Goal: Find specific page/section: Find specific page/section

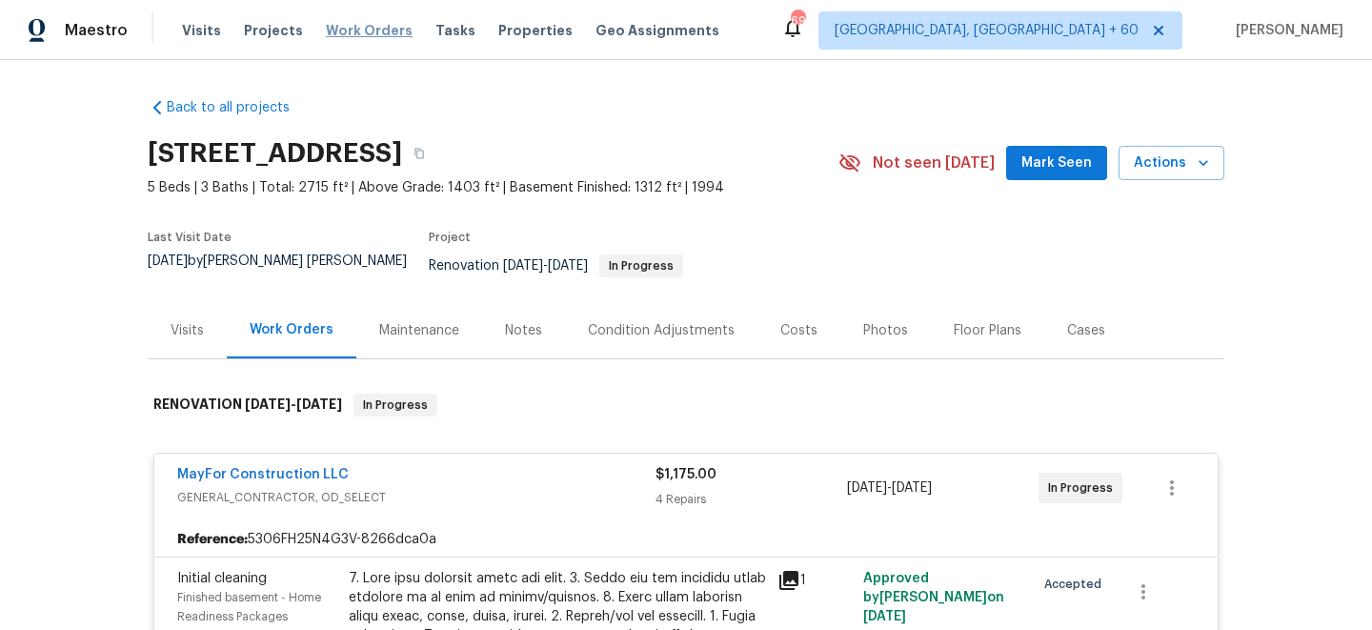
click at [374, 25] on span "Work Orders" at bounding box center [369, 30] width 87 height 19
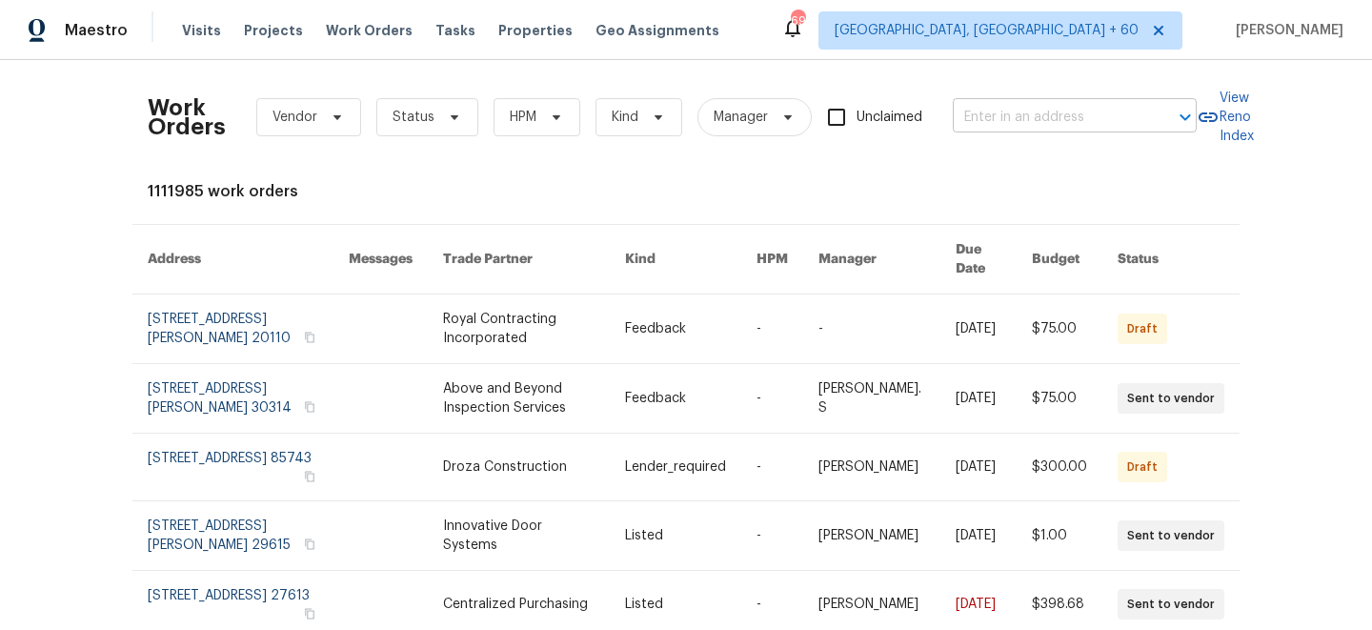
click at [1016, 109] on input "text" at bounding box center [1048, 118] width 191 height 30
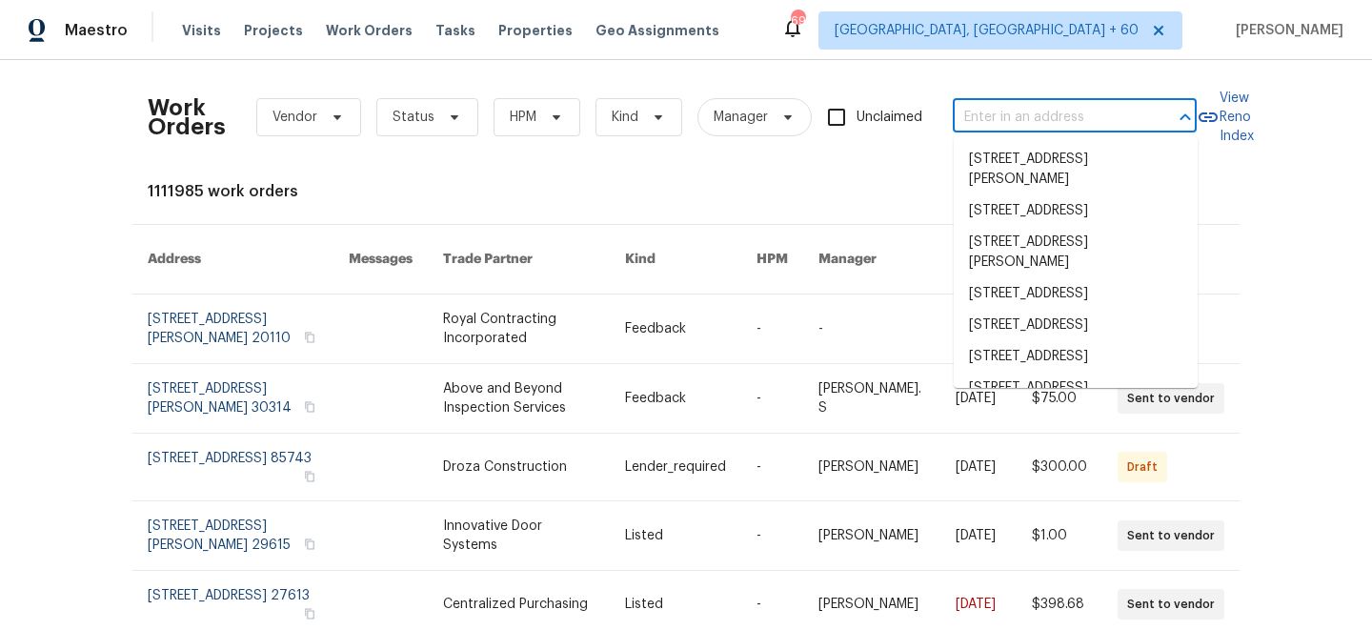
paste input "[STREET_ADDRESS][PERSON_NAME]"
type input "[STREET_ADDRESS][PERSON_NAME]"
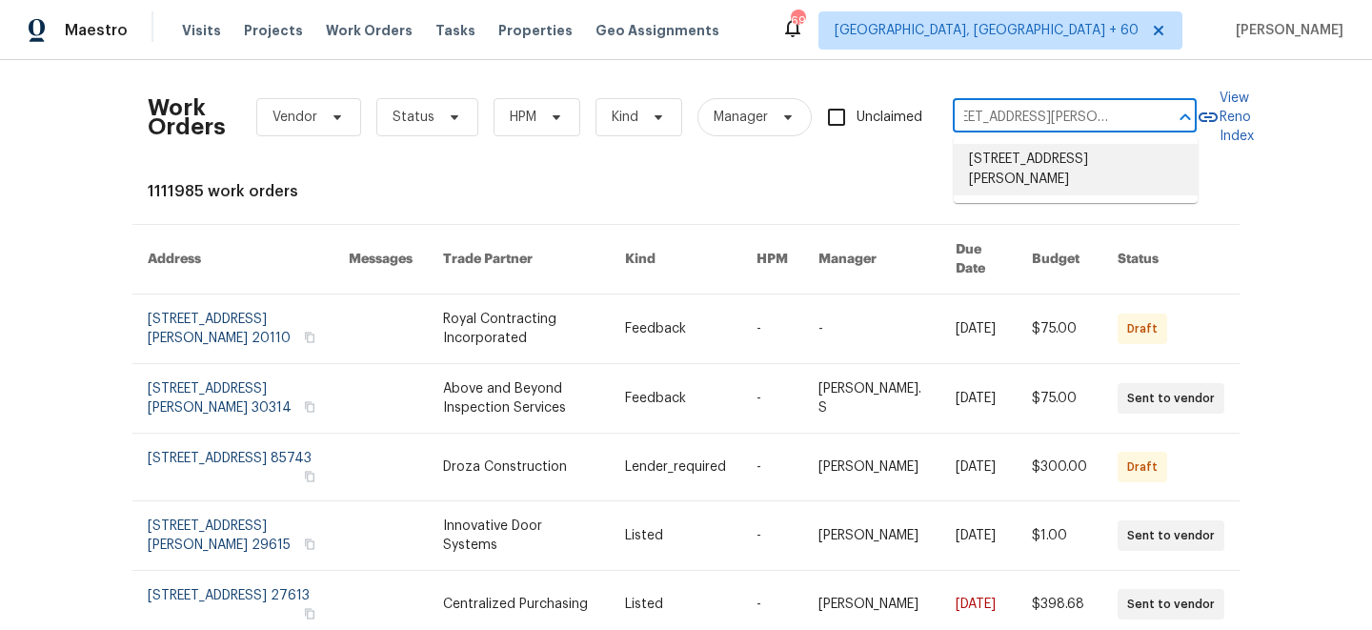
click at [1016, 163] on li "[STREET_ADDRESS][PERSON_NAME]" at bounding box center [1076, 169] width 244 height 51
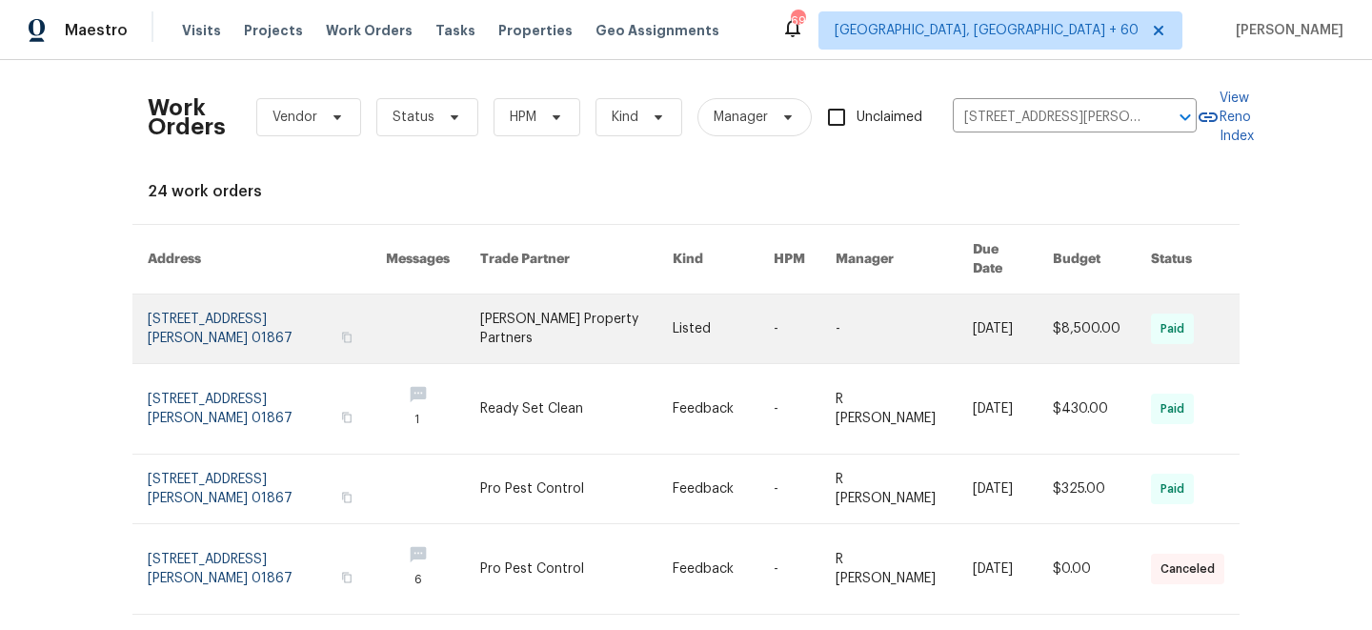
click at [647, 305] on link at bounding box center [576, 328] width 192 height 69
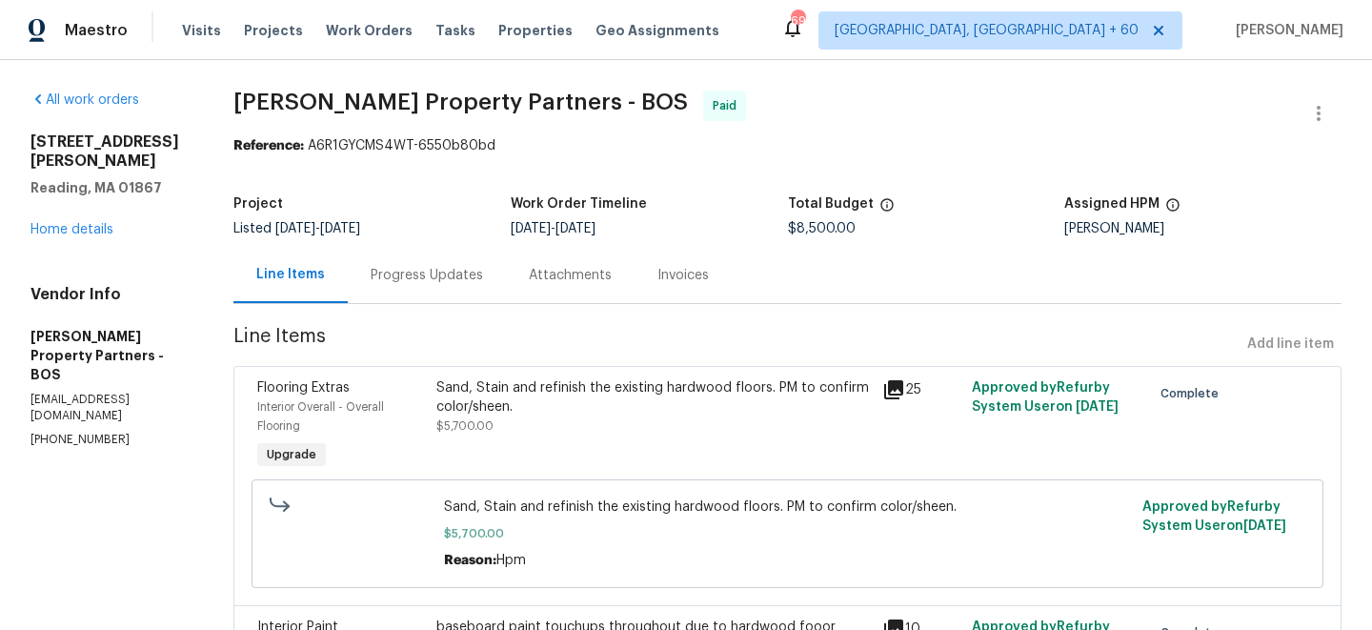
click at [58, 217] on div "[STREET_ADDRESS][PERSON_NAME] Home details" at bounding box center [108, 185] width 157 height 107
click at [50, 223] on link "Home details" at bounding box center [71, 229] width 83 height 13
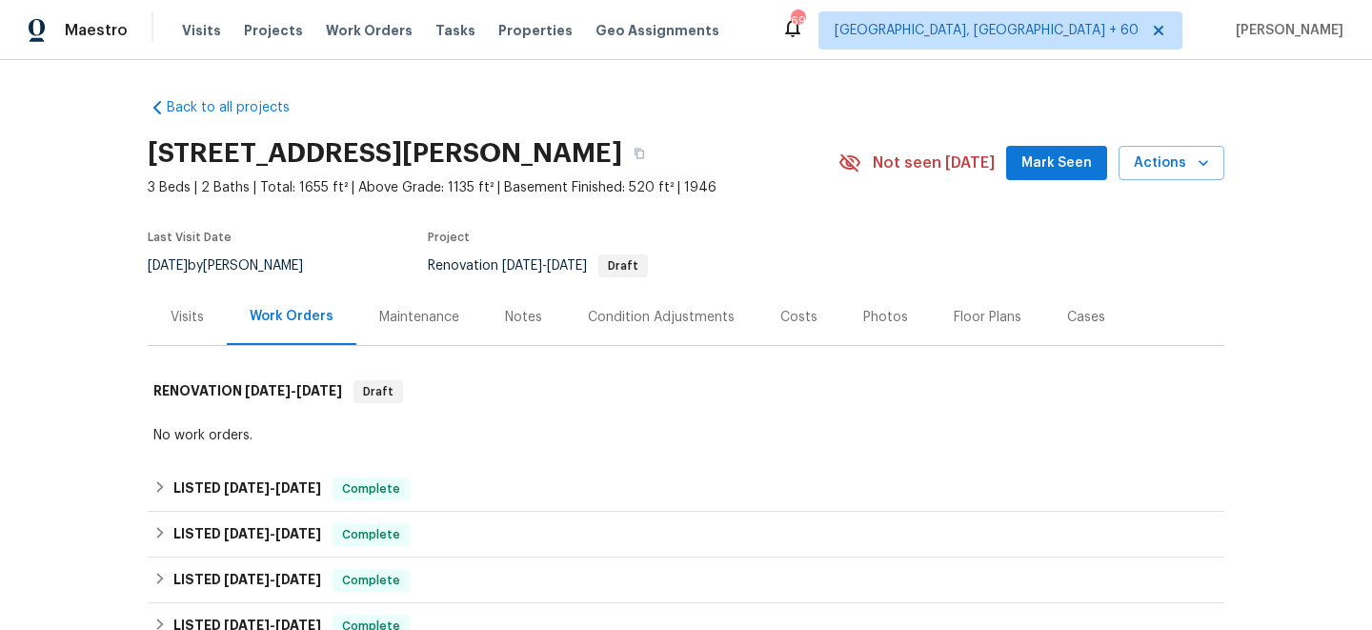
click at [392, 329] on div "Maintenance" at bounding box center [419, 317] width 126 height 56
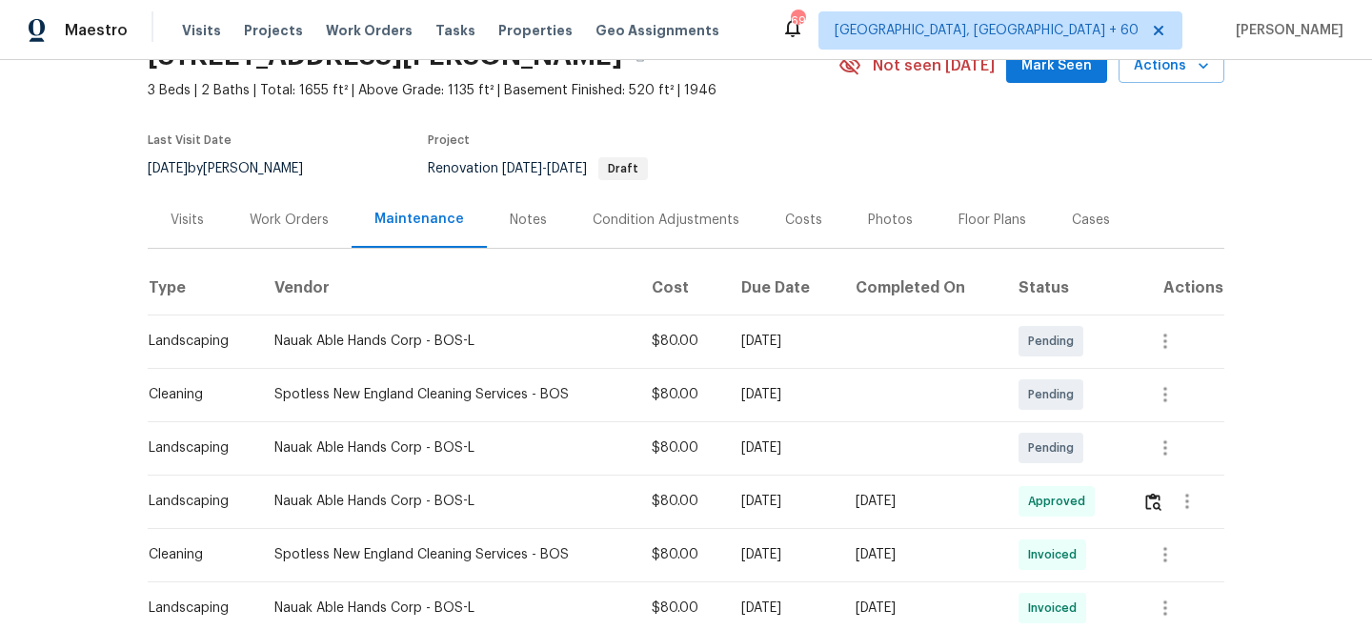
scroll to position [115, 0]
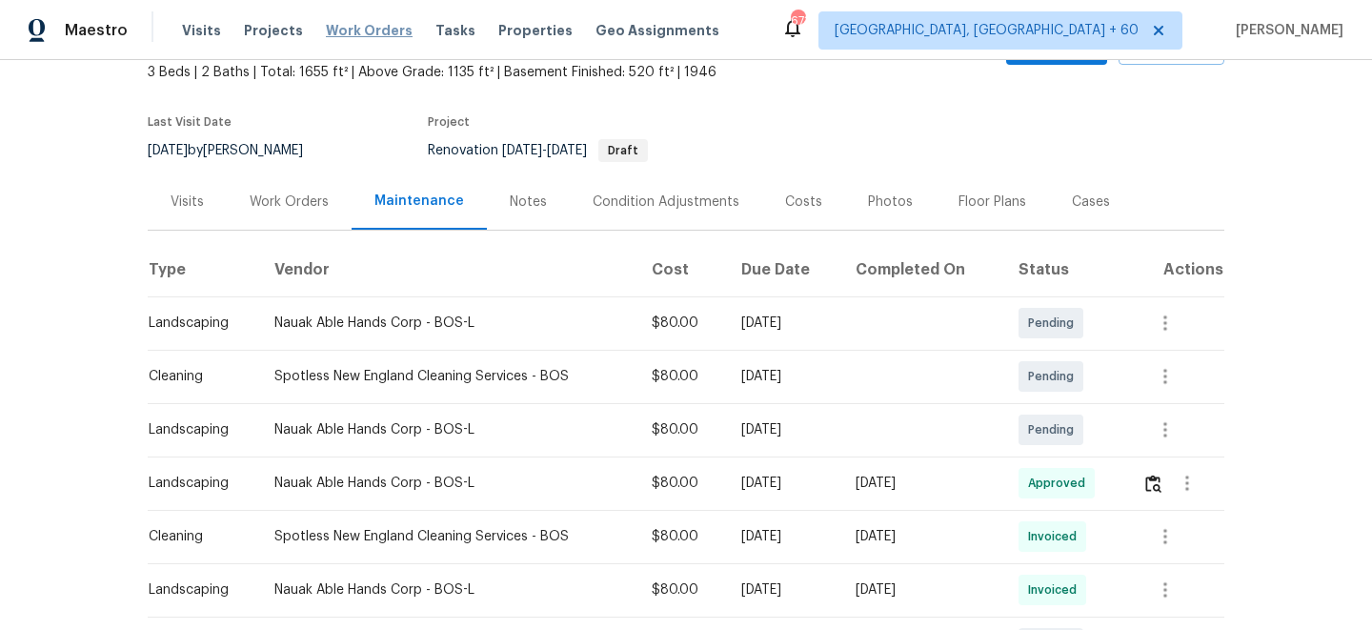
click at [392, 31] on span "Work Orders" at bounding box center [369, 30] width 87 height 19
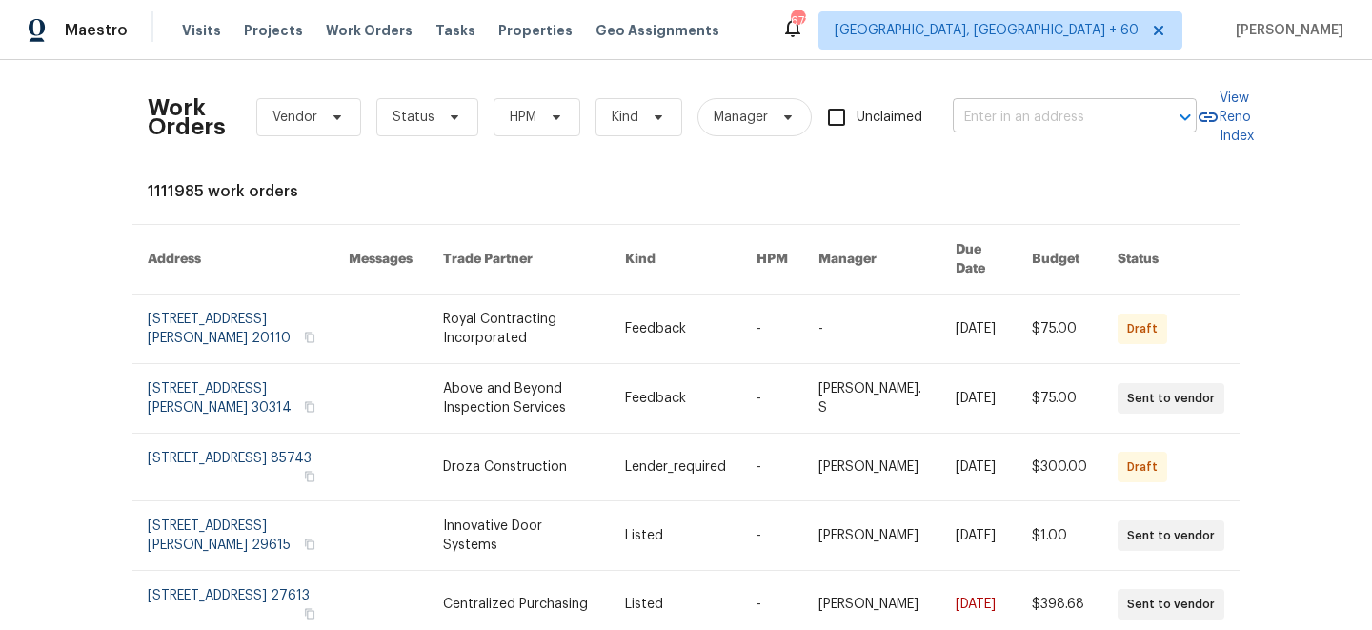
click at [1051, 118] on input "text" at bounding box center [1048, 118] width 191 height 30
paste input "[STREET_ADDRESS]"
type input "[STREET_ADDRESS]"
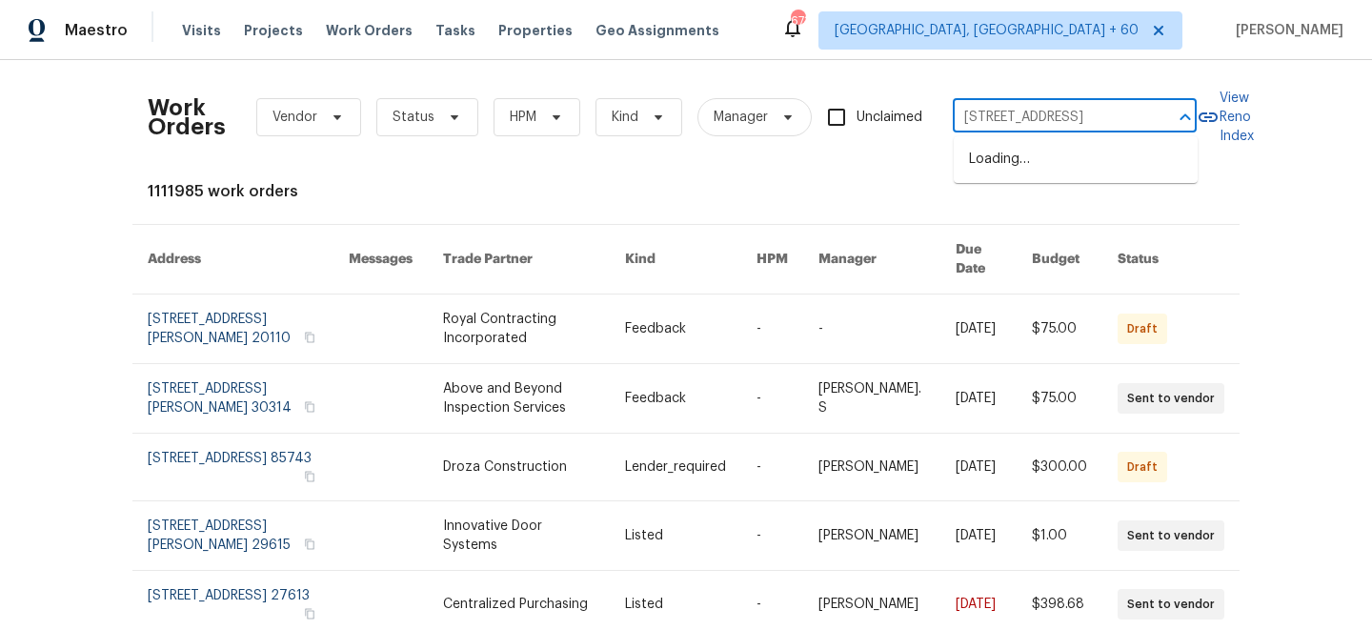
scroll to position [0, 103]
click at [1028, 169] on li "[STREET_ADDRESS]" at bounding box center [1076, 159] width 244 height 31
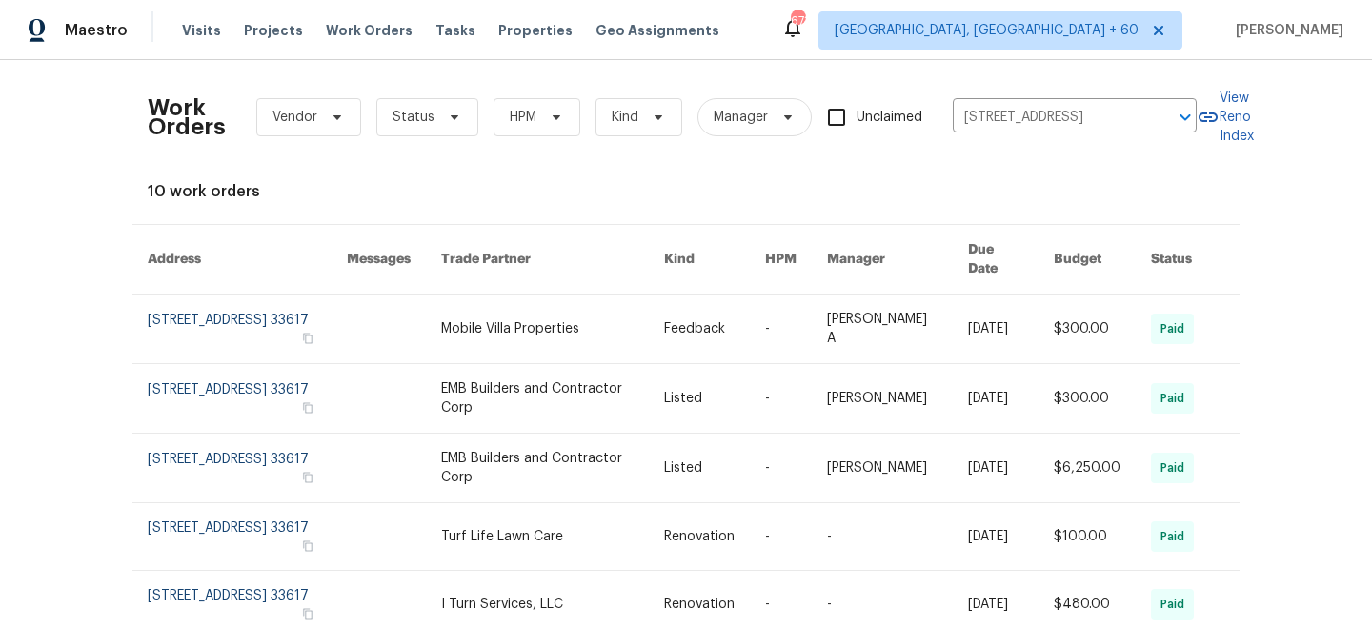
click at [621, 312] on link at bounding box center [552, 328] width 223 height 69
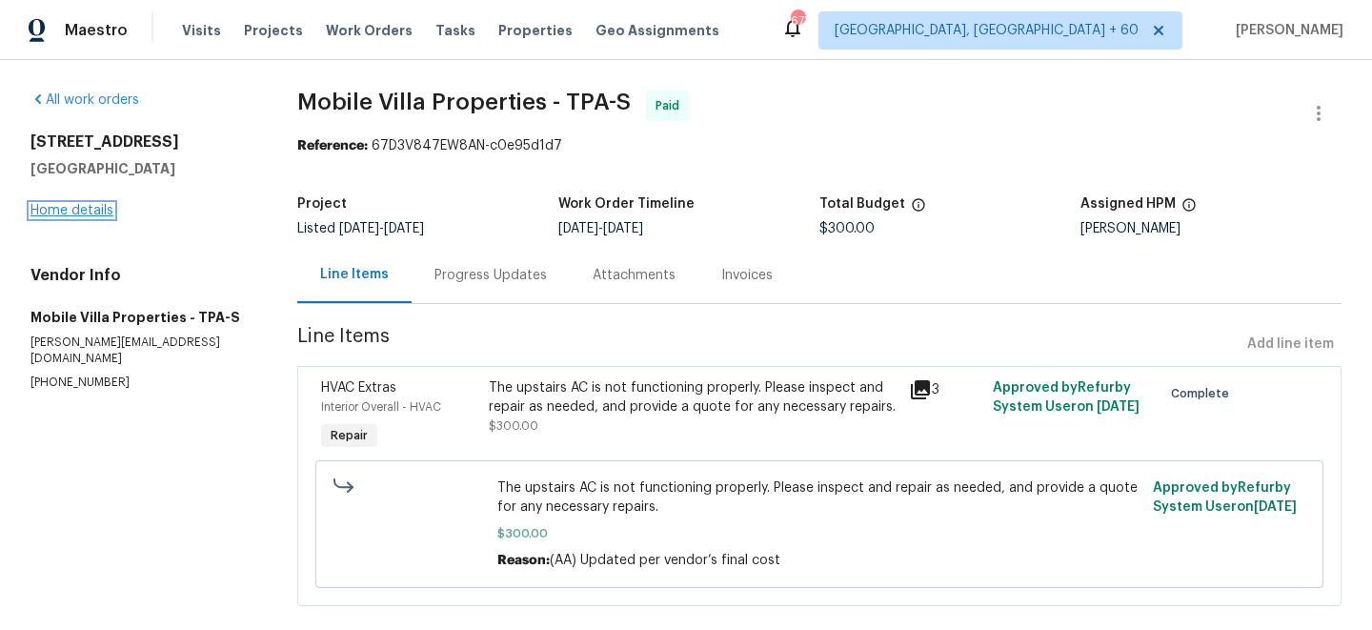
click at [54, 204] on link "Home details" at bounding box center [71, 210] width 83 height 13
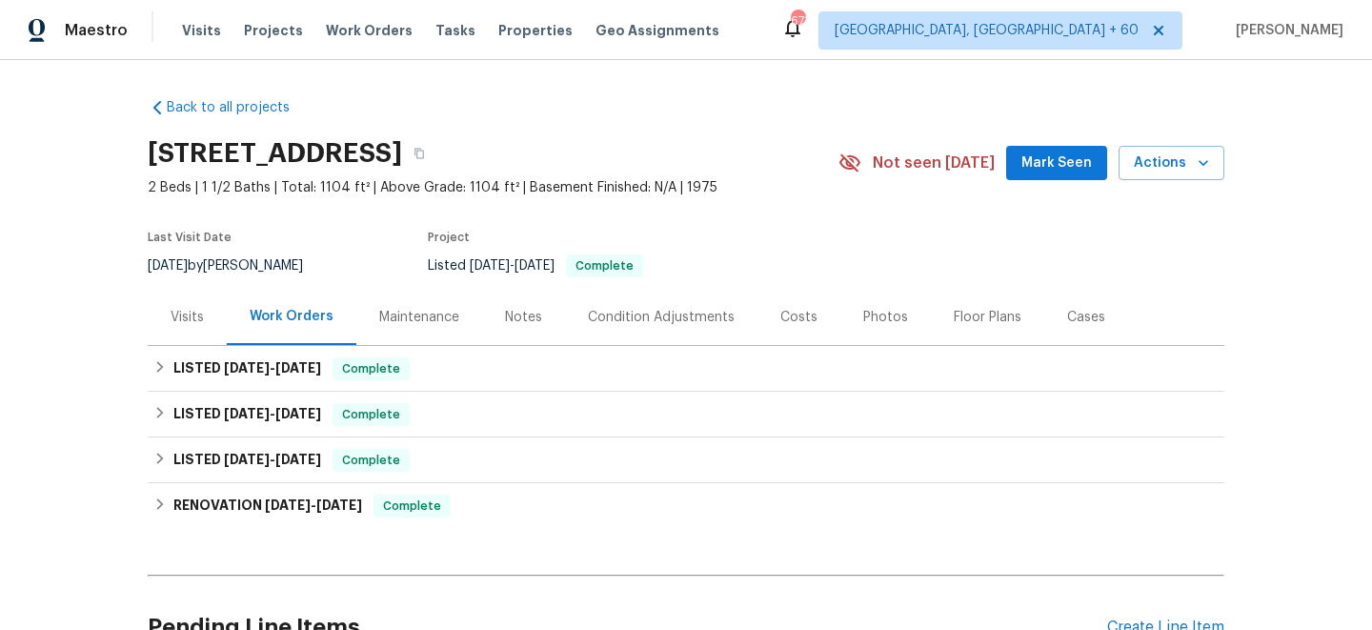
click at [435, 312] on div "Maintenance" at bounding box center [419, 317] width 80 height 19
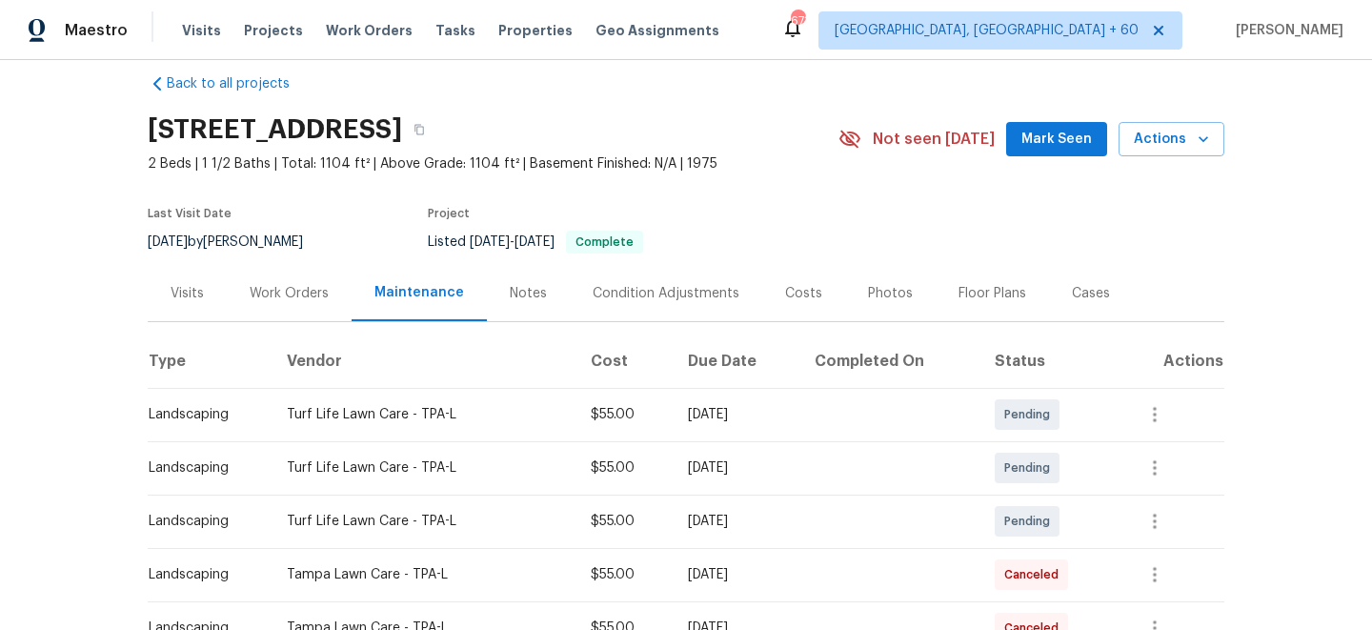
scroll to position [27, 0]
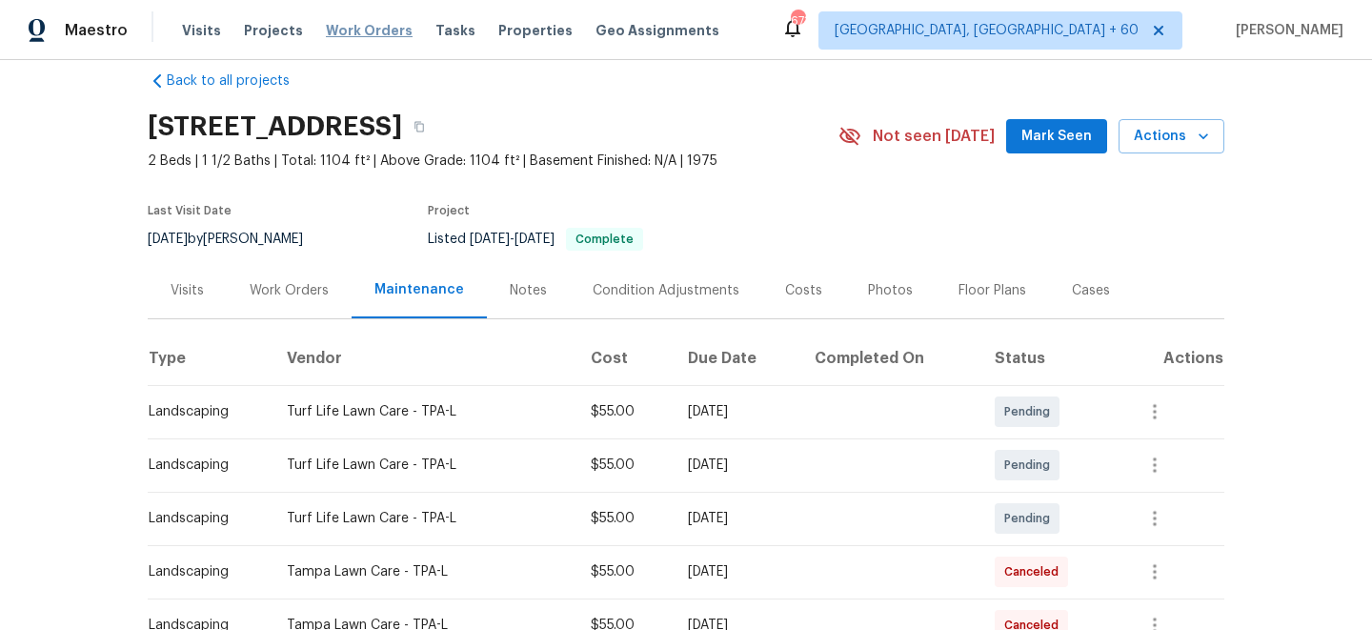
click at [366, 37] on span "Work Orders" at bounding box center [369, 30] width 87 height 19
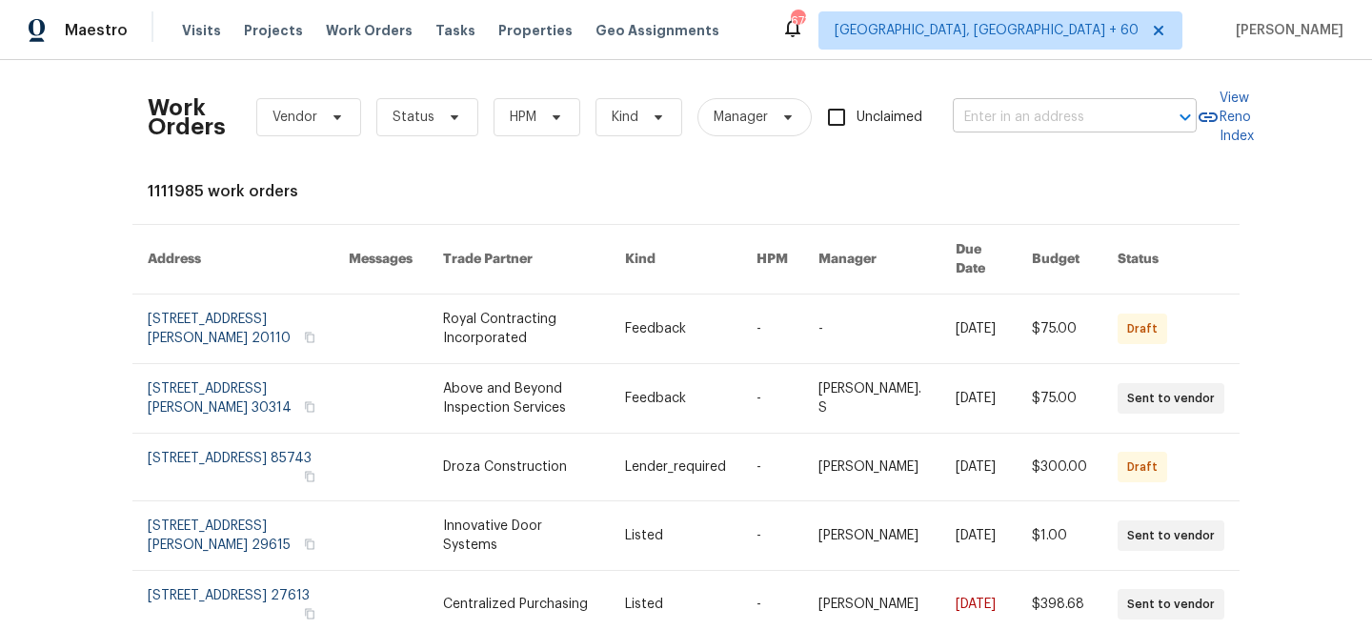
click at [1087, 109] on input "text" at bounding box center [1048, 118] width 191 height 30
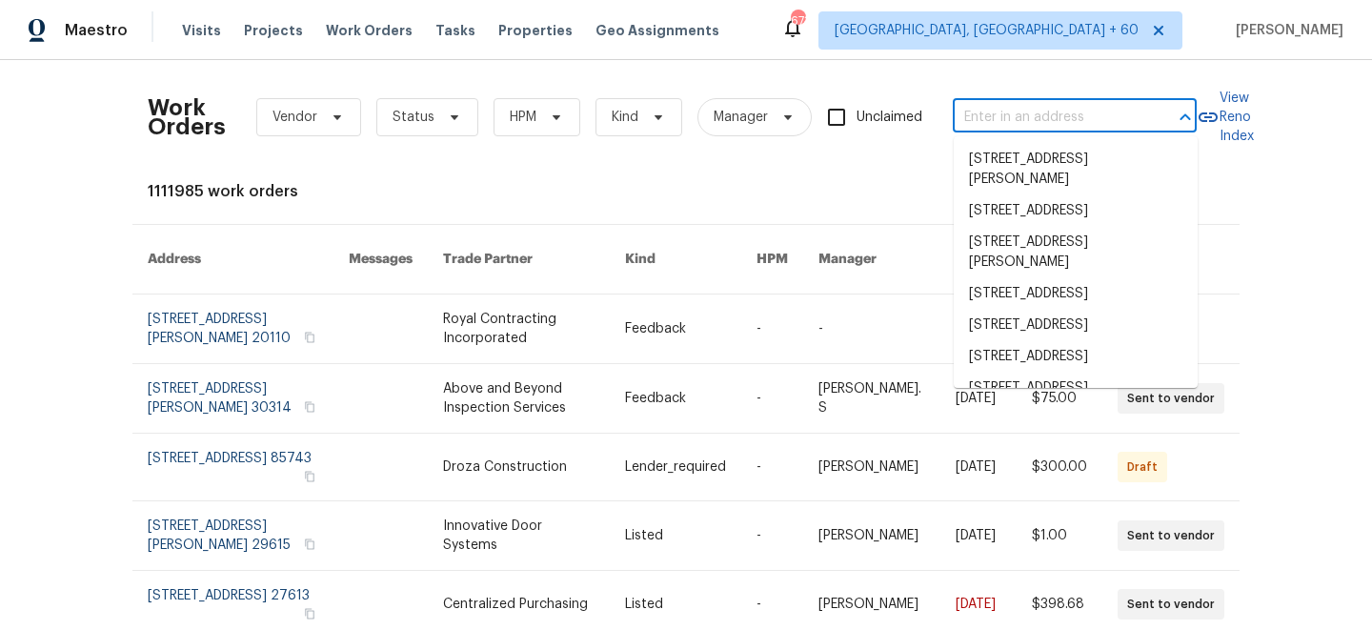
paste input "1544 [GEOGRAPHIC_DATA], [GEOGRAPHIC_DATA]"
type input "1544 [GEOGRAPHIC_DATA], [GEOGRAPHIC_DATA]"
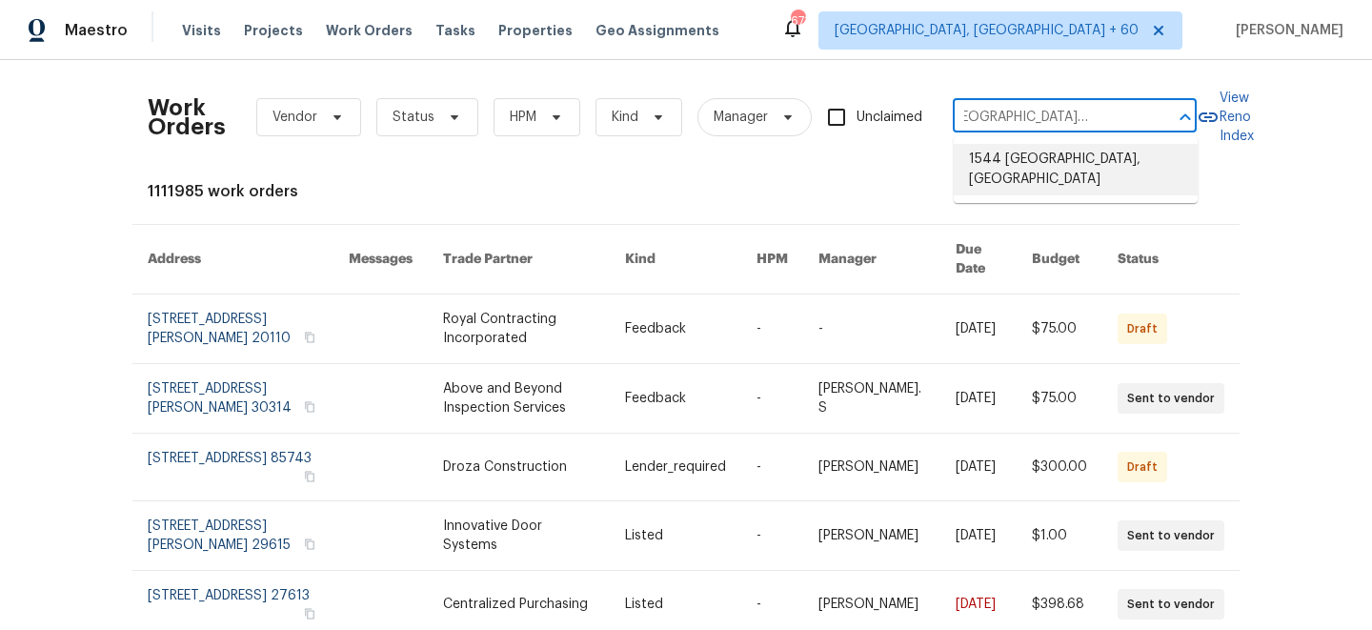
click at [1057, 172] on li "1544 [GEOGRAPHIC_DATA], [GEOGRAPHIC_DATA]" at bounding box center [1076, 169] width 244 height 51
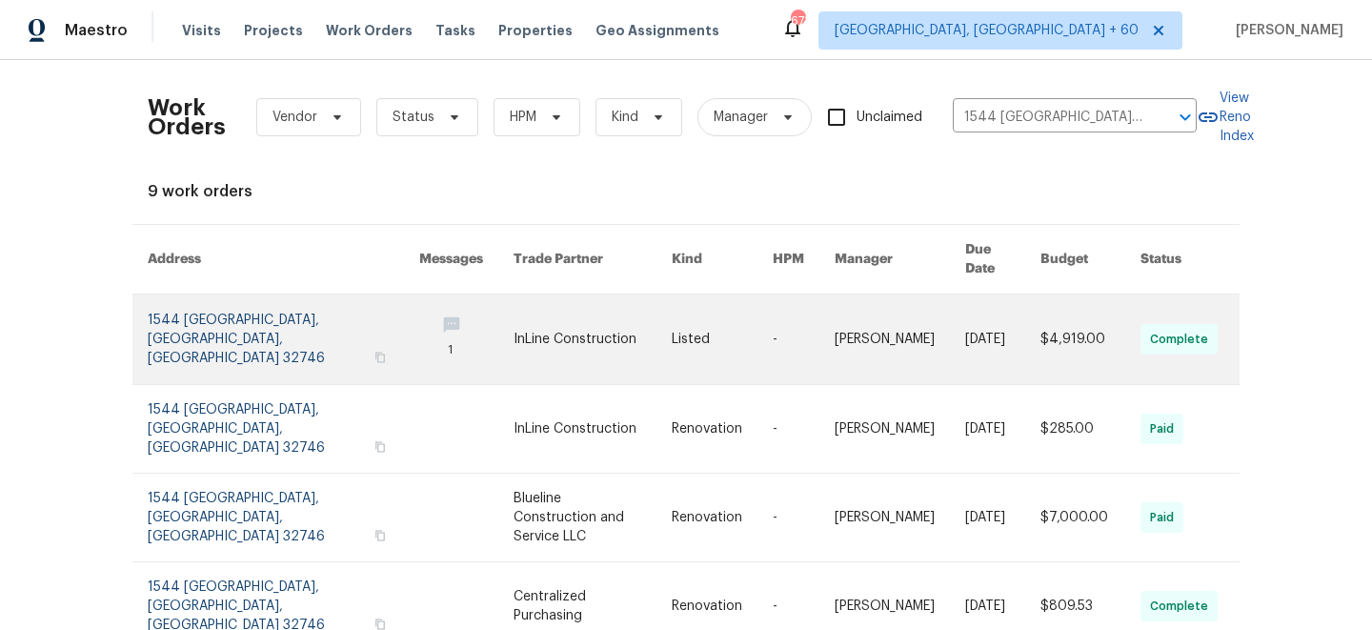
click at [552, 343] on link at bounding box center [591, 339] width 157 height 90
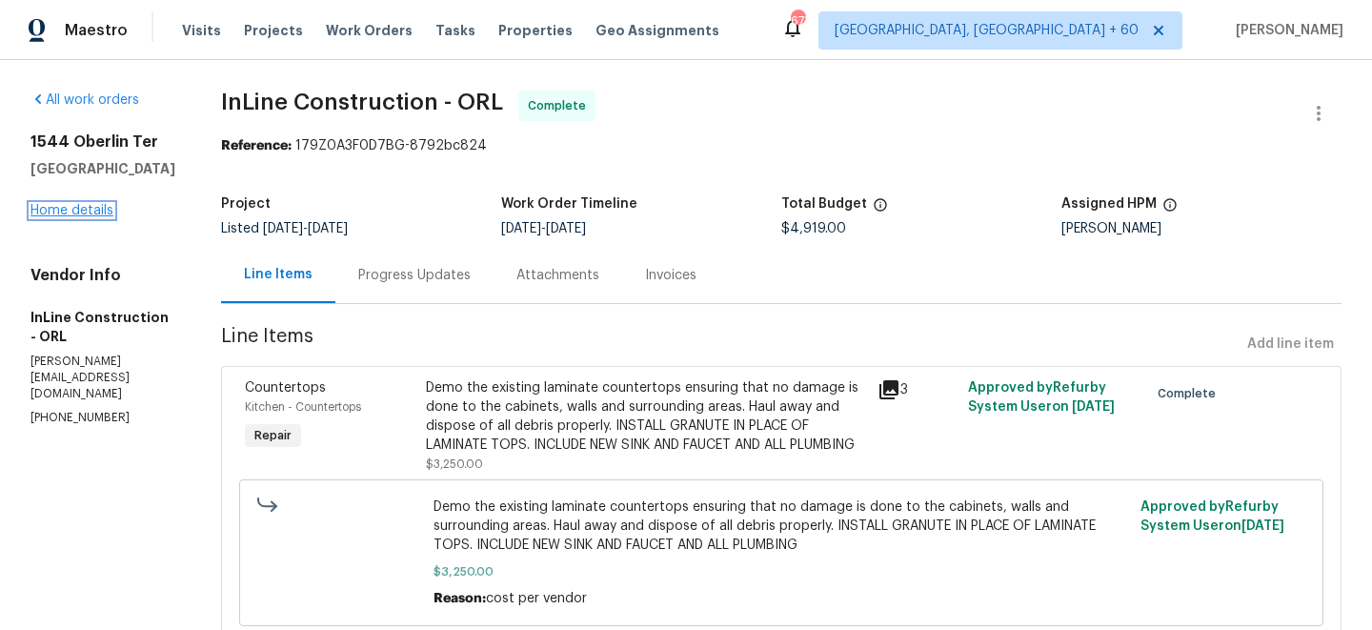
click at [73, 215] on link "Home details" at bounding box center [71, 210] width 83 height 13
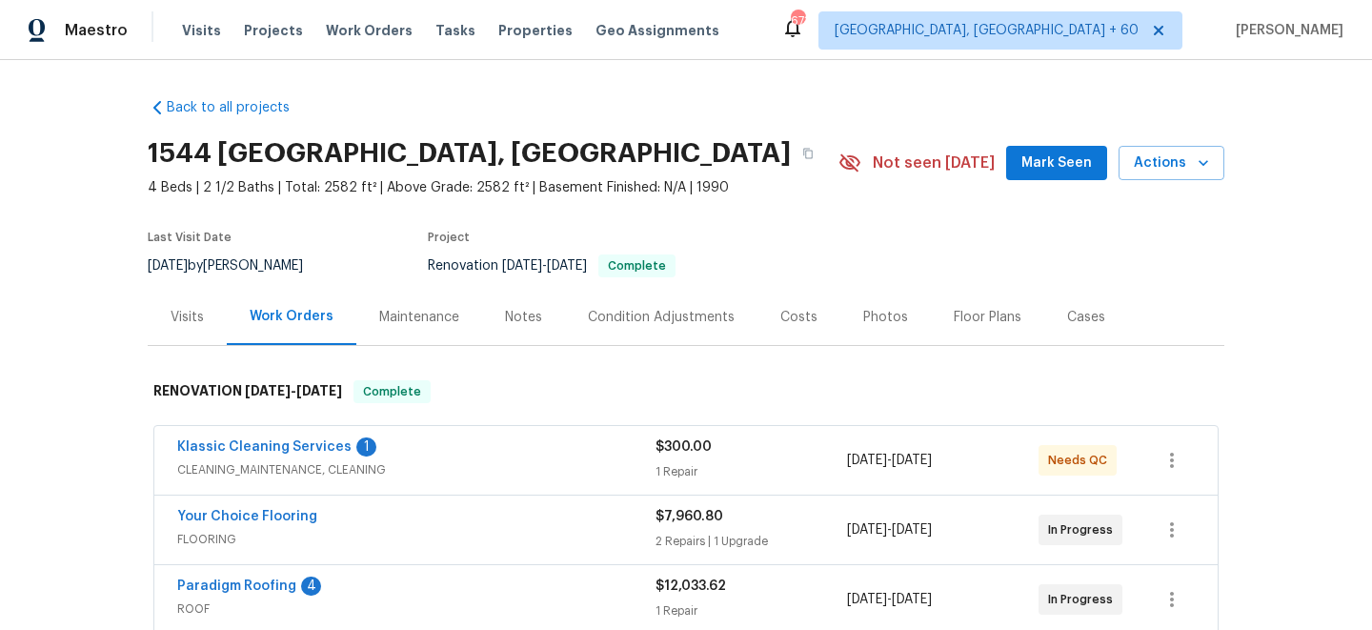
click at [433, 315] on div "Maintenance" at bounding box center [419, 317] width 80 height 19
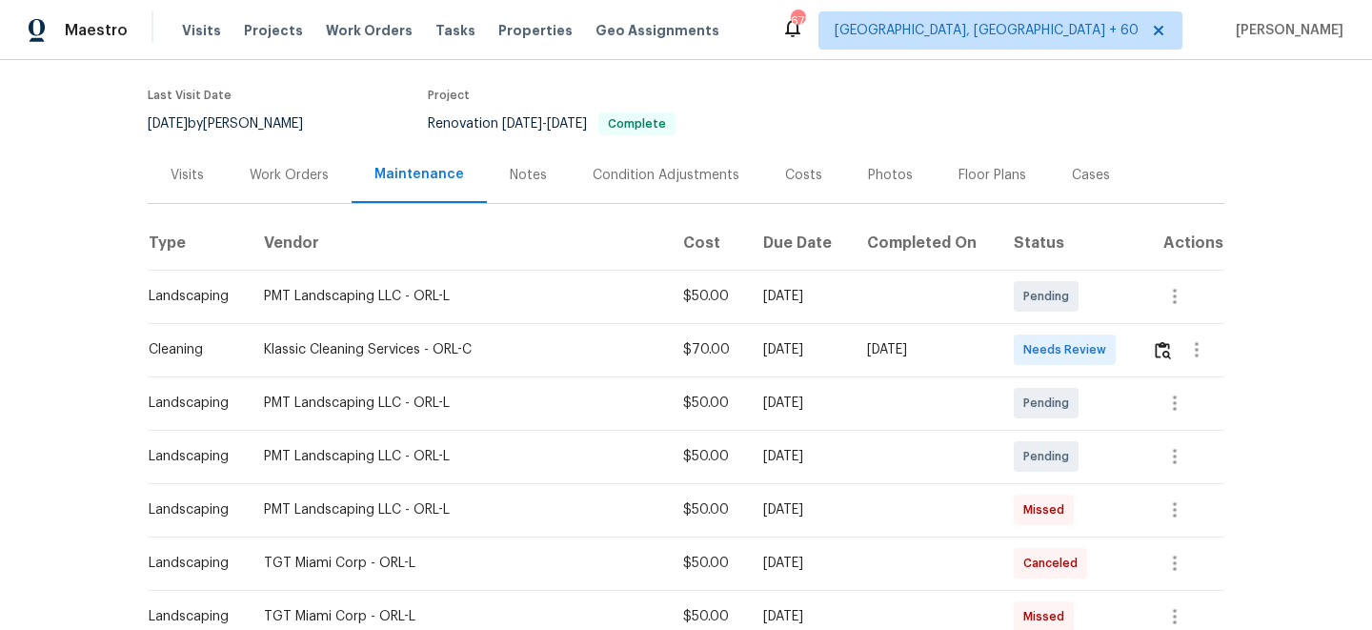
scroll to position [150, 0]
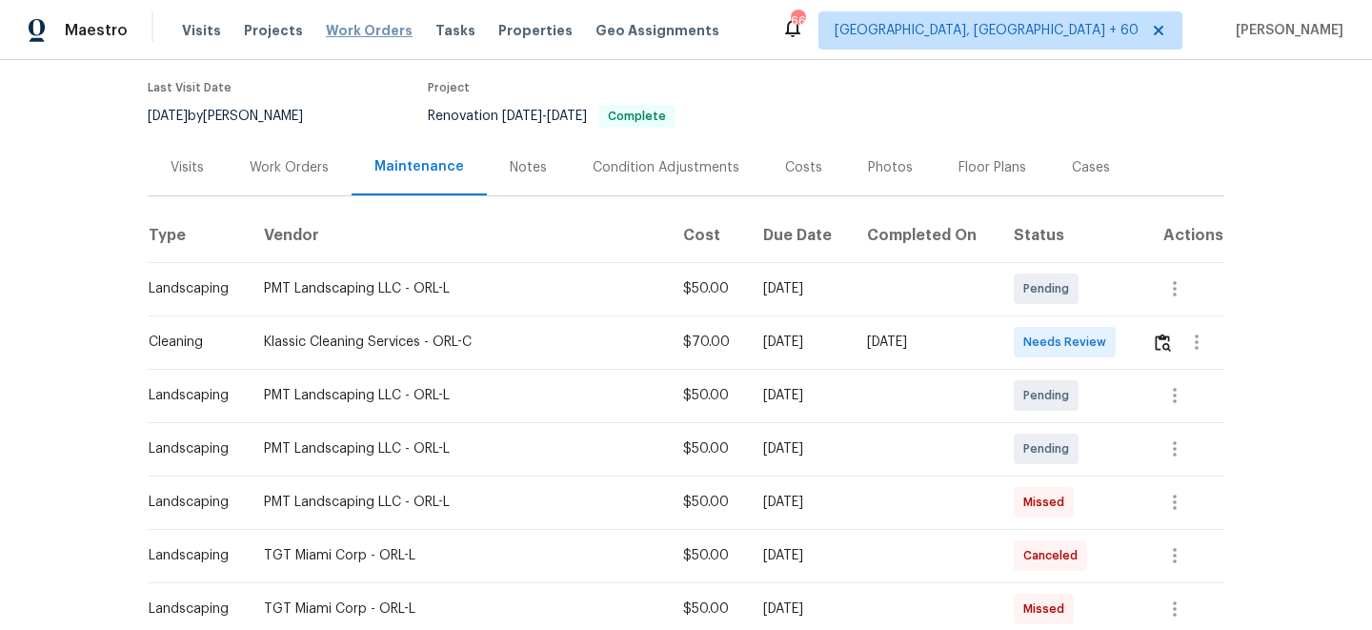
click at [359, 31] on span "Work Orders" at bounding box center [369, 30] width 87 height 19
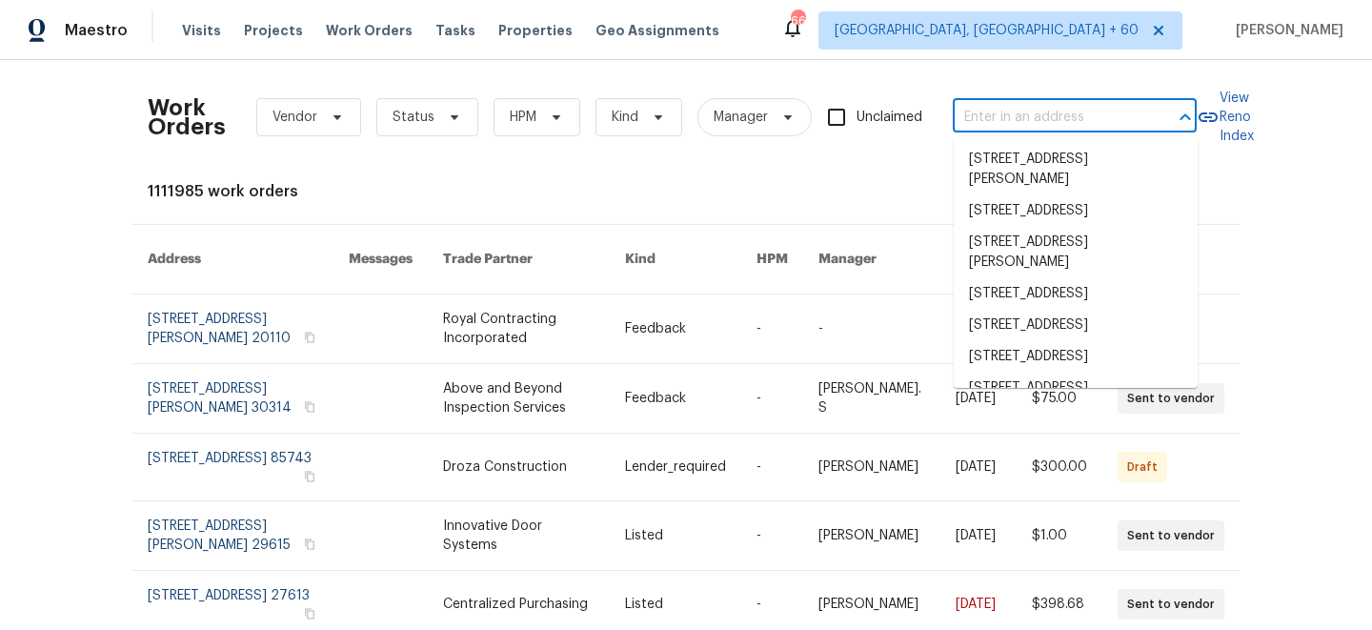
click at [1021, 122] on input "text" at bounding box center [1048, 118] width 191 height 30
paste input "[STREET_ADDRESS]"
type input "[STREET_ADDRESS]"
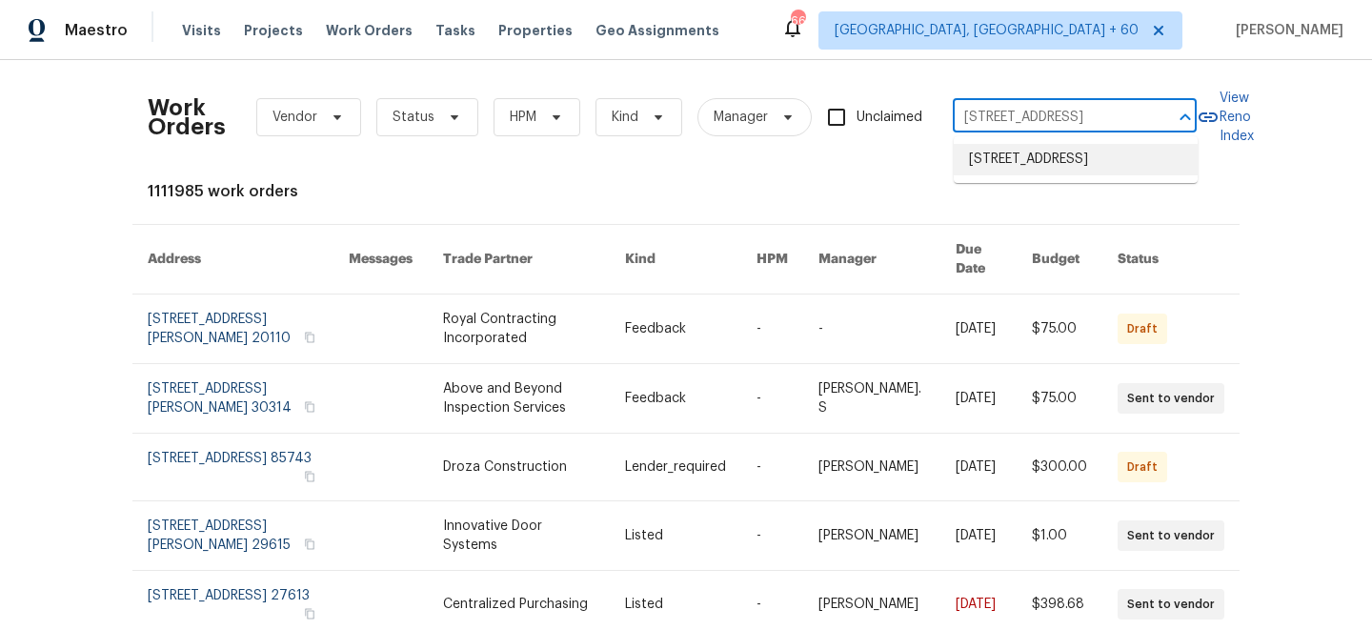
click at [1029, 171] on li "[STREET_ADDRESS]" at bounding box center [1076, 159] width 244 height 31
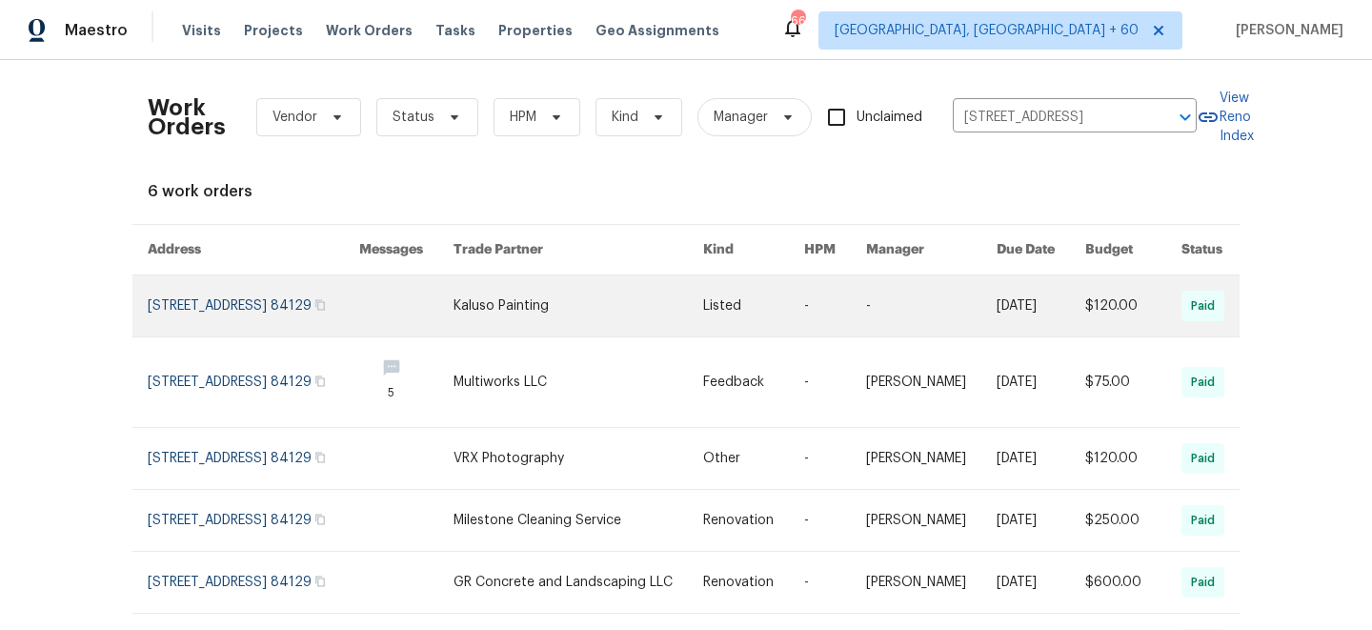
click at [520, 311] on link at bounding box center [578, 305] width 250 height 61
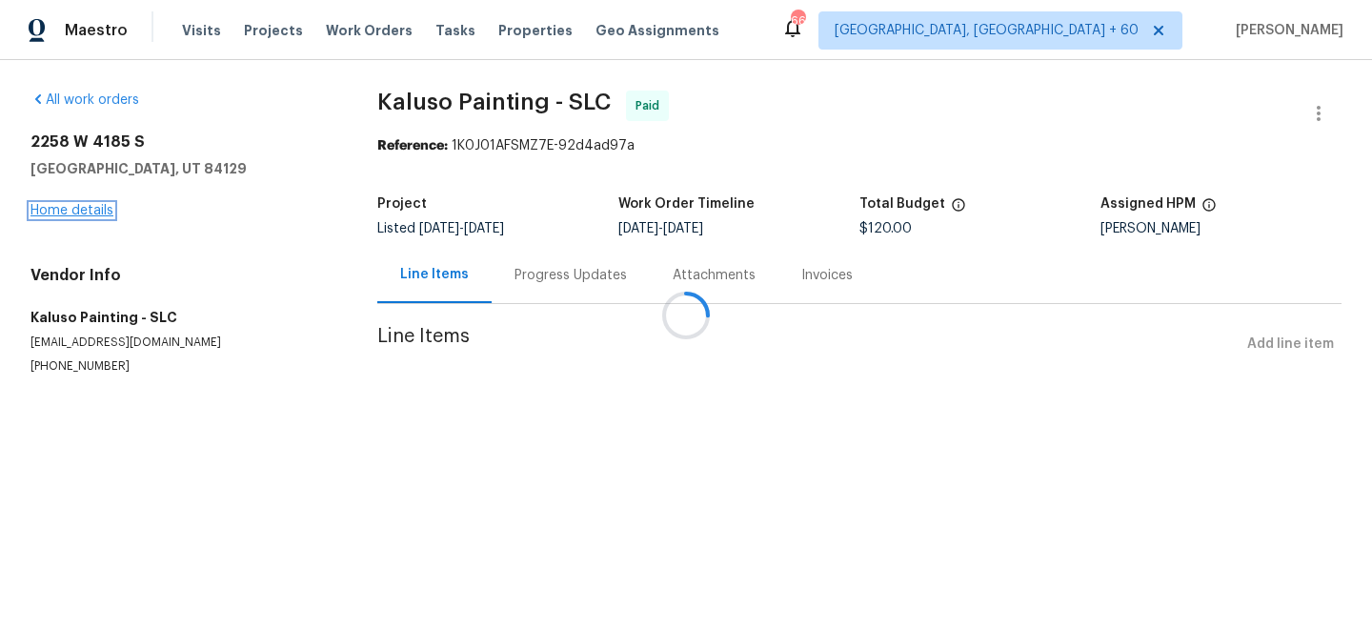
click at [59, 211] on link "Home details" at bounding box center [71, 210] width 83 height 13
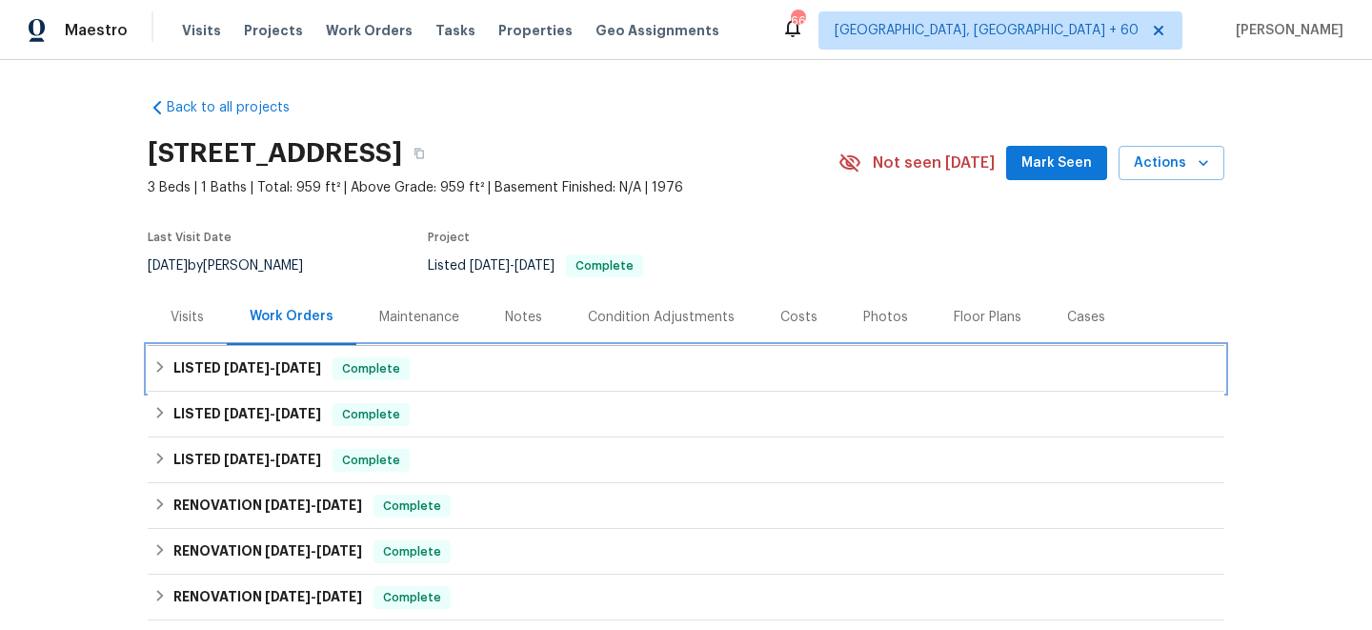
click at [314, 363] on span "[DATE]" at bounding box center [298, 367] width 46 height 13
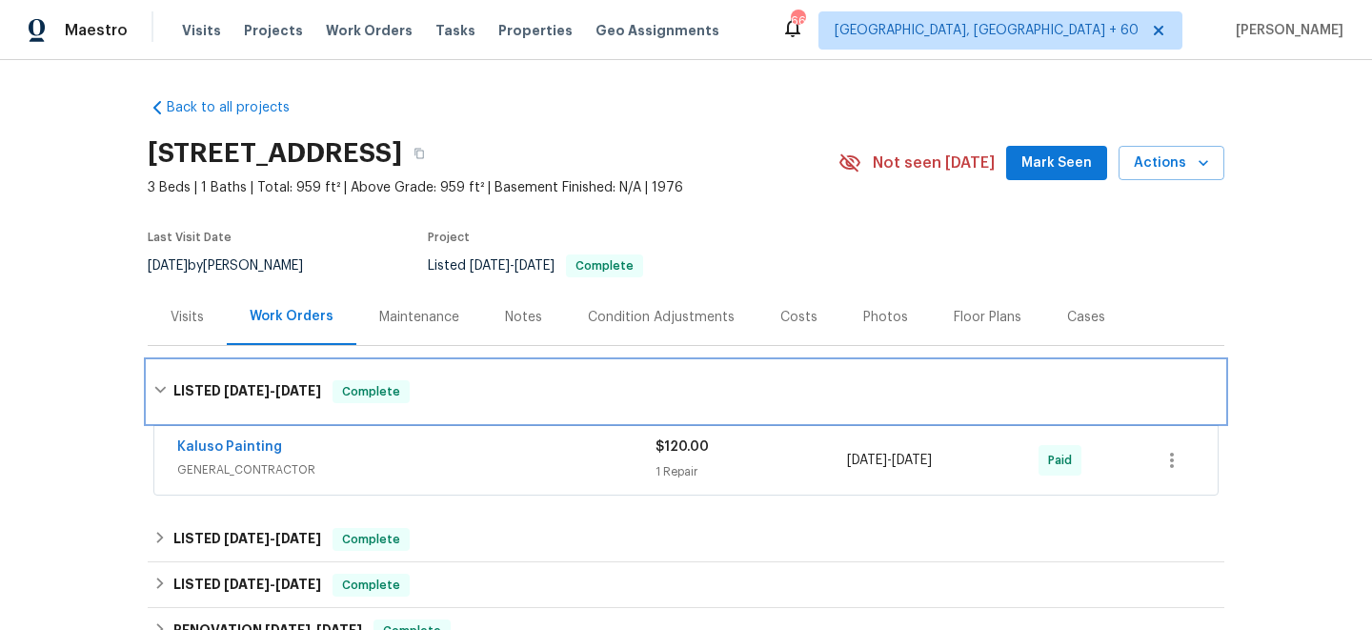
scroll to position [174, 0]
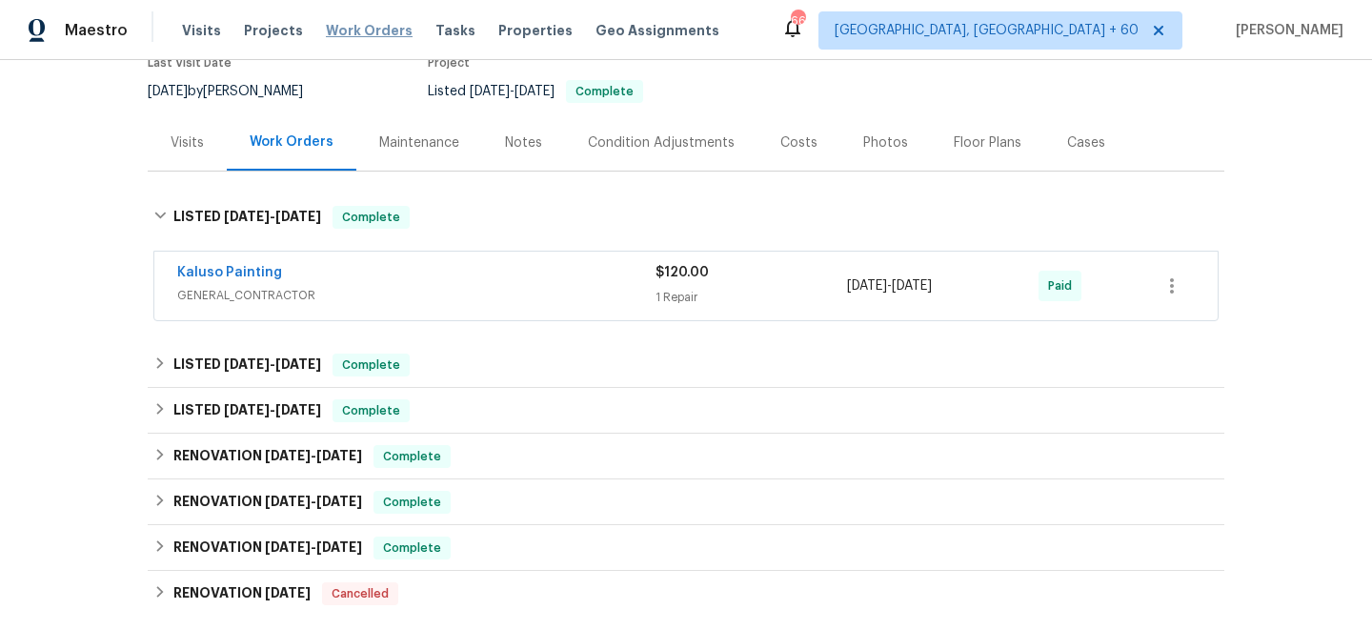
click at [343, 32] on span "Work Orders" at bounding box center [369, 30] width 87 height 19
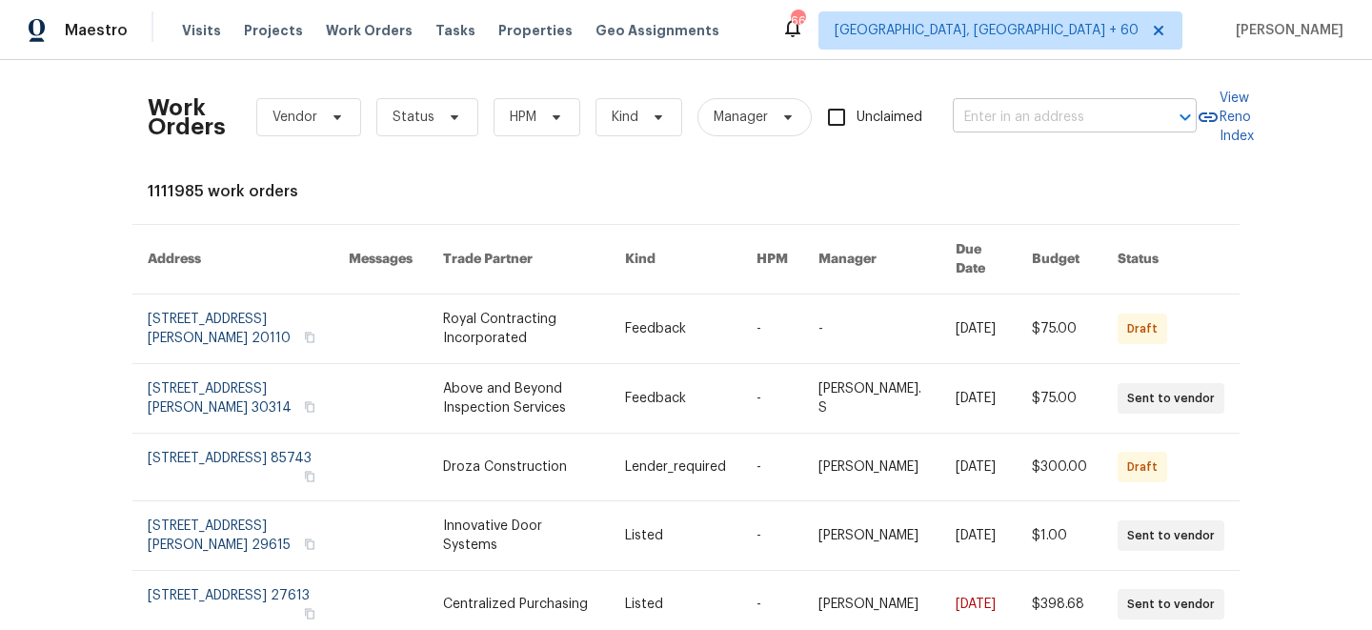
click at [1120, 128] on input "text" at bounding box center [1048, 118] width 191 height 30
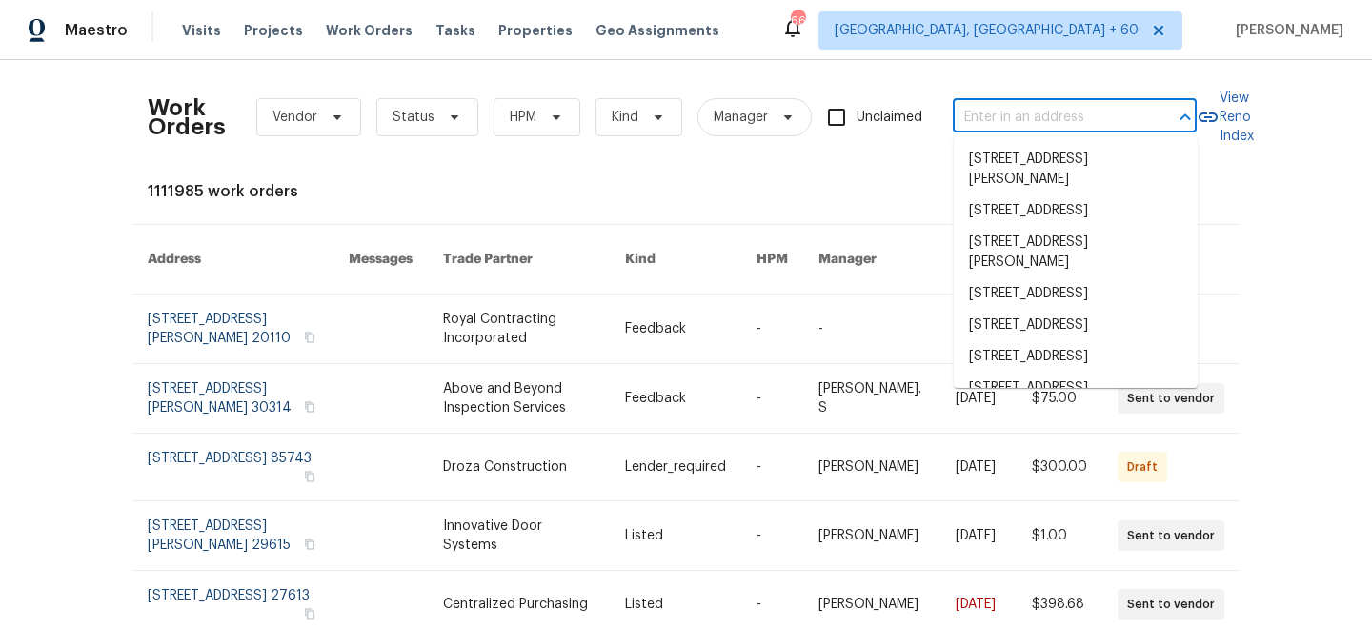
paste input "[STREET_ADDRESS][PERSON_NAME]"
type input "[STREET_ADDRESS][PERSON_NAME]"
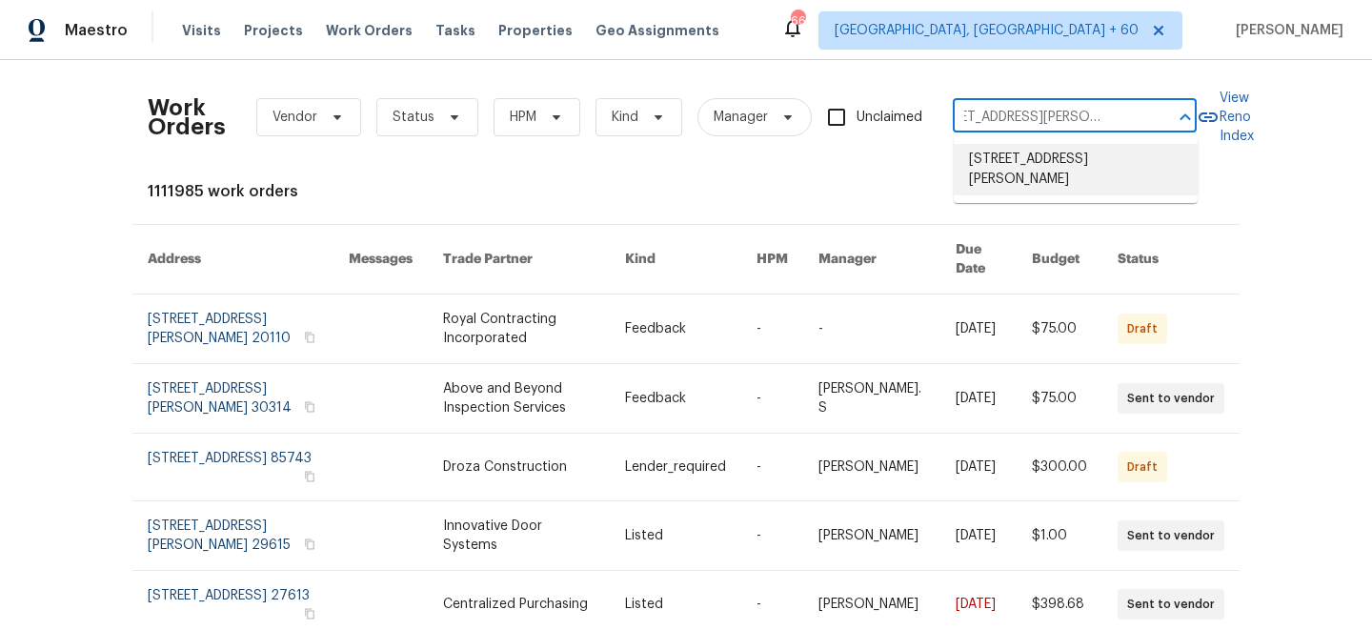
click at [1063, 175] on li "[STREET_ADDRESS][PERSON_NAME]" at bounding box center [1076, 169] width 244 height 51
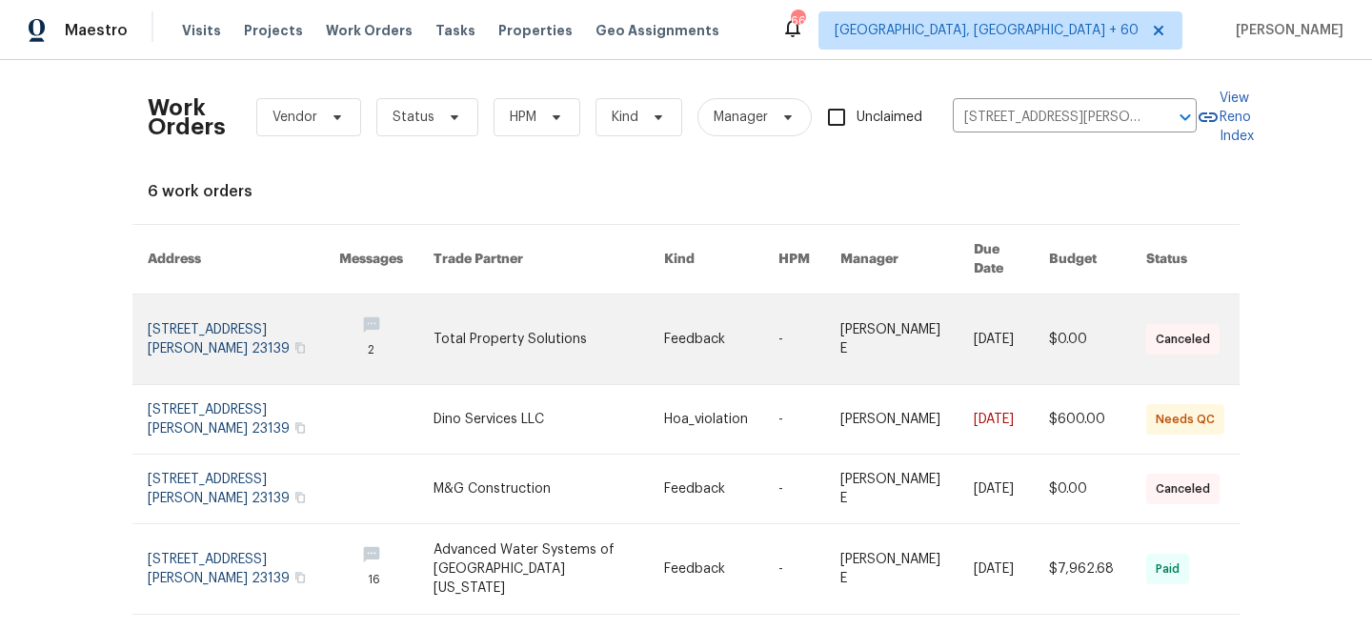
click at [787, 315] on link at bounding box center [809, 339] width 62 height 90
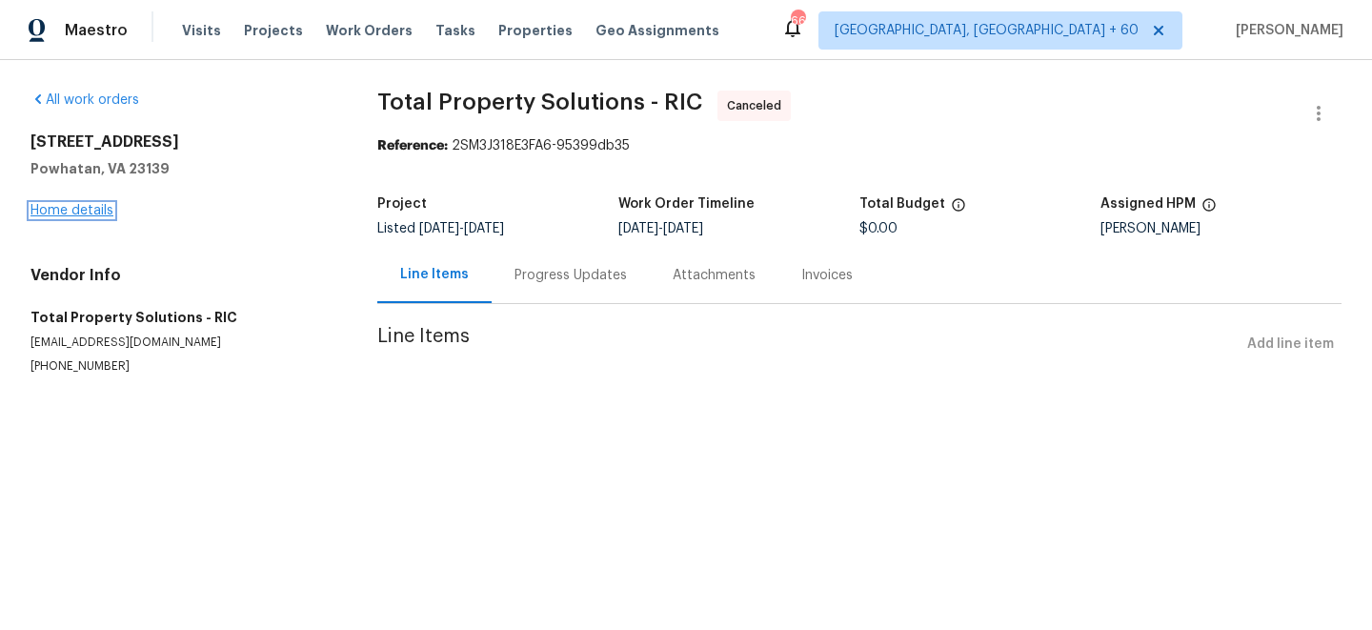
click at [86, 207] on link "Home details" at bounding box center [71, 210] width 83 height 13
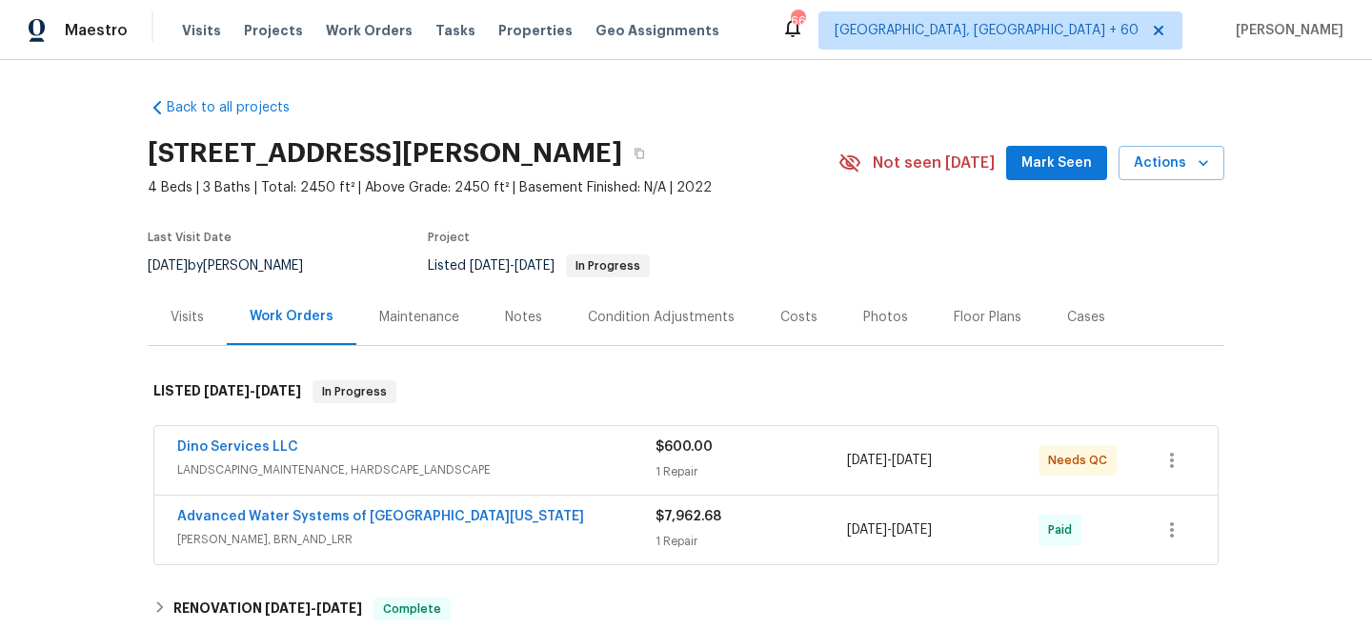
click at [385, 317] on div "Maintenance" at bounding box center [419, 317] width 80 height 19
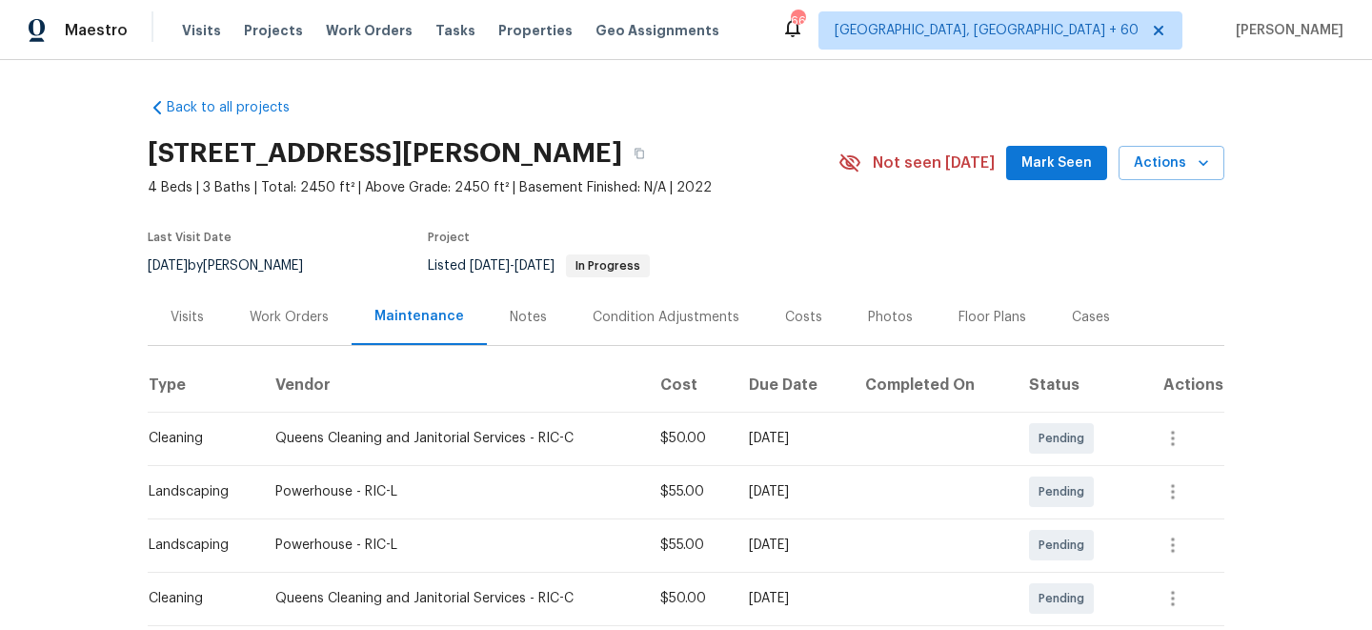
click at [294, 311] on div "Work Orders" at bounding box center [289, 317] width 79 height 19
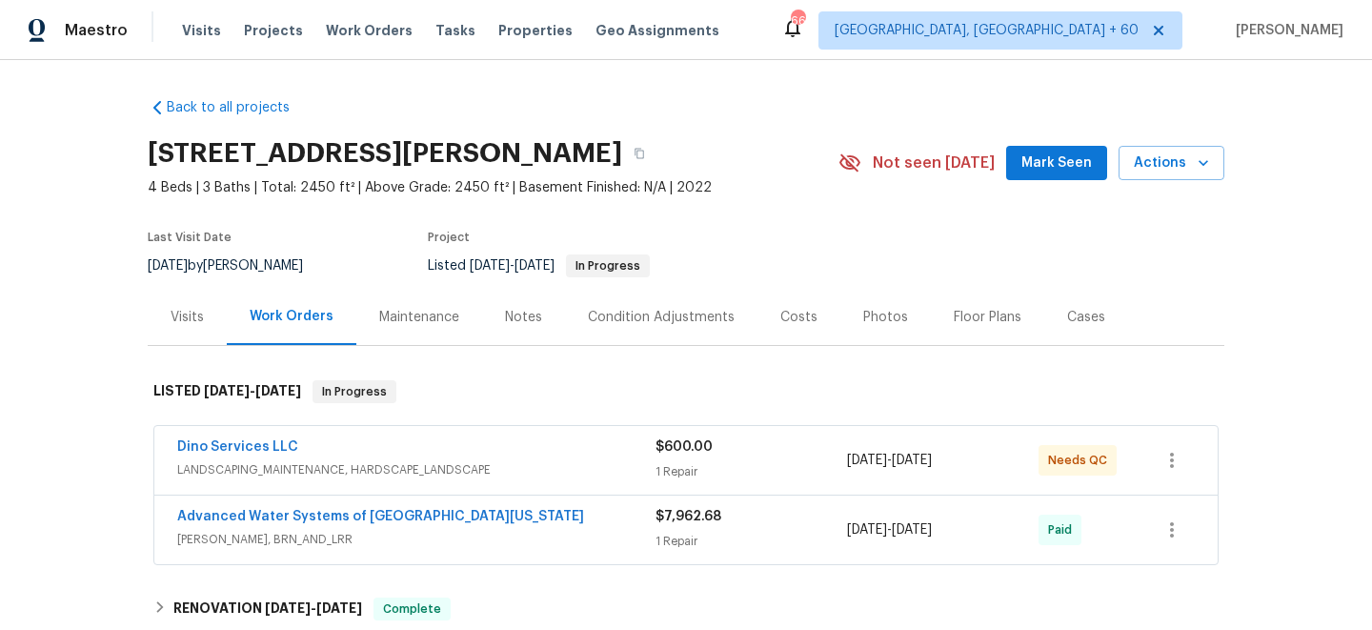
click at [672, 461] on div "$600.00 1 Repair" at bounding box center [750, 460] width 191 height 46
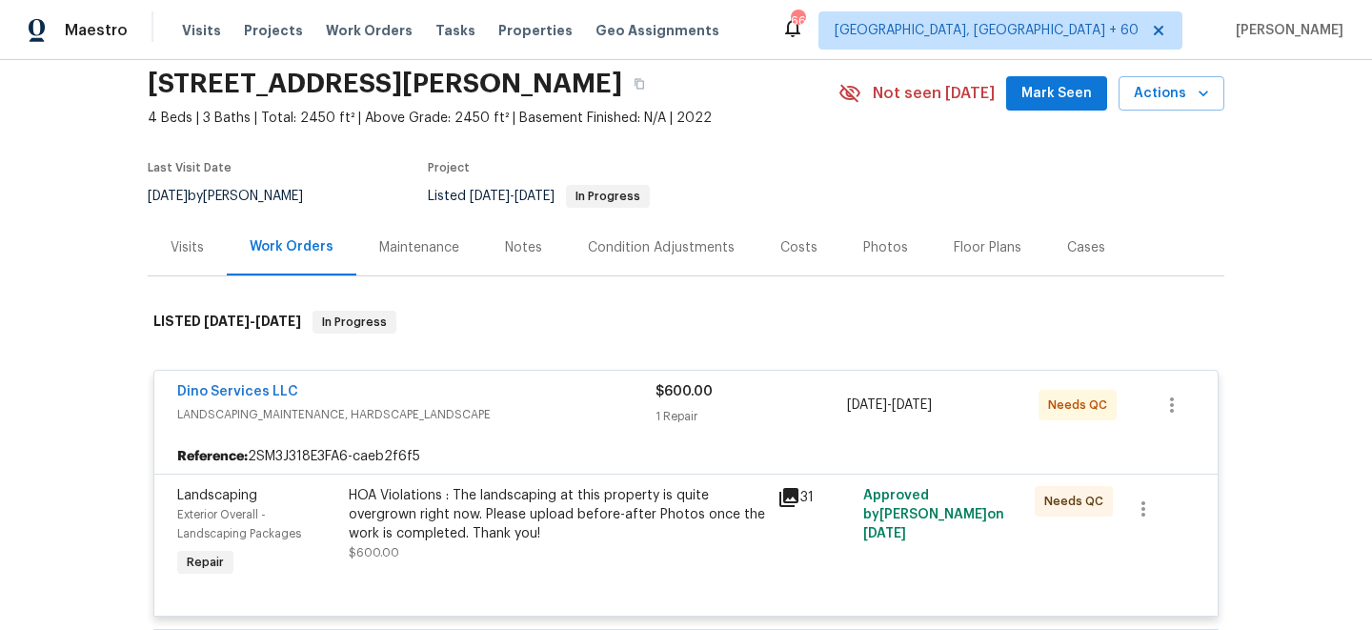
scroll to position [74, 0]
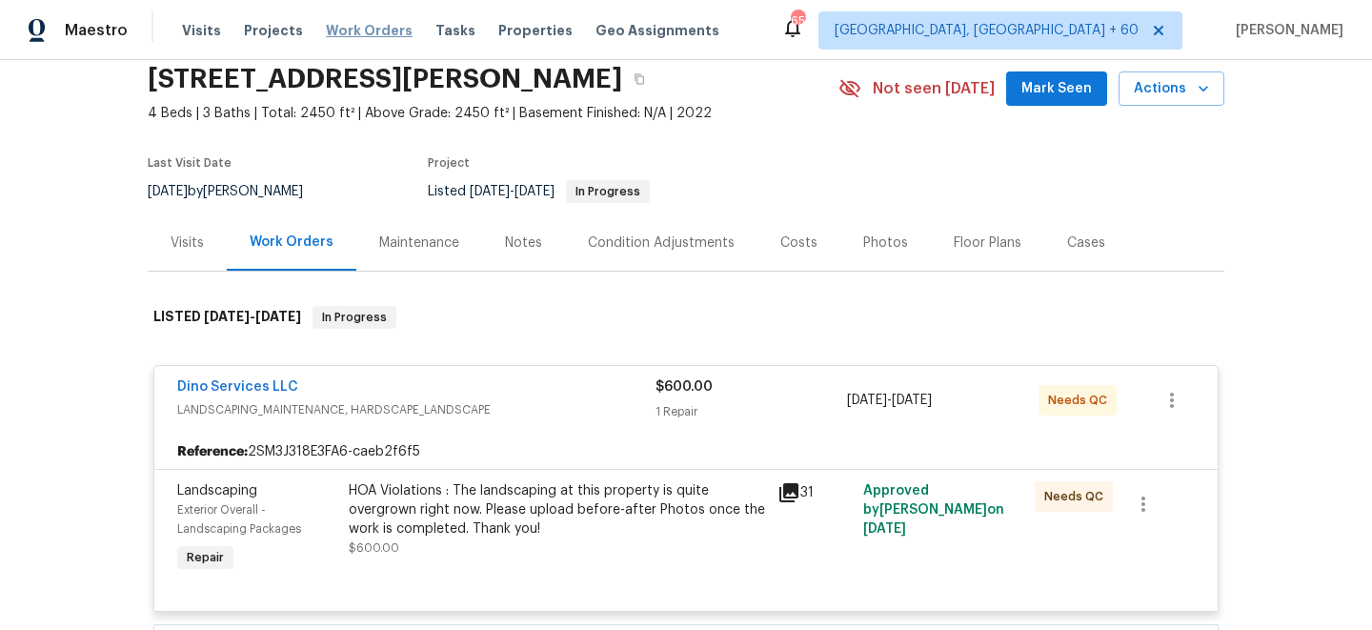
click at [330, 38] on span "Work Orders" at bounding box center [369, 30] width 87 height 19
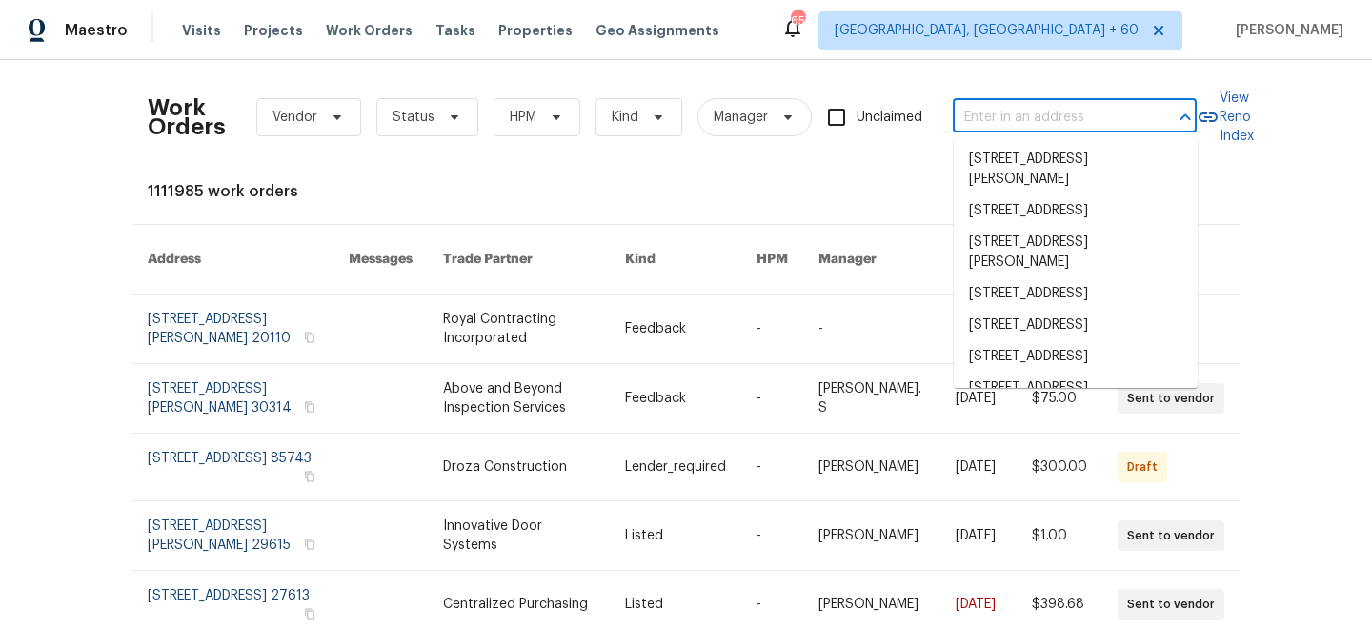
click at [1036, 126] on input "text" at bounding box center [1048, 118] width 191 height 30
paste input "[STREET_ADDRESS]"
type input "[STREET_ADDRESS]"
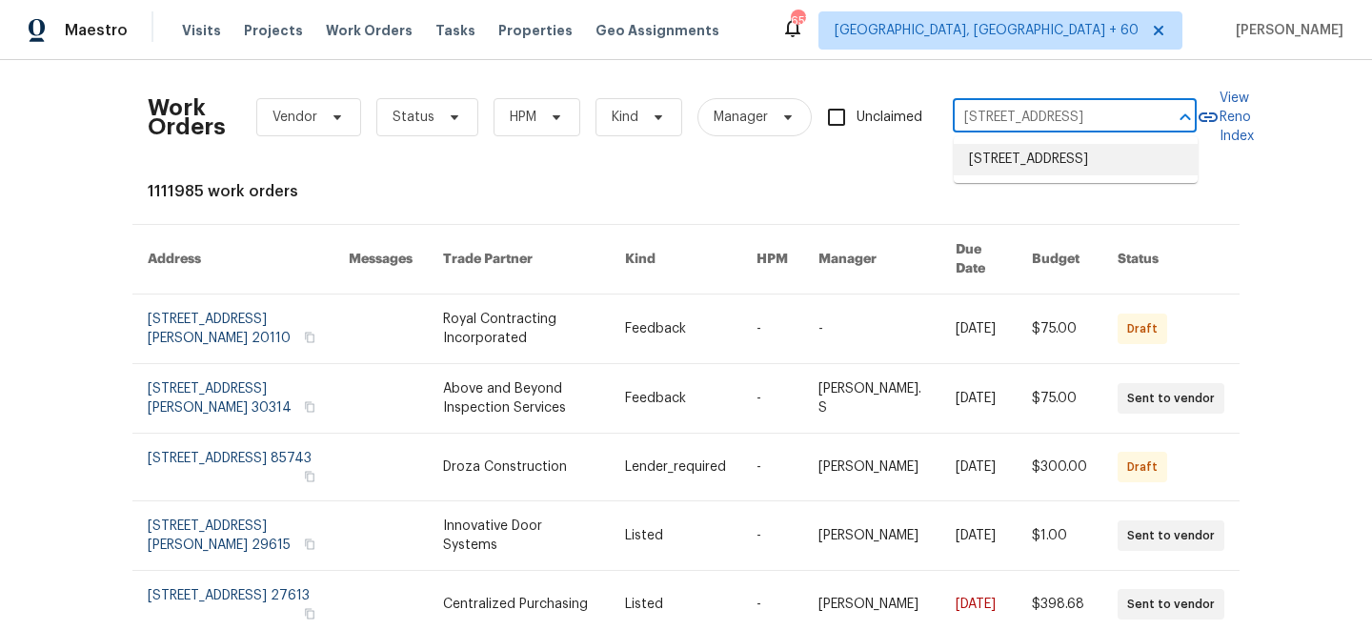
click at [1055, 175] on li "[STREET_ADDRESS]" at bounding box center [1076, 159] width 244 height 31
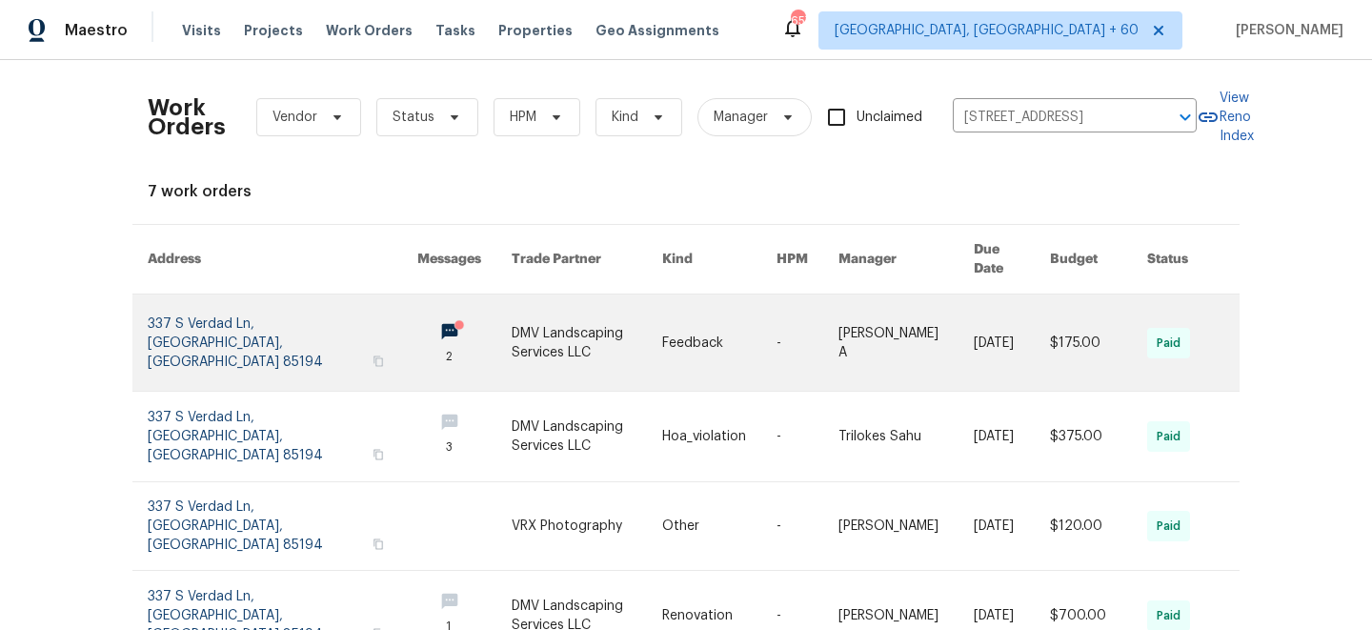
click at [761, 335] on td "-" at bounding box center [792, 342] width 62 height 97
click at [532, 334] on link at bounding box center [587, 342] width 151 height 96
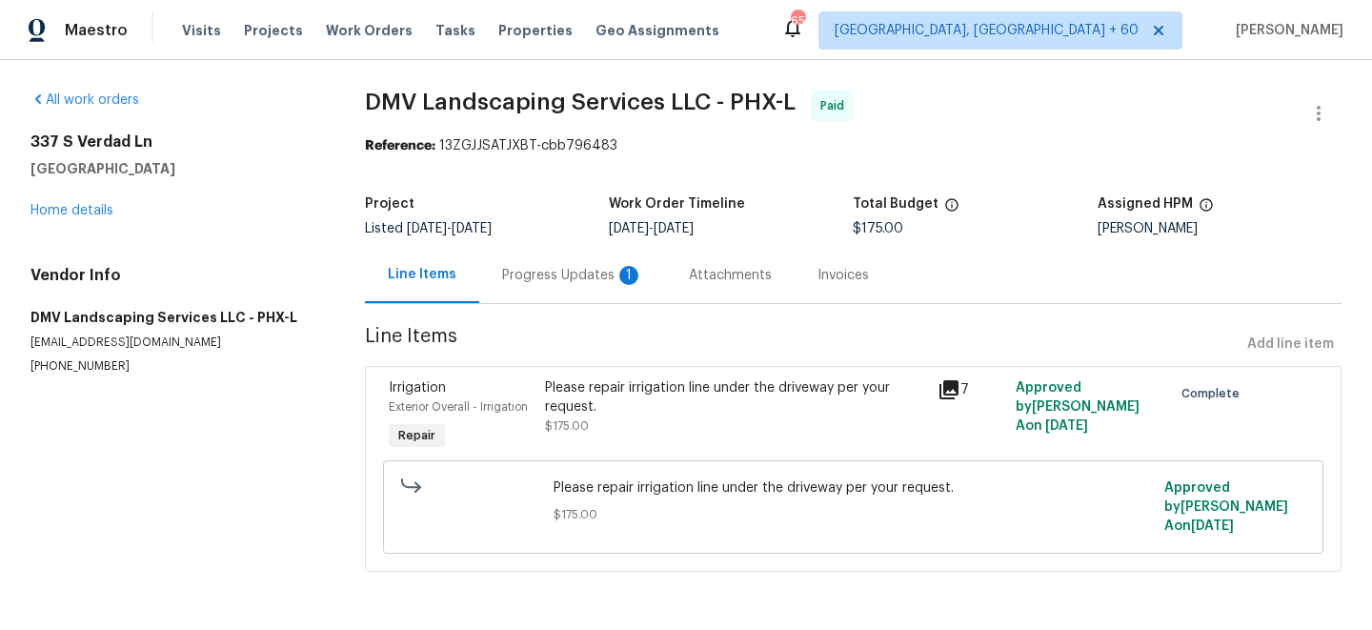
click at [557, 272] on div "Progress Updates 1" at bounding box center [572, 275] width 141 height 19
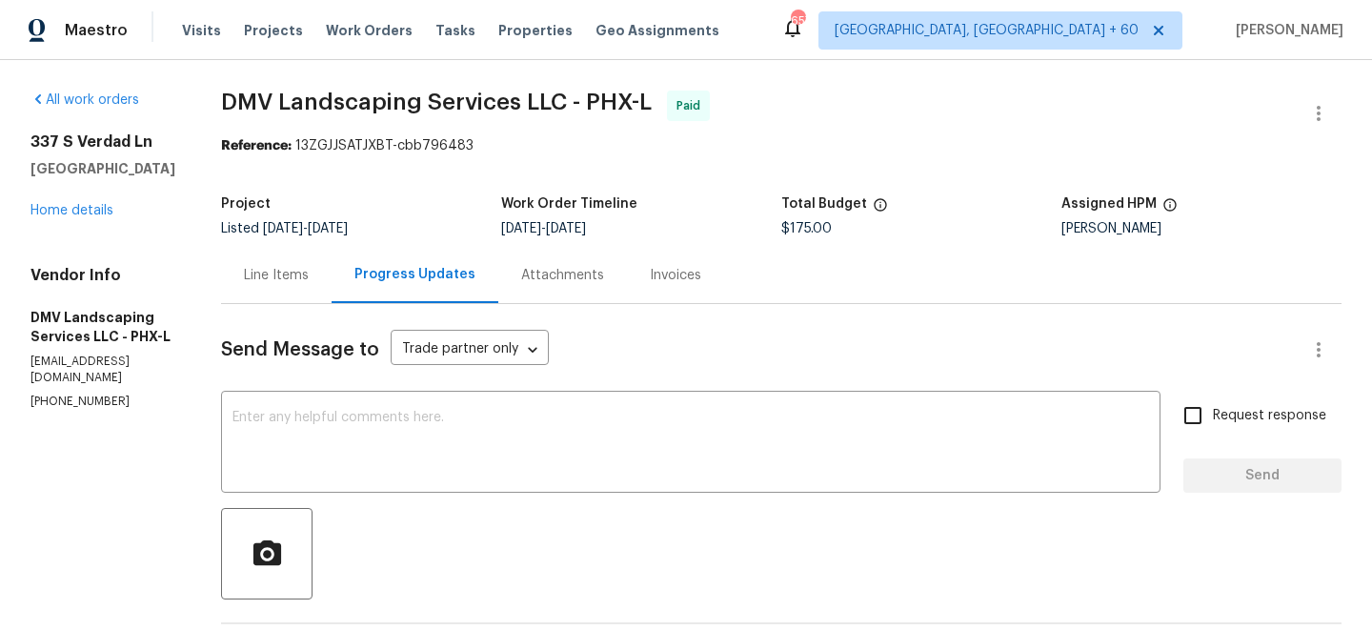
click at [79, 215] on div "[STREET_ADDRESS] Home details" at bounding box center [102, 176] width 145 height 88
click at [80, 217] on link "Home details" at bounding box center [71, 210] width 83 height 13
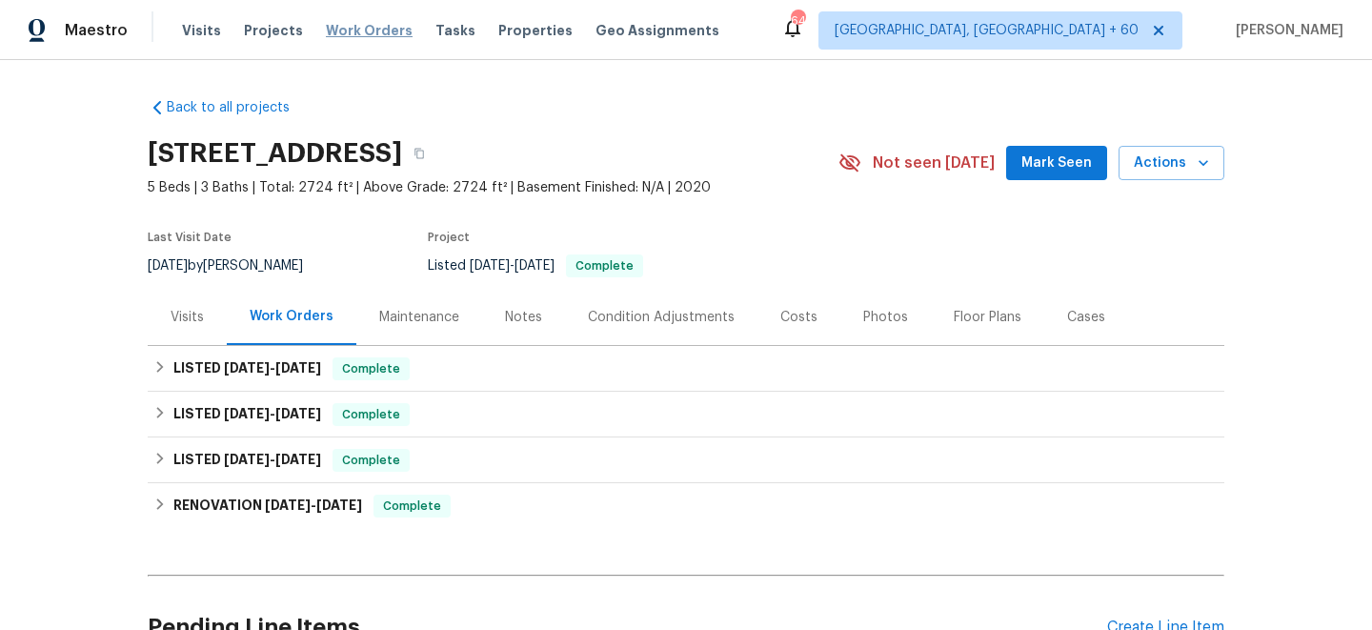
click at [363, 36] on span "Work Orders" at bounding box center [369, 30] width 87 height 19
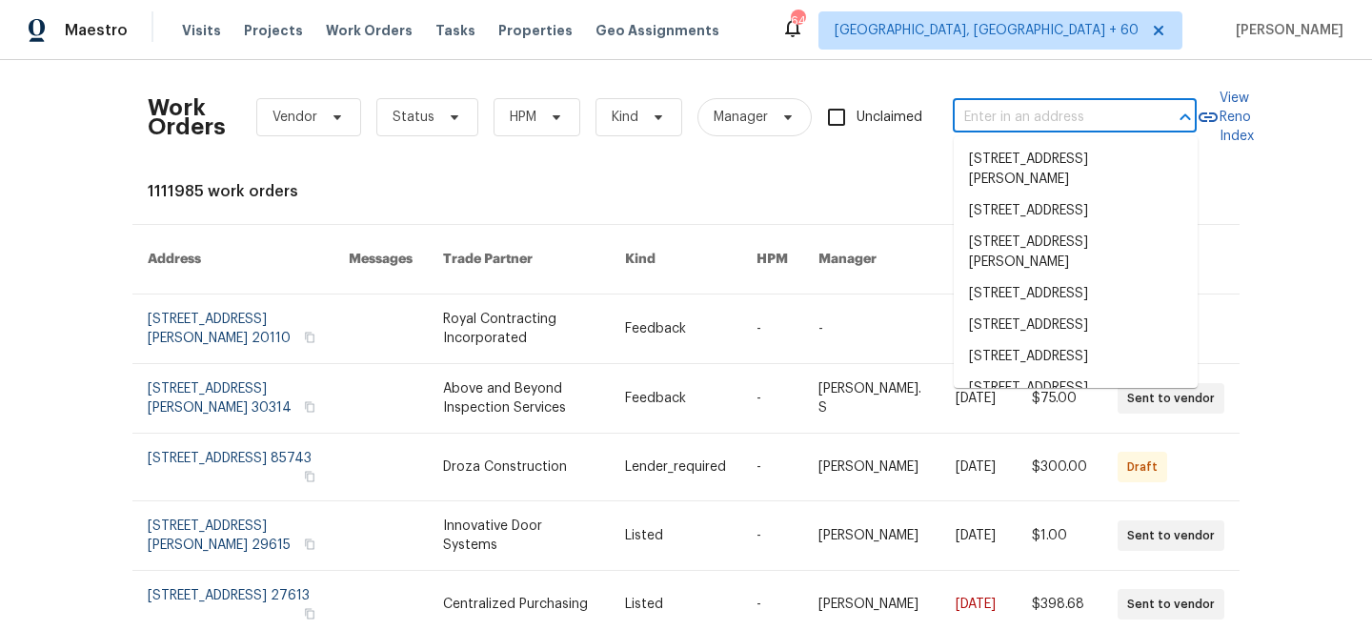
click at [1070, 118] on input "text" at bounding box center [1048, 118] width 191 height 30
paste input "[STREET_ADDRESS]"
type input "[STREET_ADDRESS]"
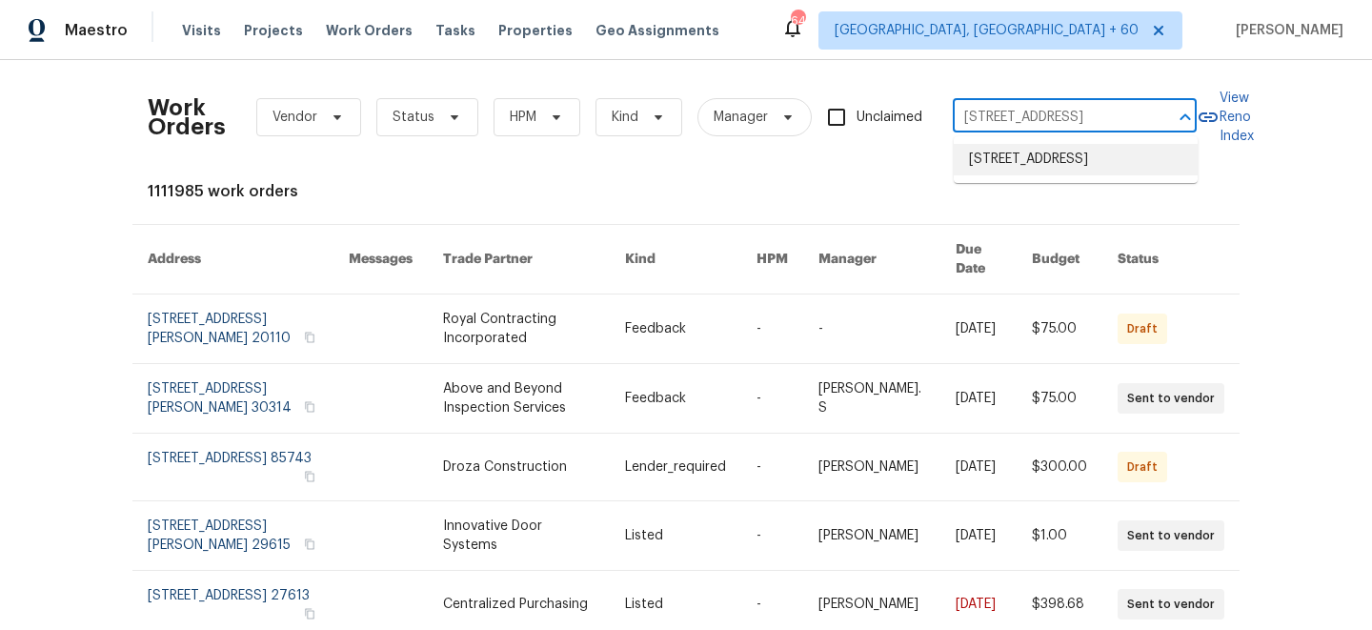
click at [1050, 175] on li "[STREET_ADDRESS]" at bounding box center [1076, 159] width 244 height 31
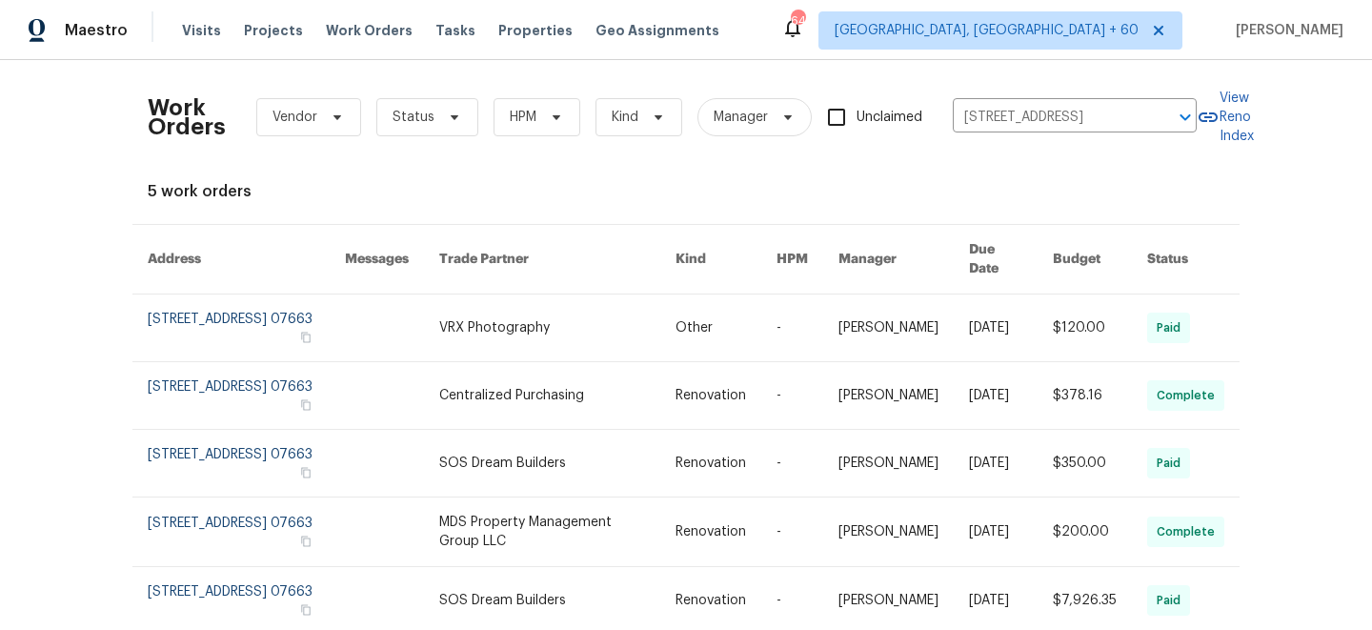
click at [582, 310] on link at bounding box center [556, 327] width 235 height 67
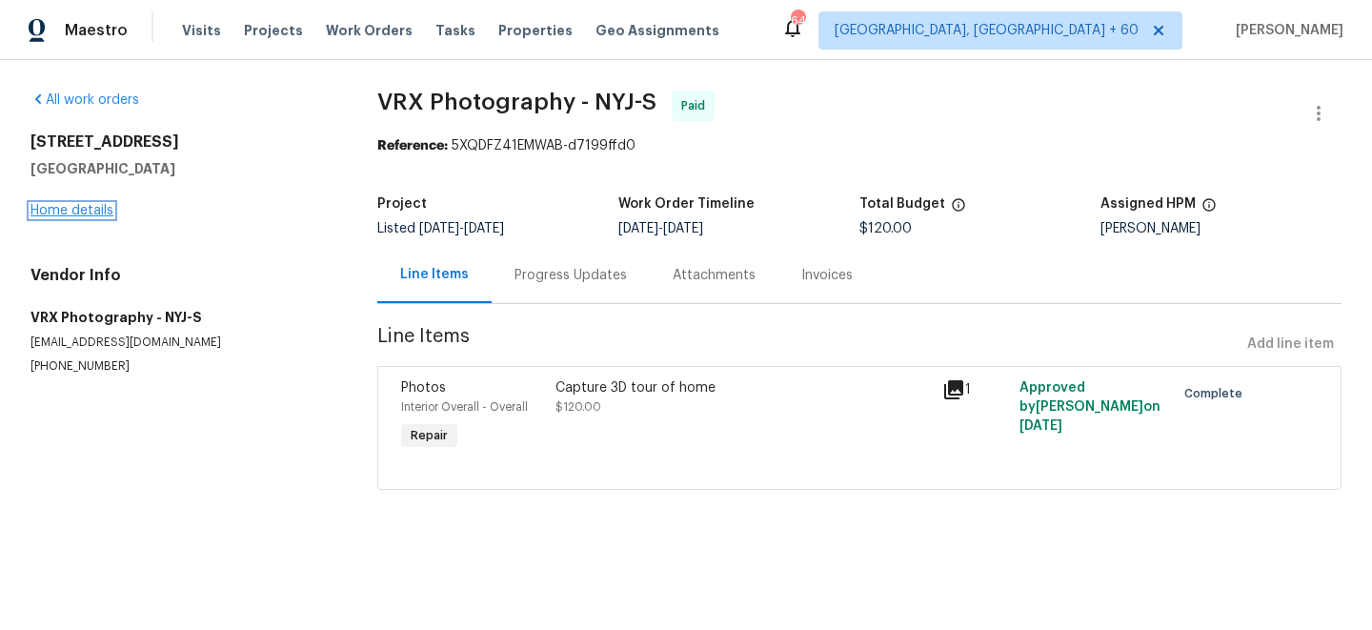
click at [79, 207] on link "Home details" at bounding box center [71, 210] width 83 height 13
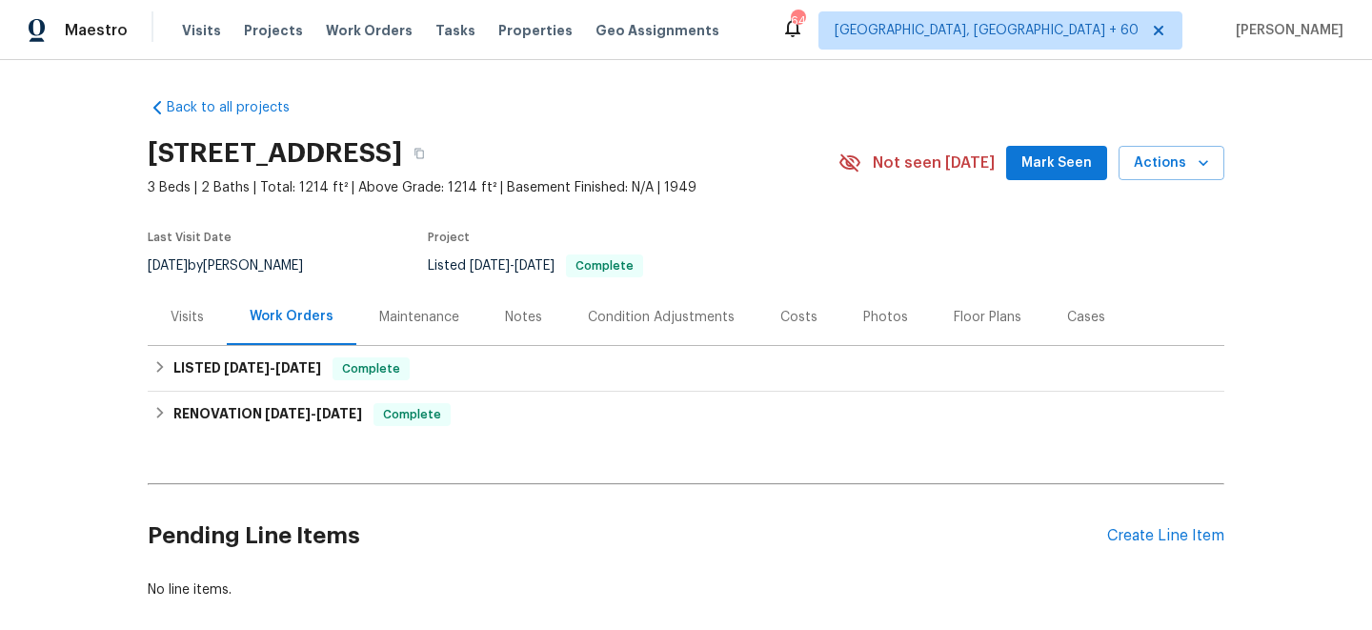
click at [421, 311] on div "Maintenance" at bounding box center [419, 317] width 80 height 19
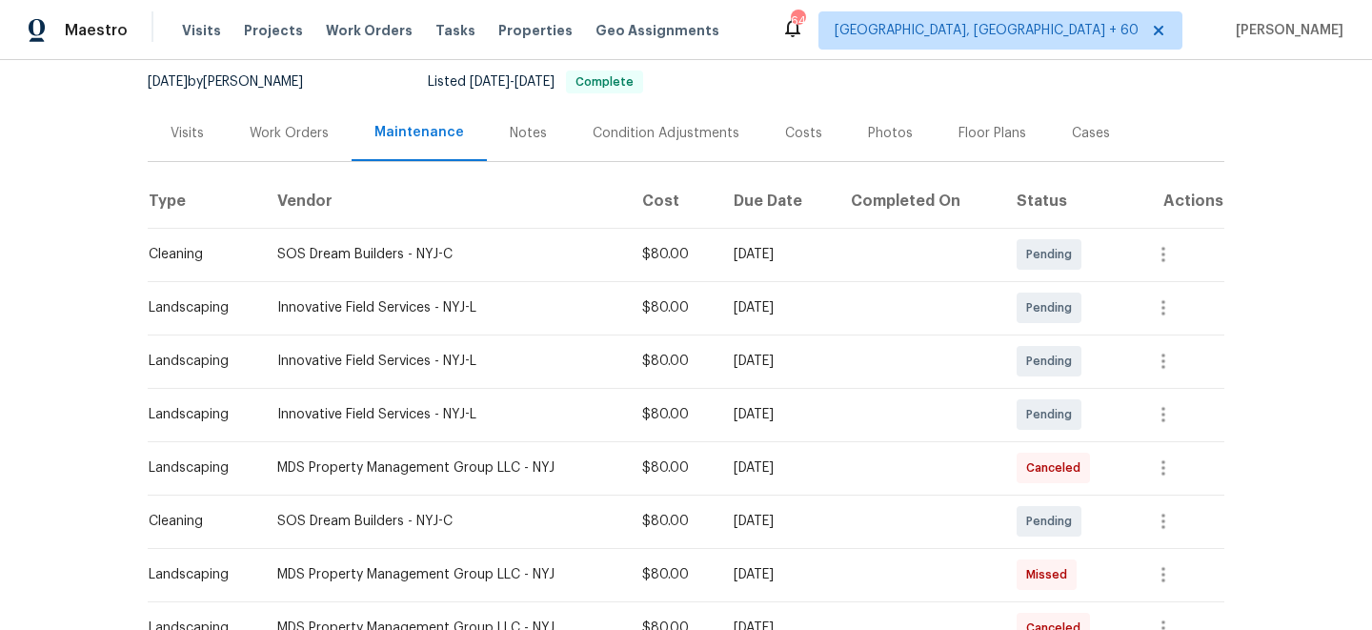
scroll to position [183, 0]
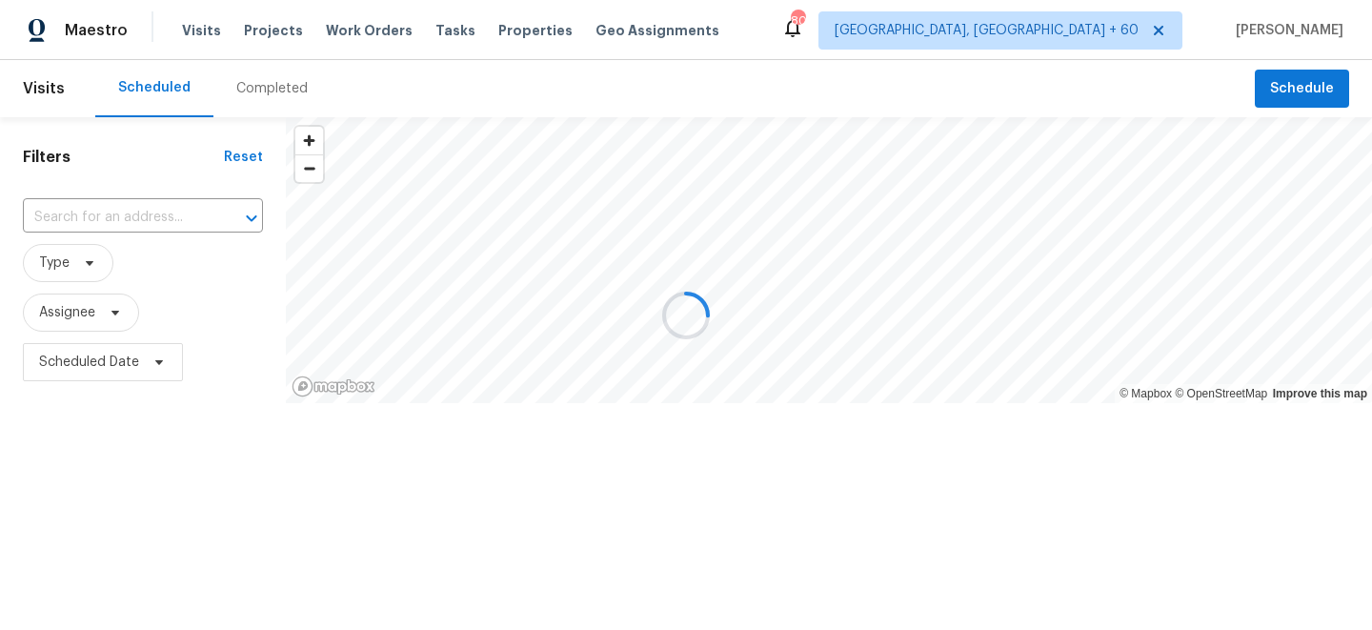
click at [386, 19] on div at bounding box center [686, 315] width 1372 height 630
click at [363, 24] on div at bounding box center [686, 315] width 1372 height 630
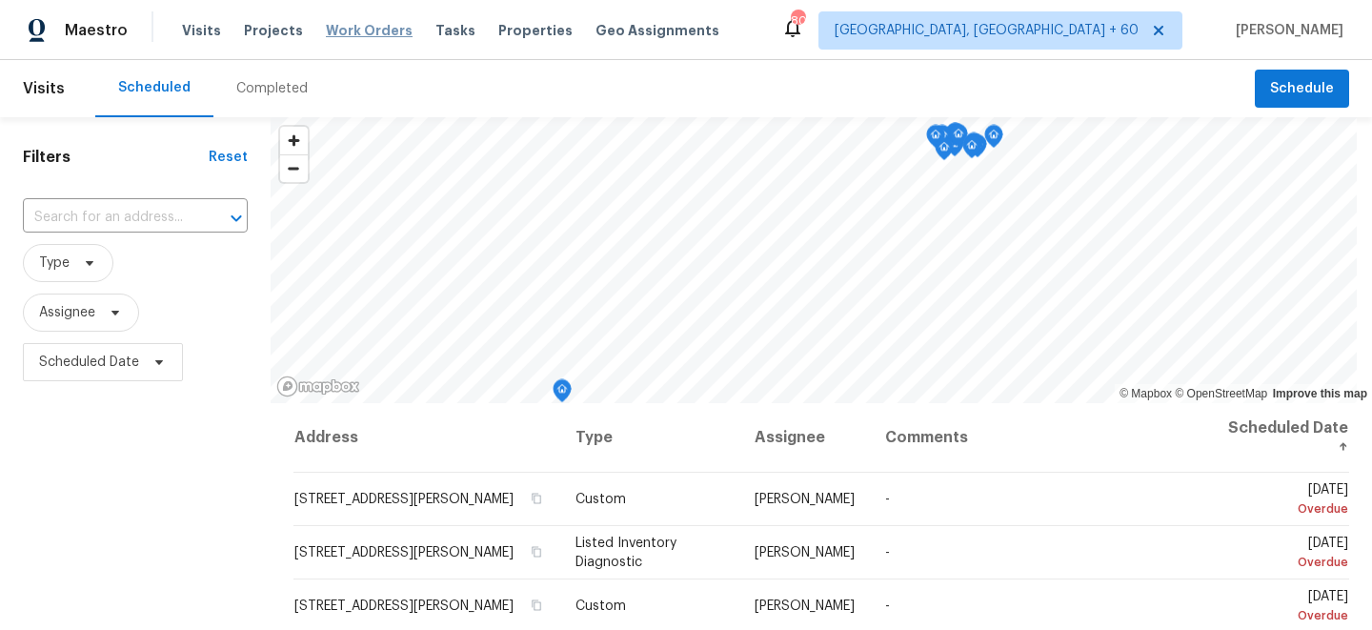
click at [361, 32] on span "Work Orders" at bounding box center [369, 30] width 87 height 19
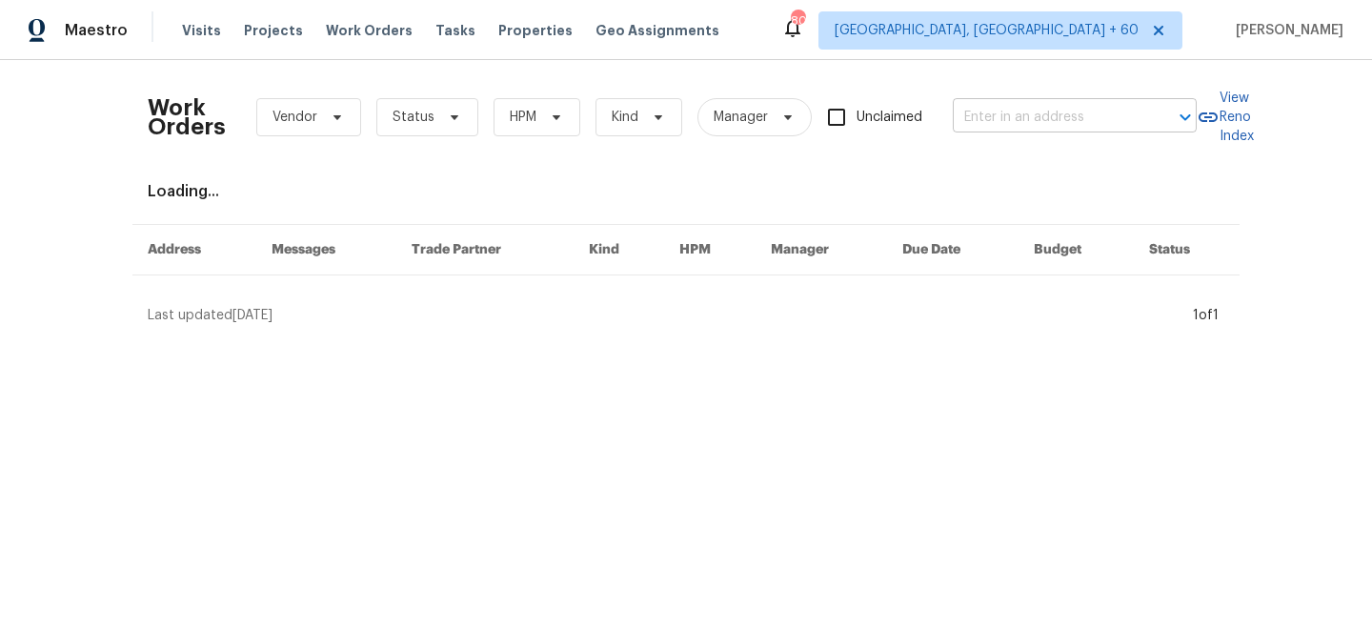
click at [1143, 111] on input "text" at bounding box center [1048, 118] width 191 height 30
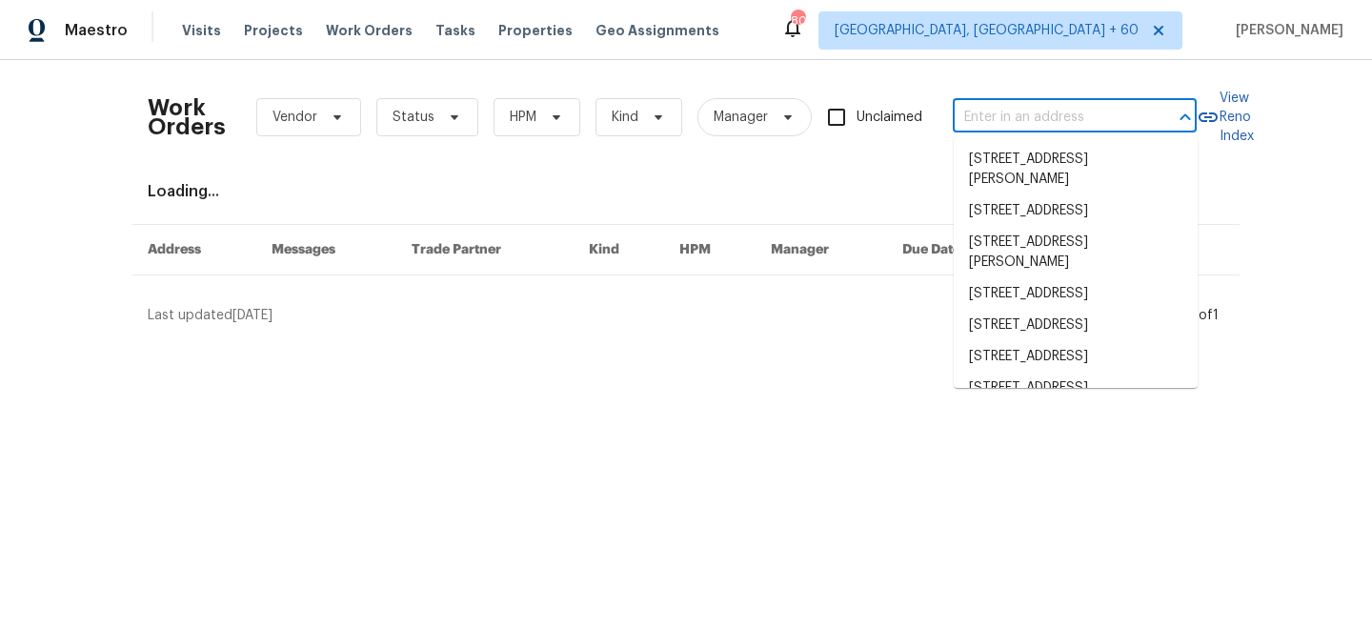
paste input "3567 Whalers Way, Jacksonville, FL 32257"
type input "3567 Whalers Way, Jacksonville, FL 32257"
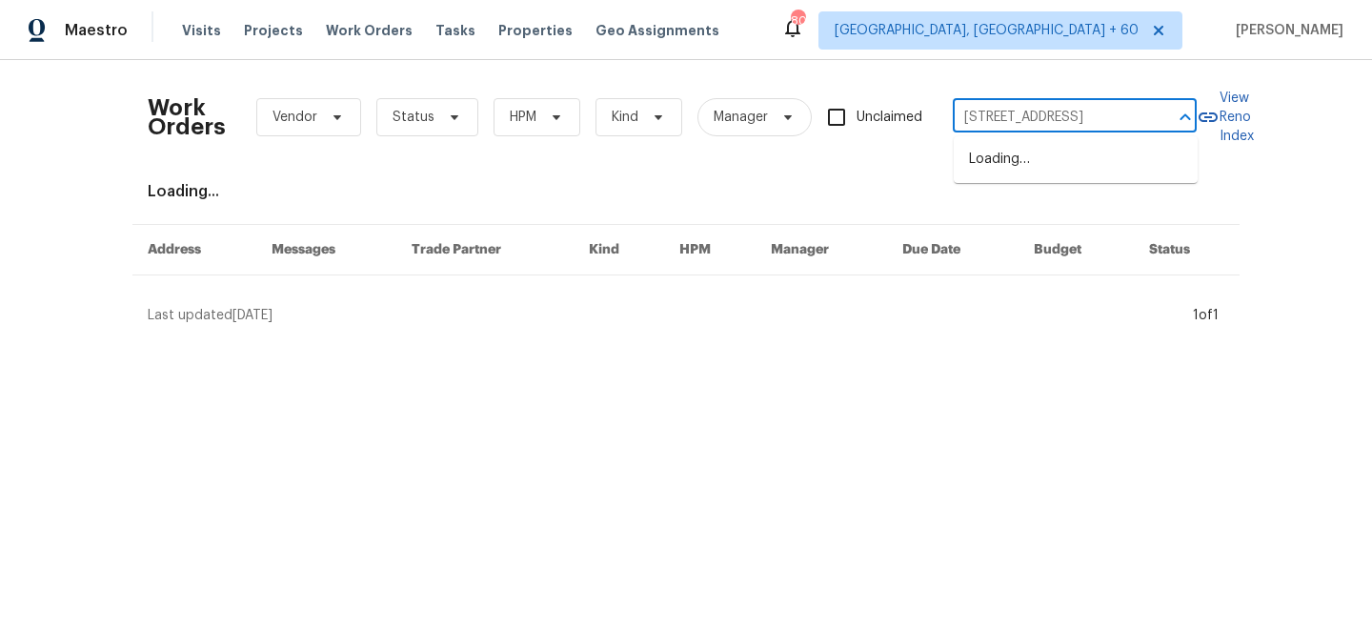
scroll to position [0, 77]
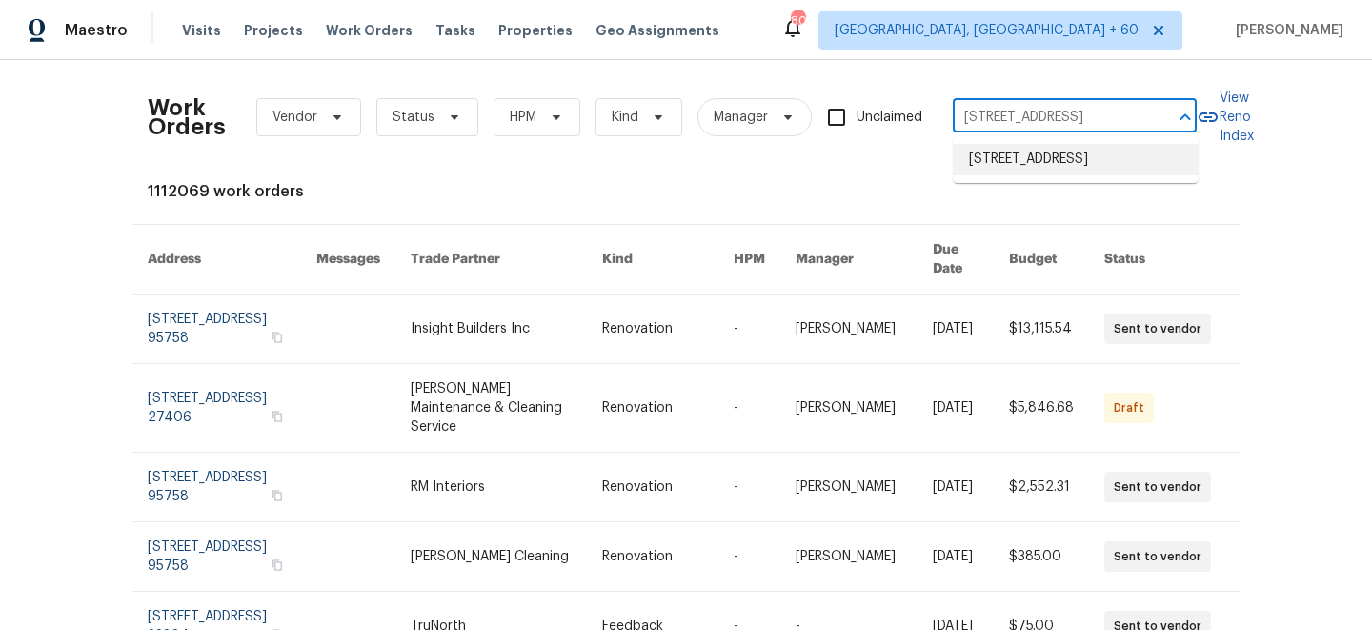
click at [1067, 159] on li "3567 Whalers Way, Jacksonville, FL 32257" at bounding box center [1076, 159] width 244 height 31
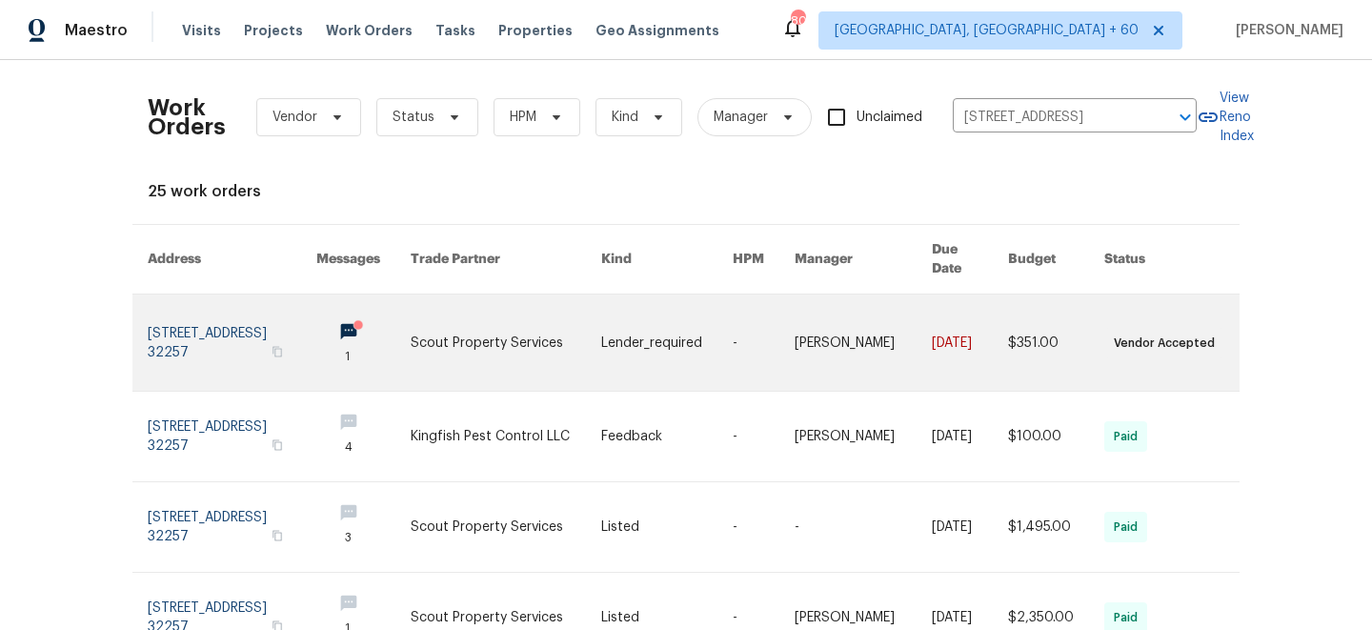
click at [565, 324] on link at bounding box center [506, 342] width 191 height 96
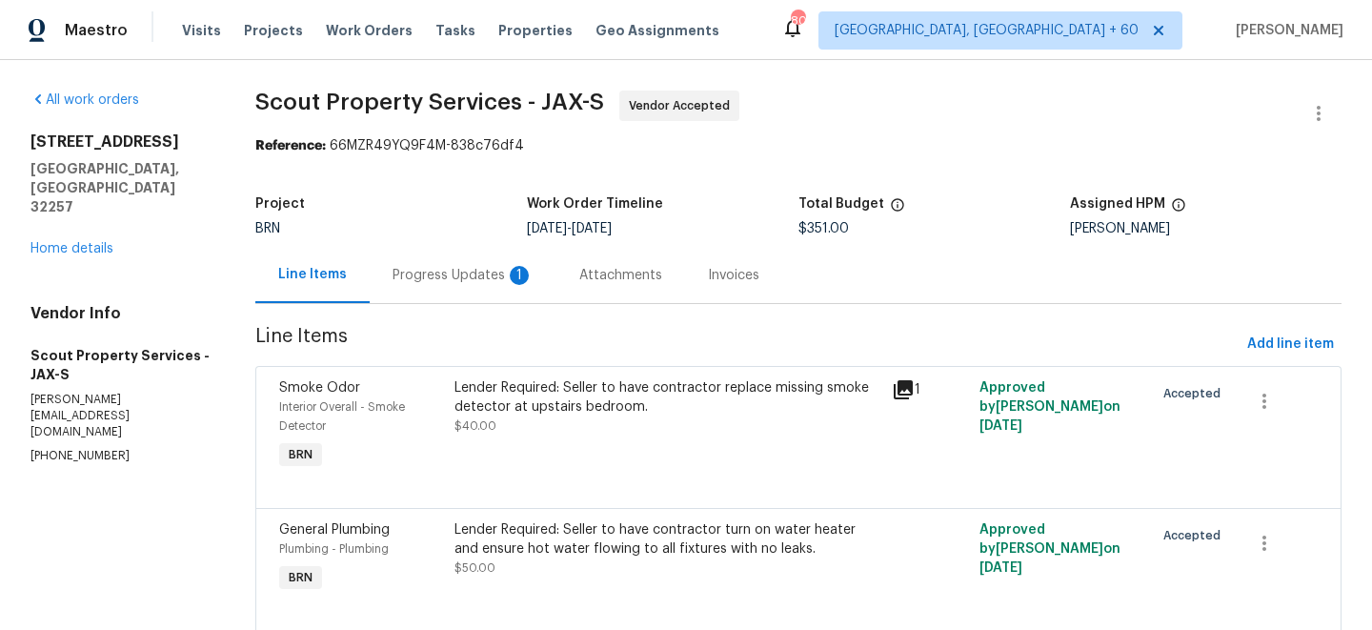
click at [494, 287] on div "Progress Updates 1" at bounding box center [463, 275] width 187 height 56
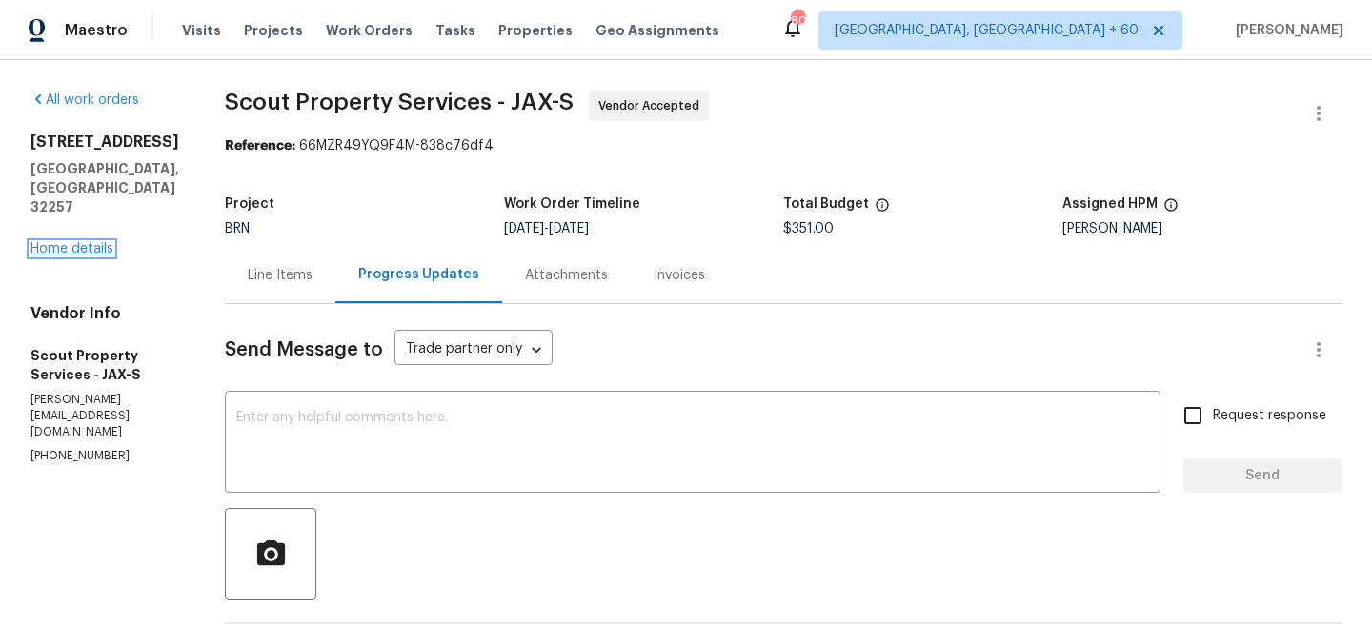
click at [48, 255] on link "Home details" at bounding box center [71, 248] width 83 height 13
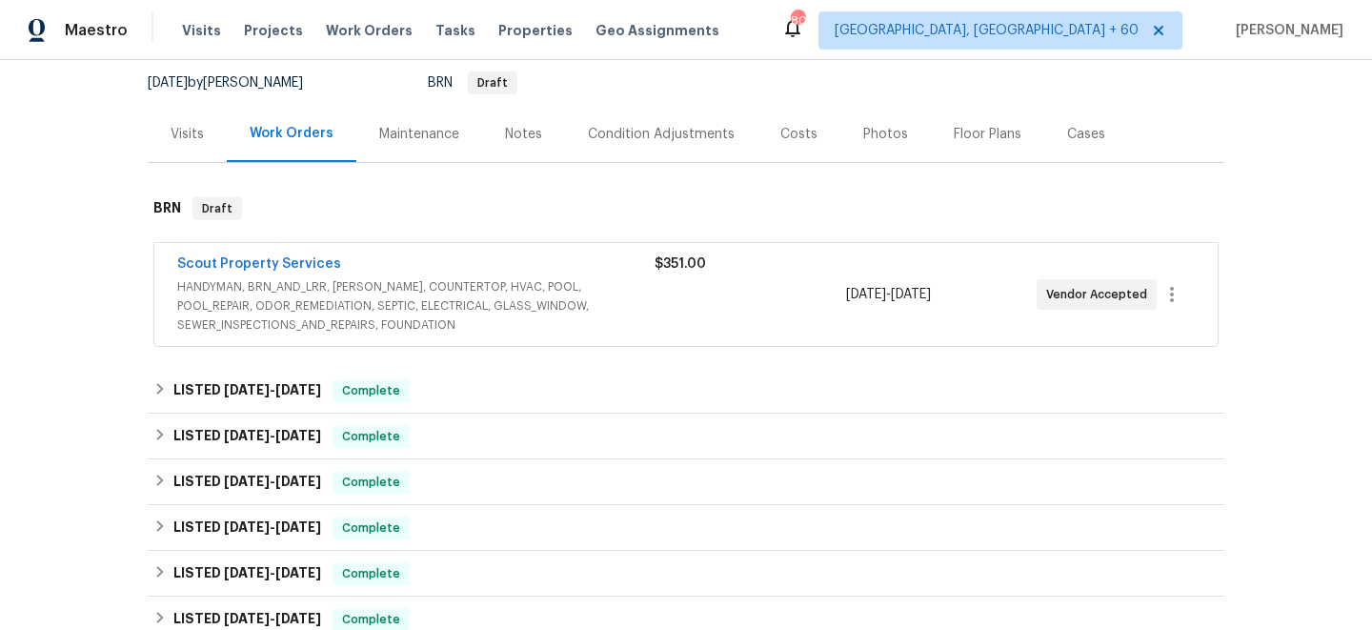
scroll to position [184, 0]
click at [705, 285] on div "$351.00" at bounding box center [749, 293] width 191 height 80
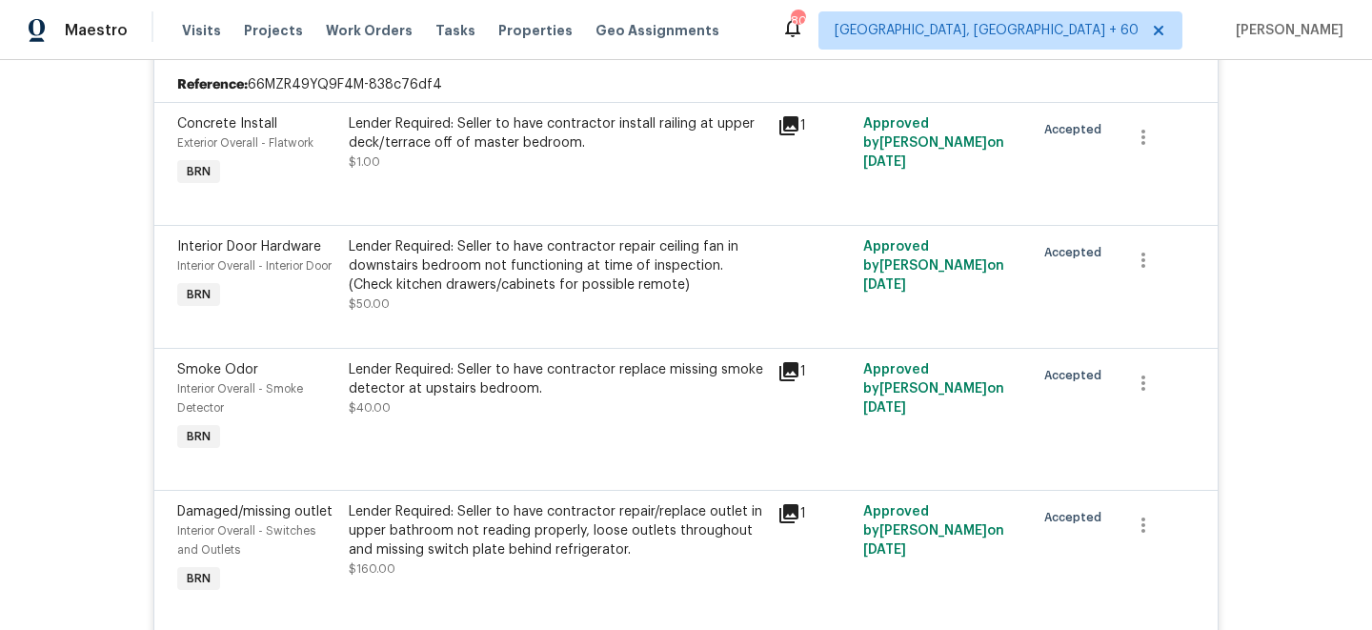
scroll to position [476, 0]
click at [378, 30] on span "Work Orders" at bounding box center [369, 30] width 87 height 19
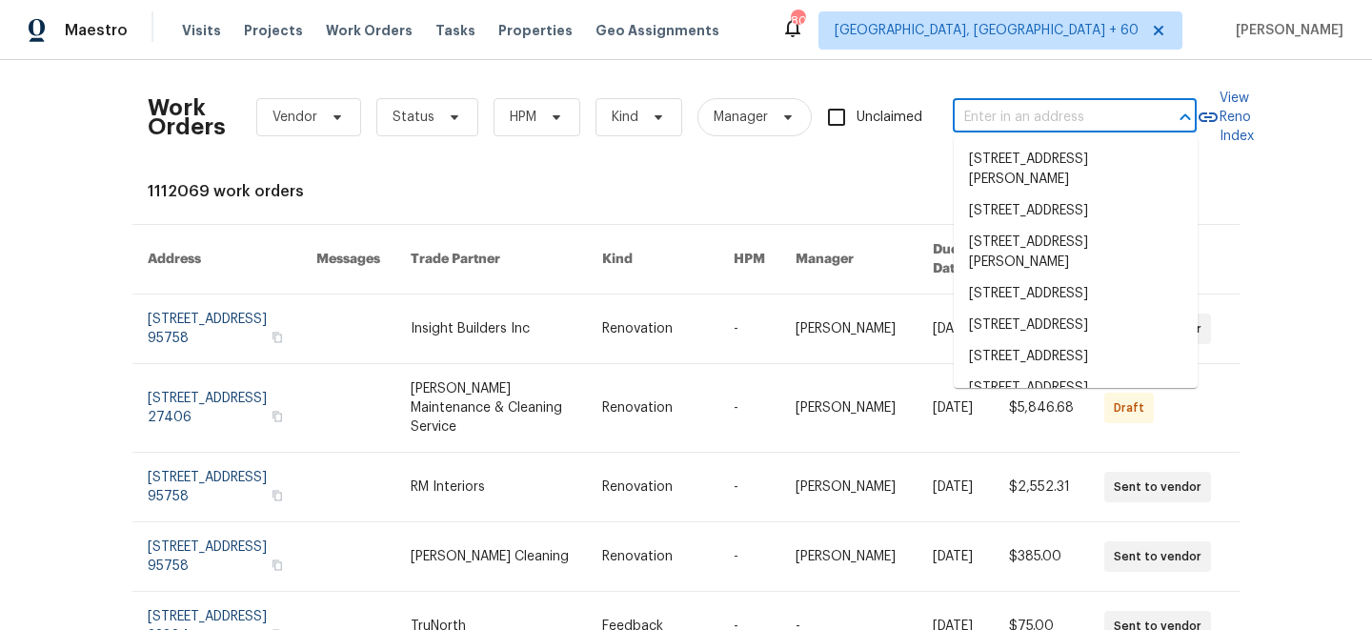
click at [1068, 114] on input "text" at bounding box center [1048, 118] width 191 height 30
paste input "7440 W Andrea Dr, Peoria, AZ 85383"
type input "7440 W Andrea Dr, Peoria, AZ 85383"
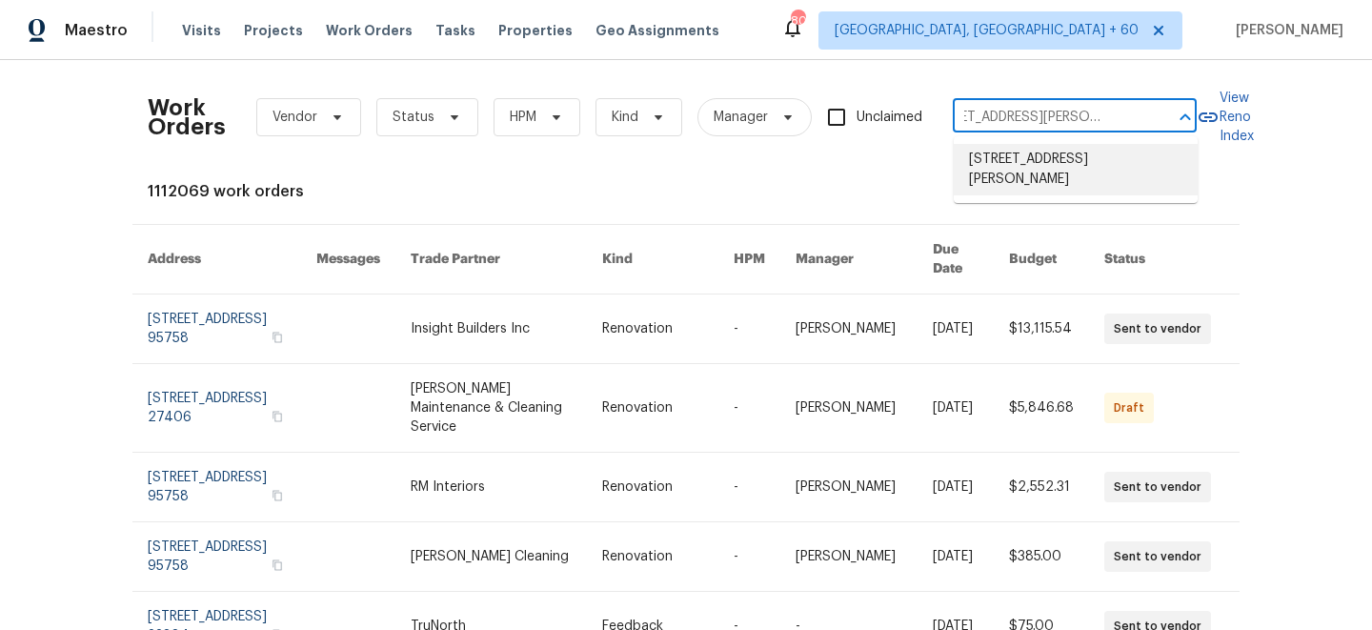
click at [1046, 173] on li "7440 W Andrea Dr, Peoria, AZ 85383" at bounding box center [1076, 169] width 244 height 51
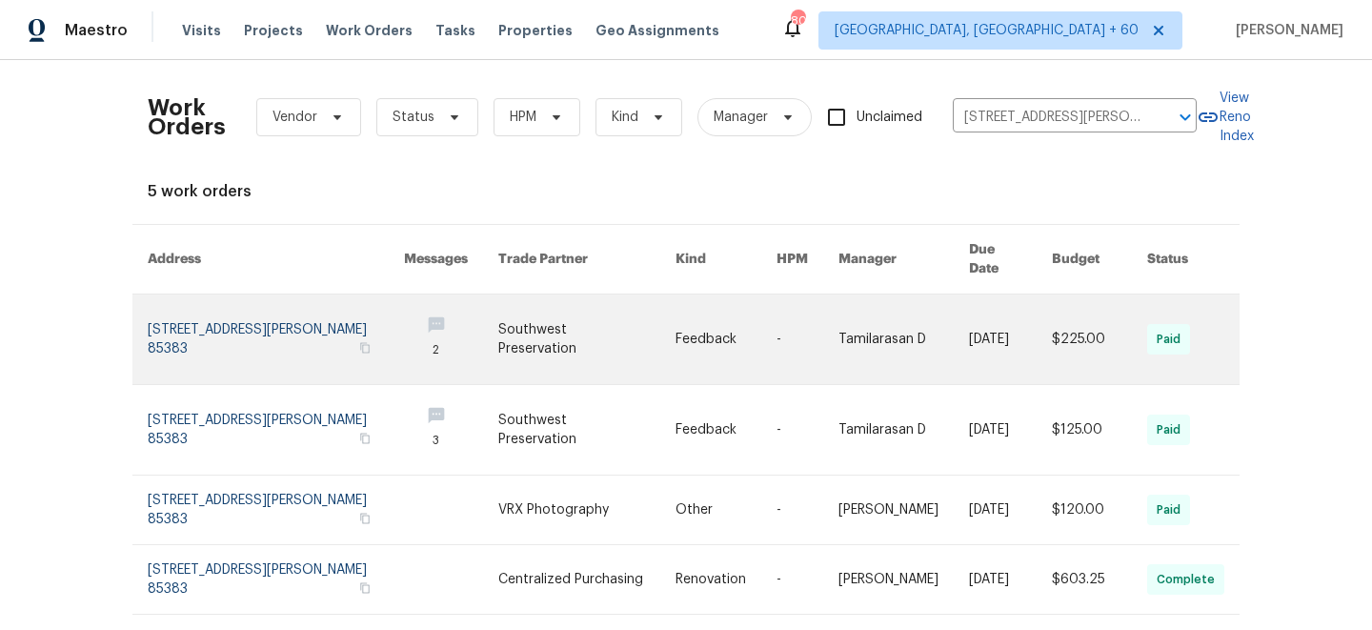
click at [612, 308] on link at bounding box center [586, 339] width 177 height 90
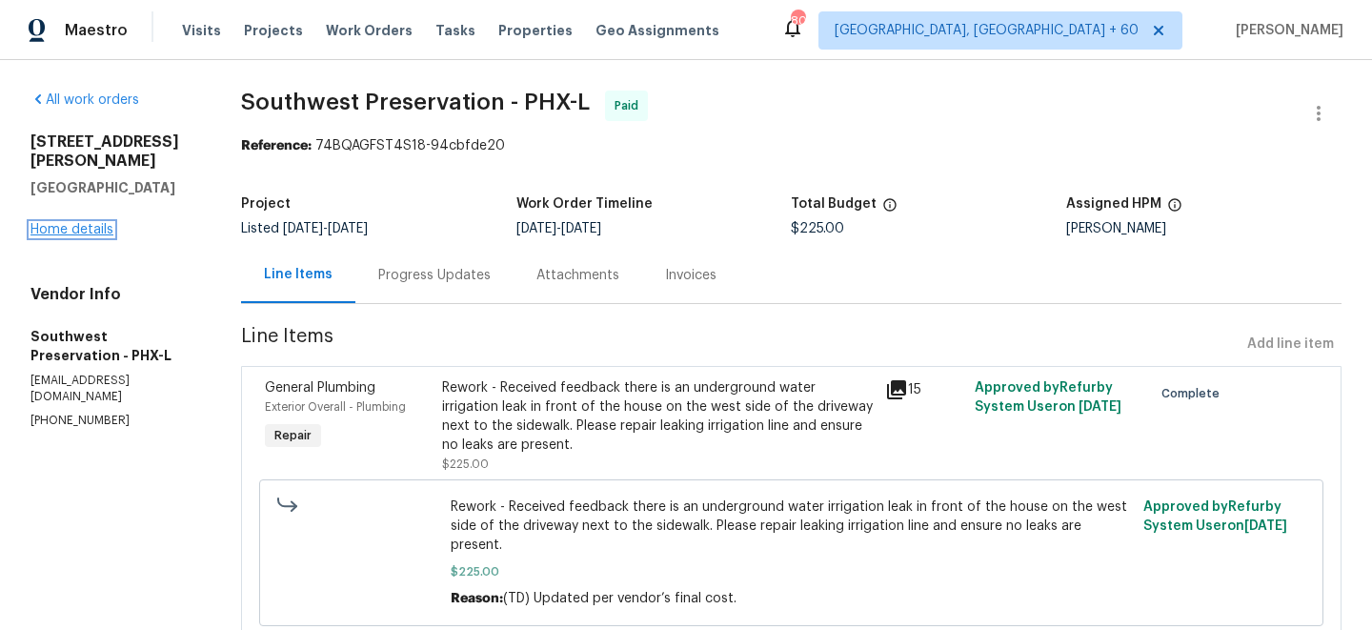
click at [62, 223] on link "Home details" at bounding box center [71, 229] width 83 height 13
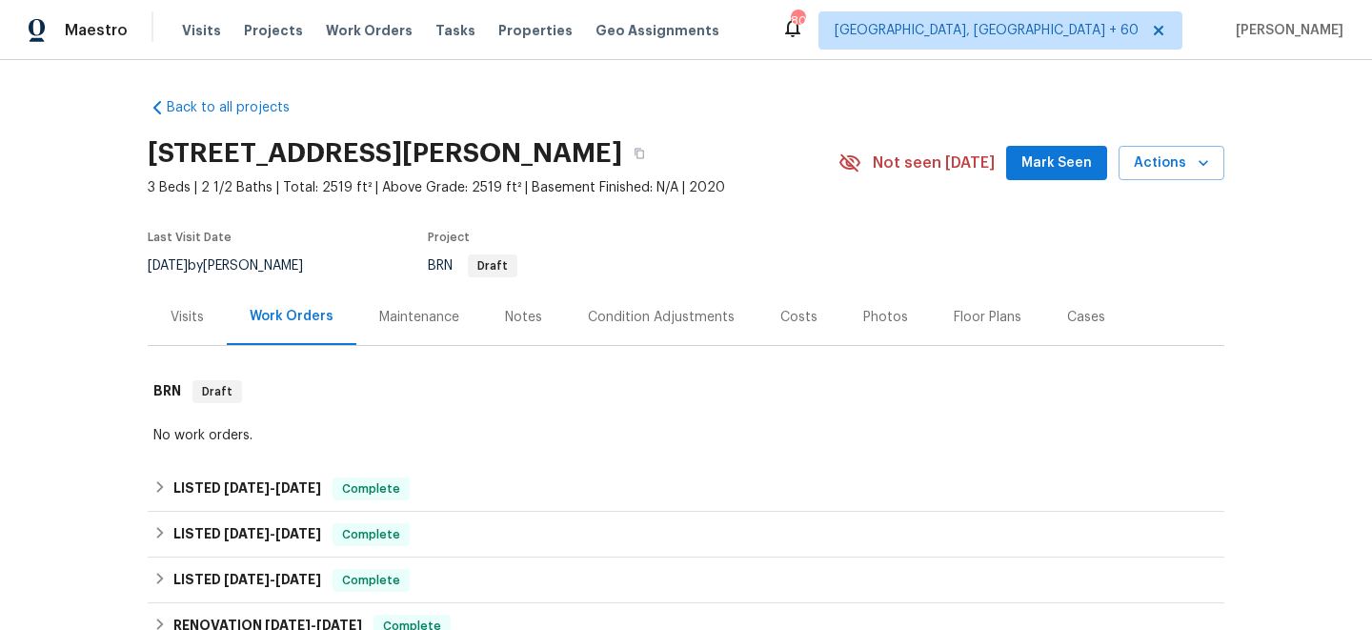
click at [406, 321] on div "Maintenance" at bounding box center [419, 317] width 80 height 19
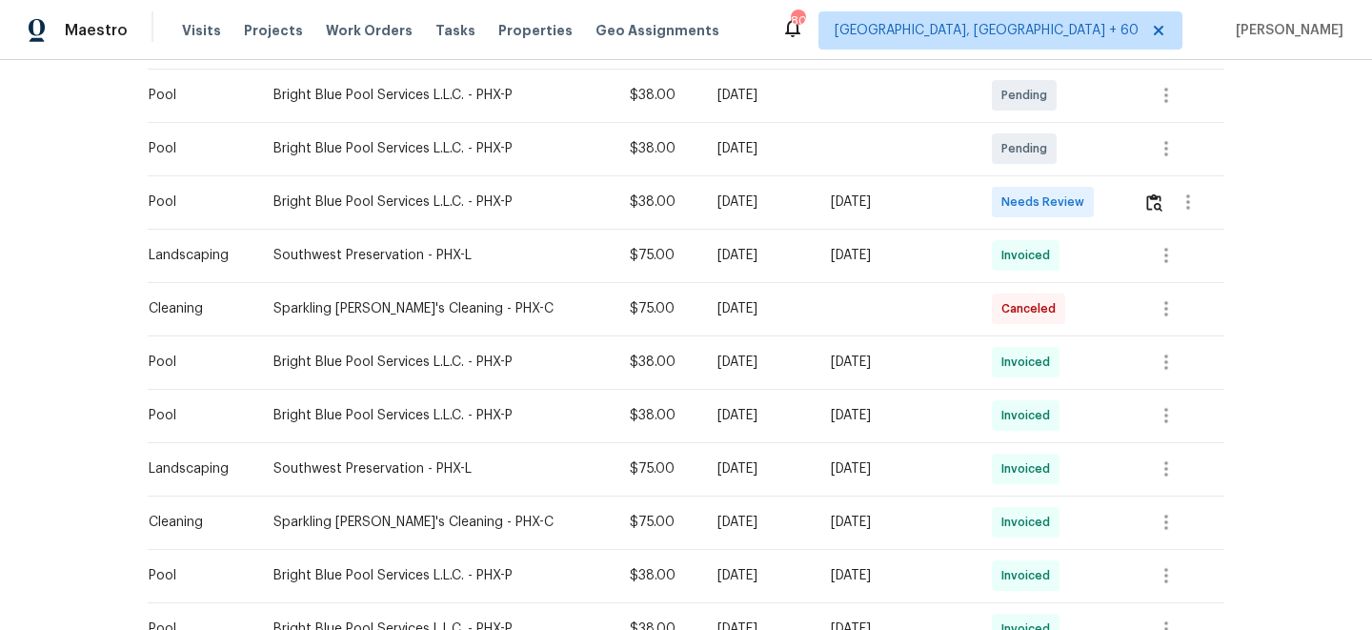
scroll to position [497, 0]
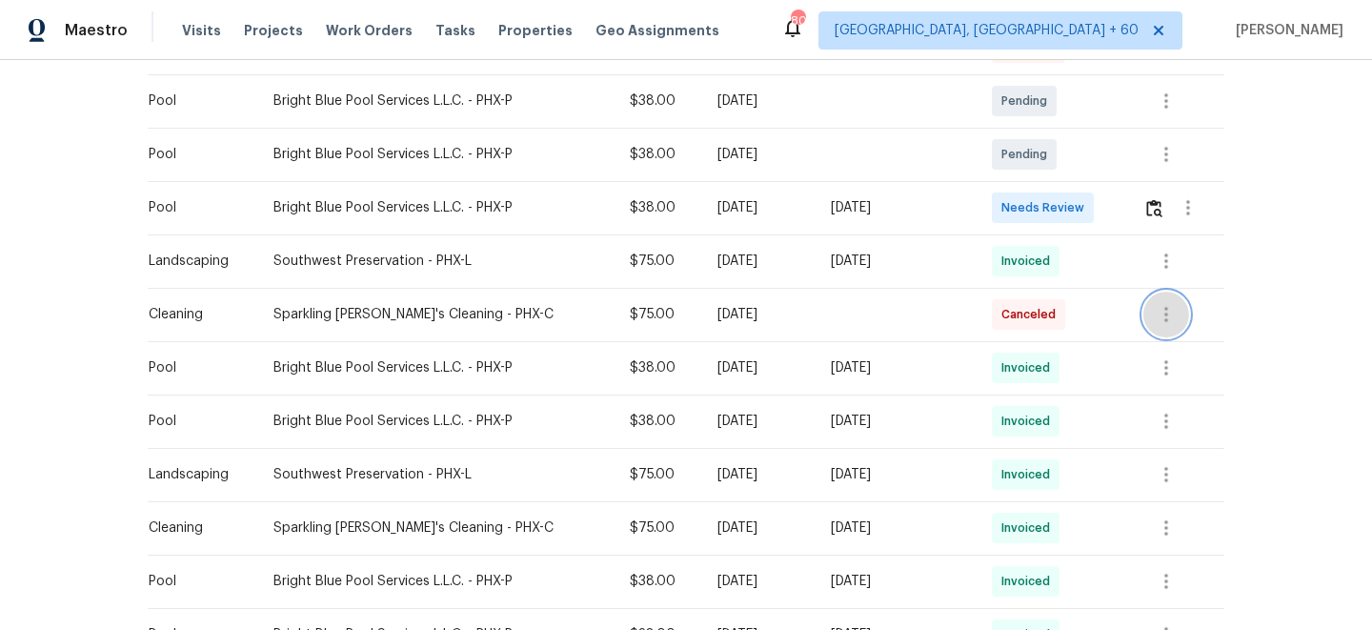
click at [1174, 320] on icon "button" at bounding box center [1166, 314] width 23 height 23
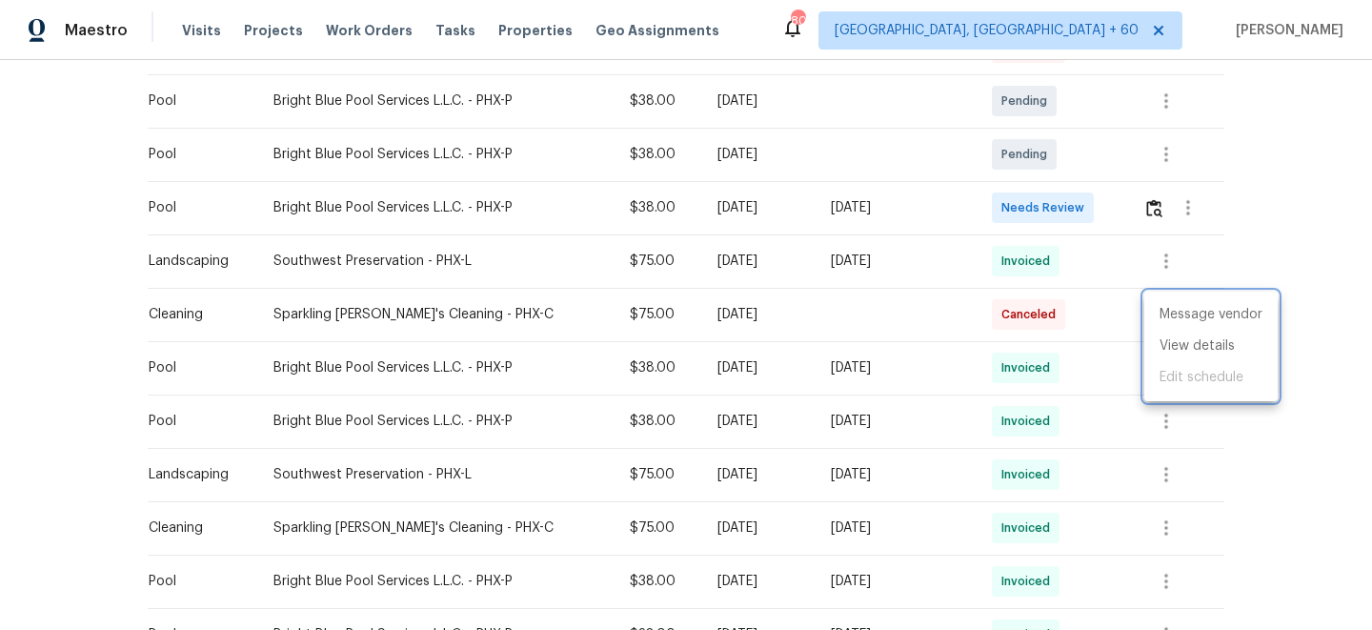
click at [1278, 245] on div at bounding box center [686, 315] width 1372 height 630
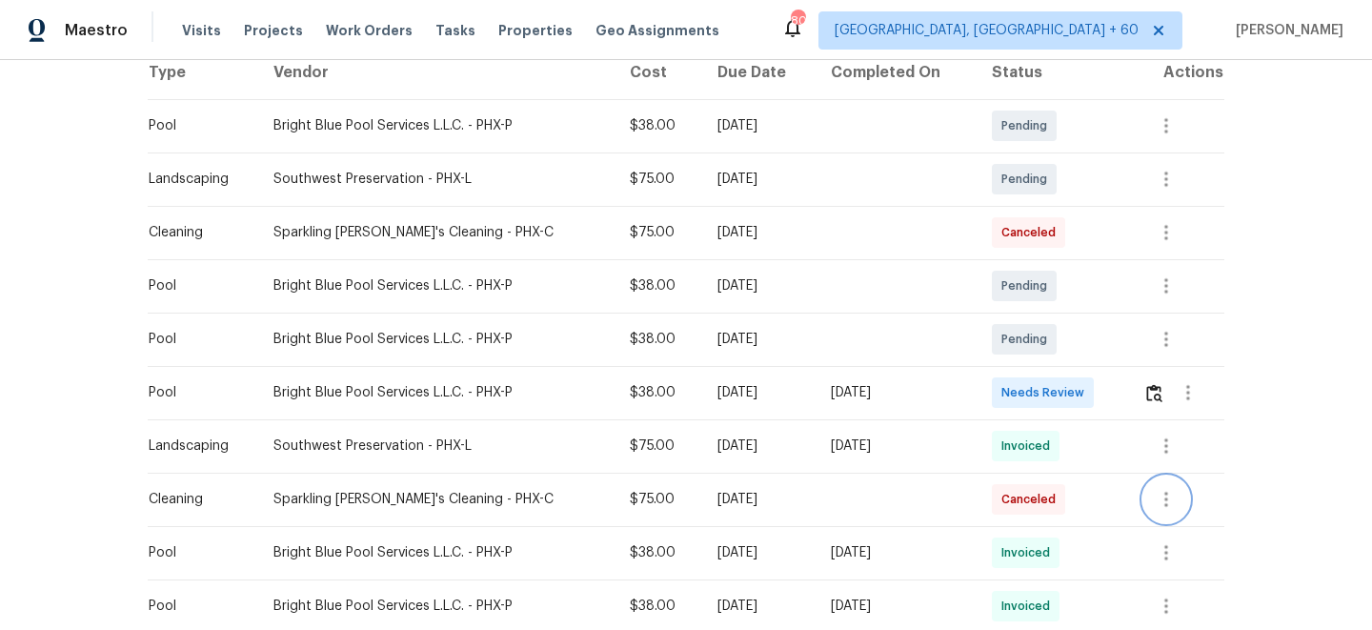
scroll to position [0, 0]
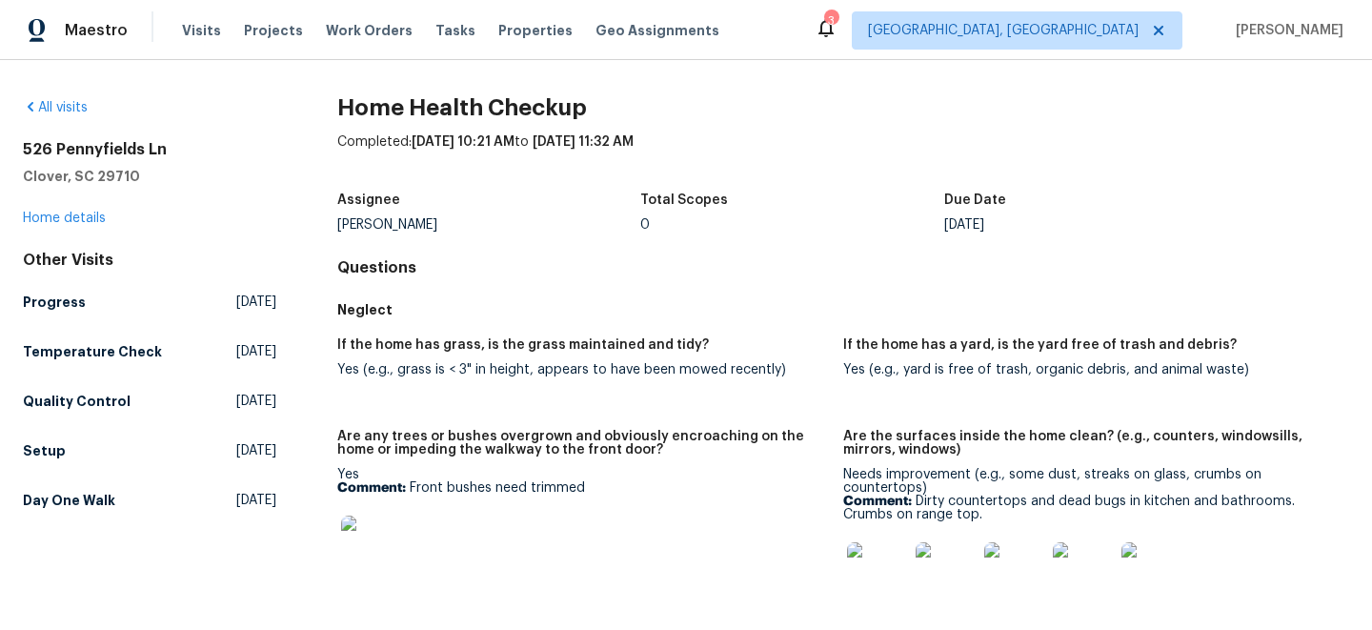
click at [98, 150] on h2 "526 Pennyfields Ln" at bounding box center [149, 149] width 253 height 19
copy h2 "526 Pennyfields Ln"
click at [874, 555] on img at bounding box center [877, 572] width 61 height 61
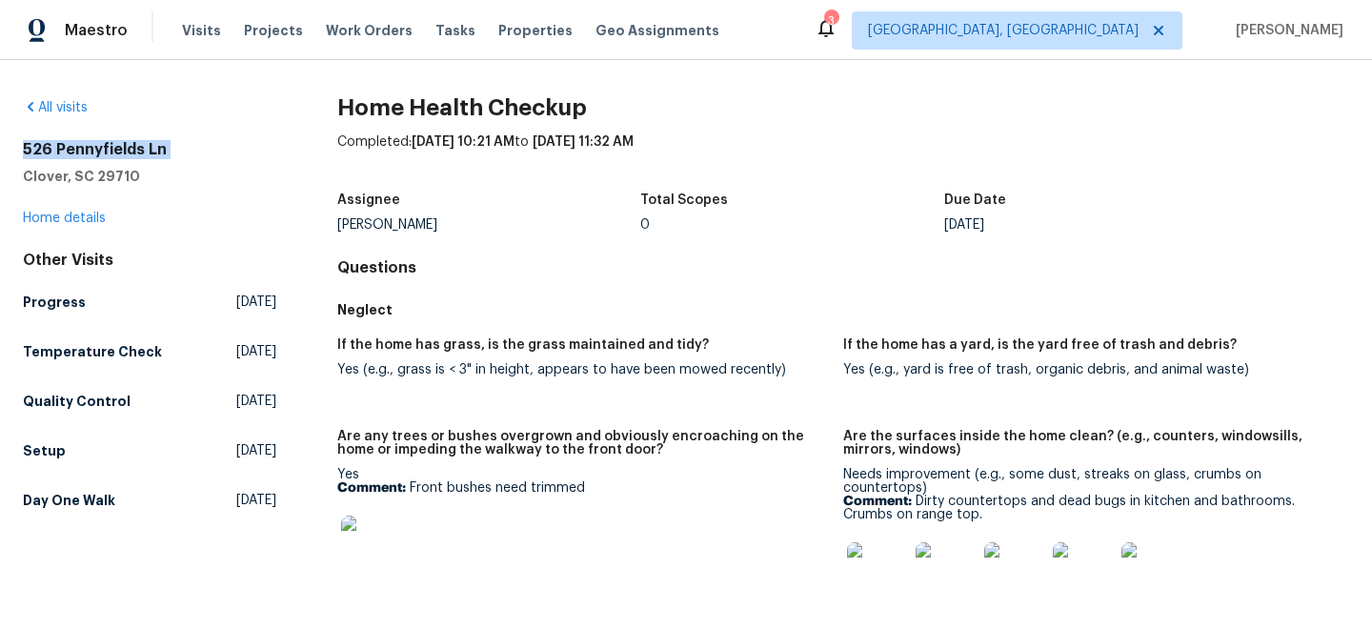
scroll to position [92, 0]
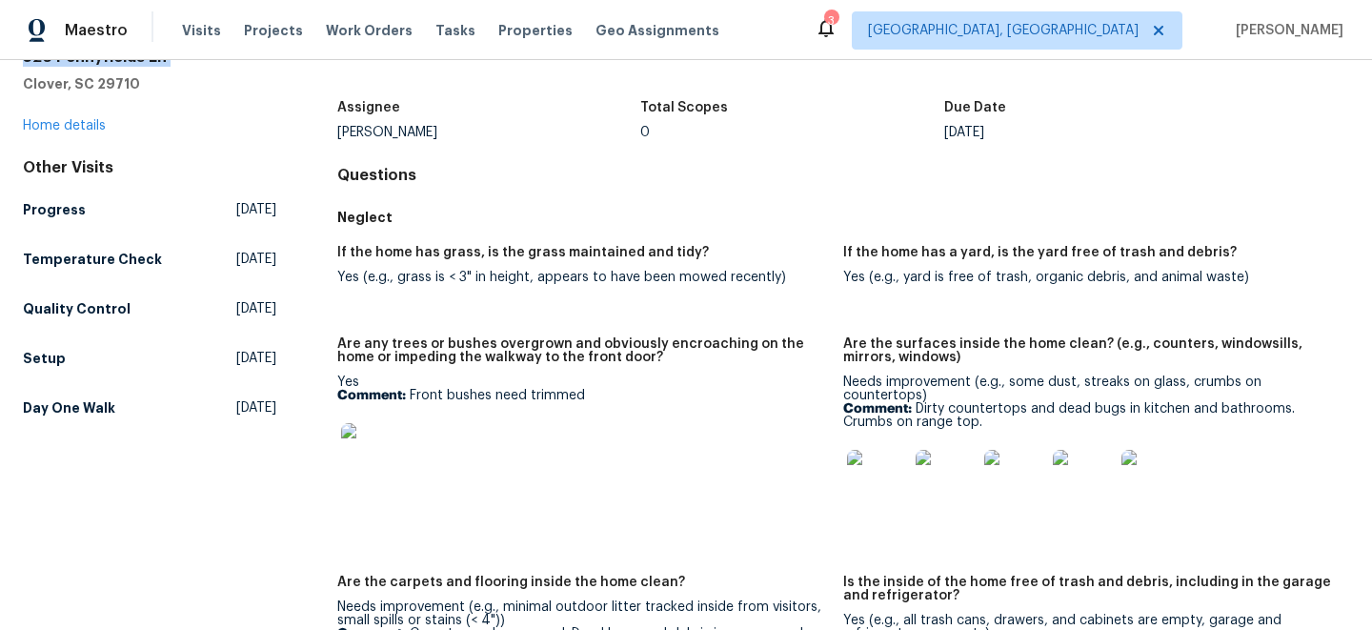
click at [901, 493] on img at bounding box center [877, 480] width 61 height 61
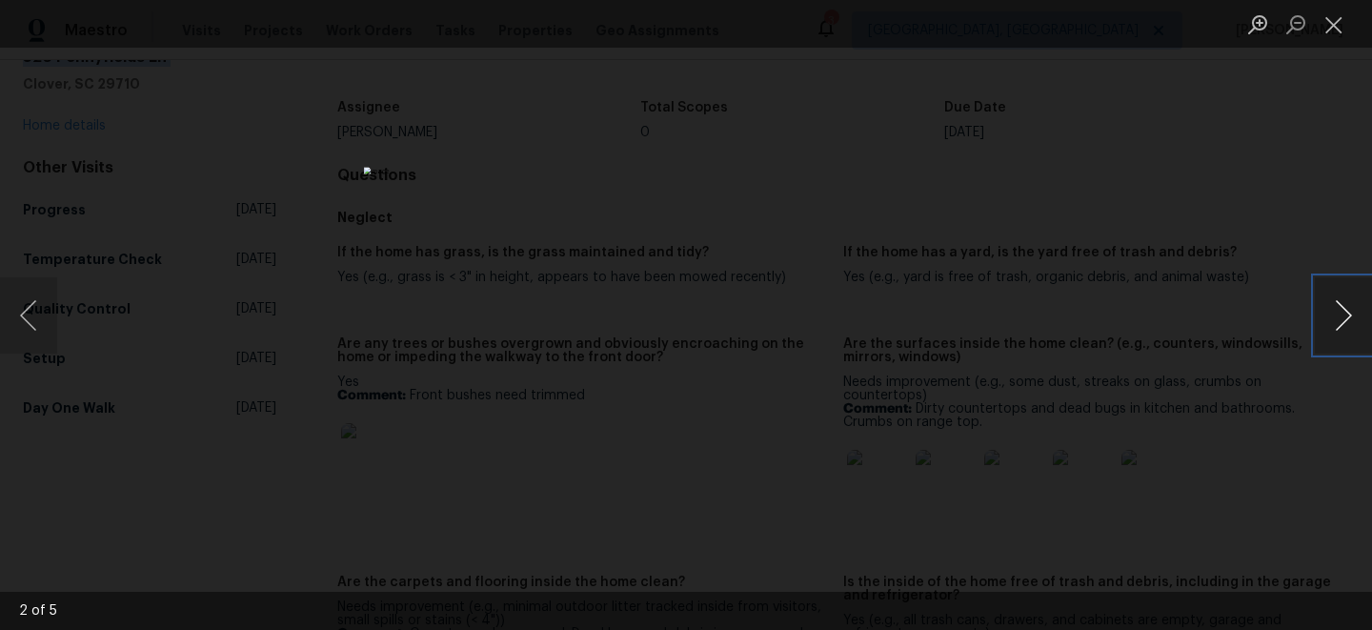
click at [1343, 302] on button "Next image" at bounding box center [1343, 315] width 57 height 76
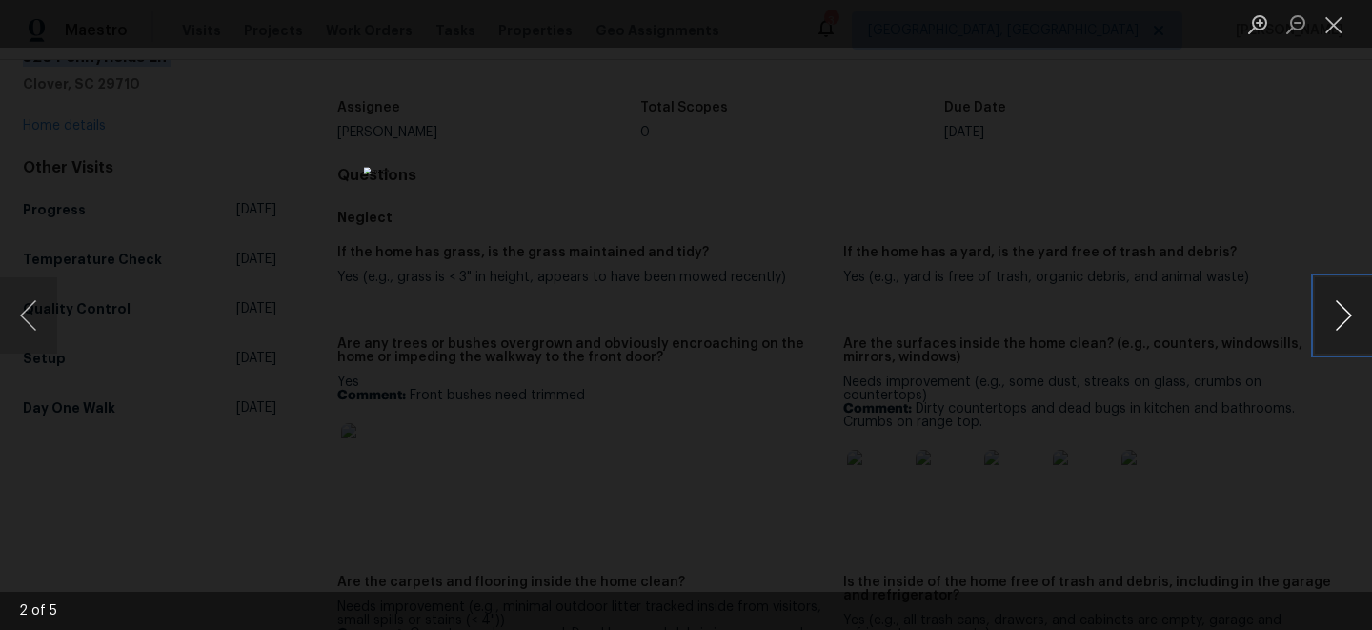
click at [1343, 302] on button "Next image" at bounding box center [1343, 315] width 57 height 76
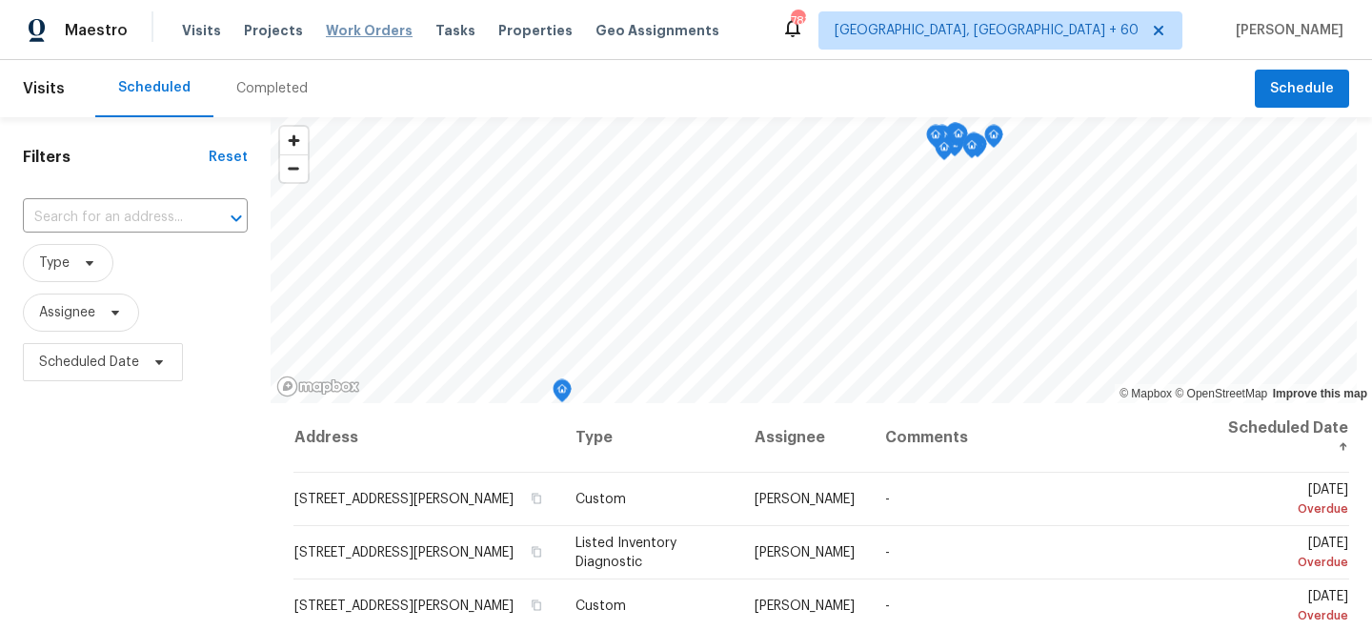
click at [351, 30] on span "Work Orders" at bounding box center [369, 30] width 87 height 19
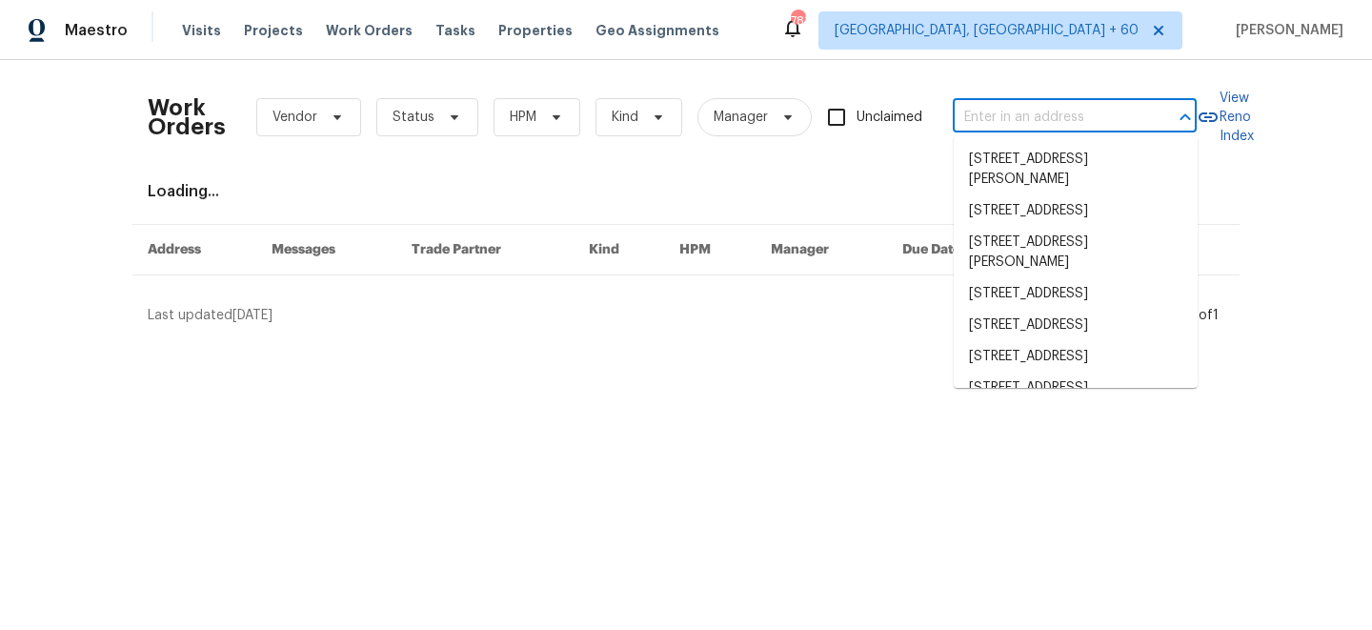
click at [1077, 122] on input "text" at bounding box center [1048, 118] width 191 height 30
paste input "5822 W Huntington Dr, Laveen, AZ 85339"
type input "5822 W Huntington Dr, Laveen, AZ 85339"
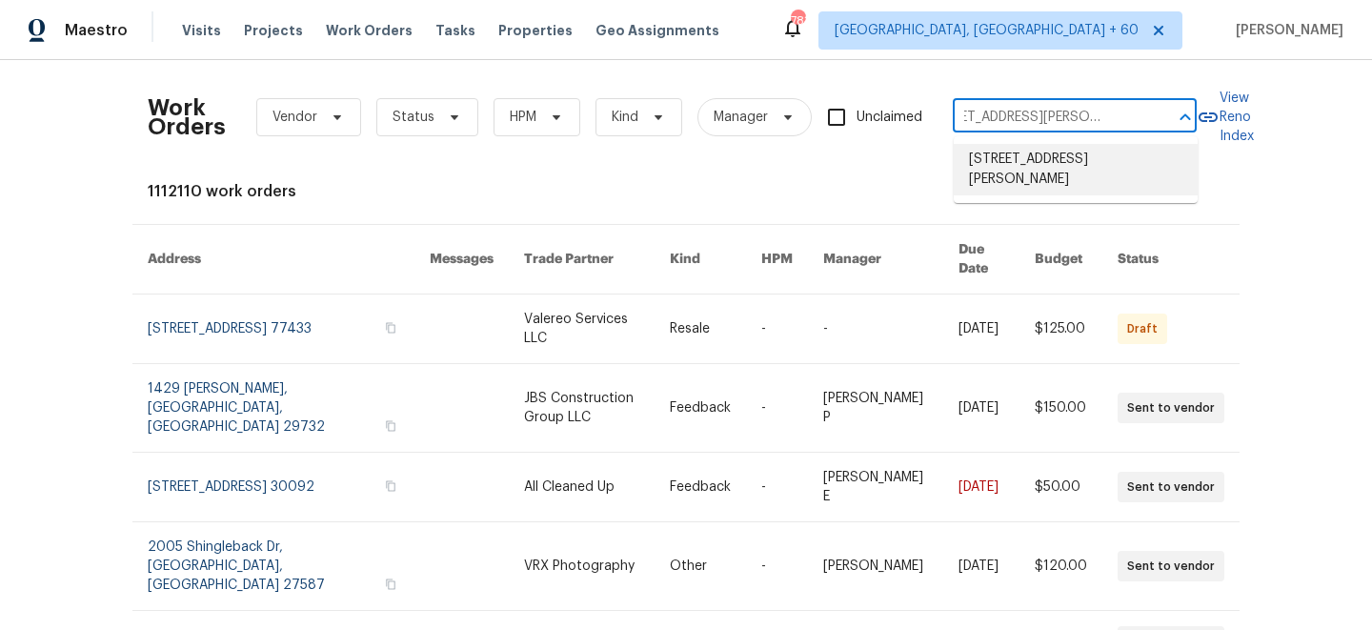
click at [1088, 171] on li "5822 W Huntington Dr, Laveen, AZ 85339" at bounding box center [1076, 169] width 244 height 51
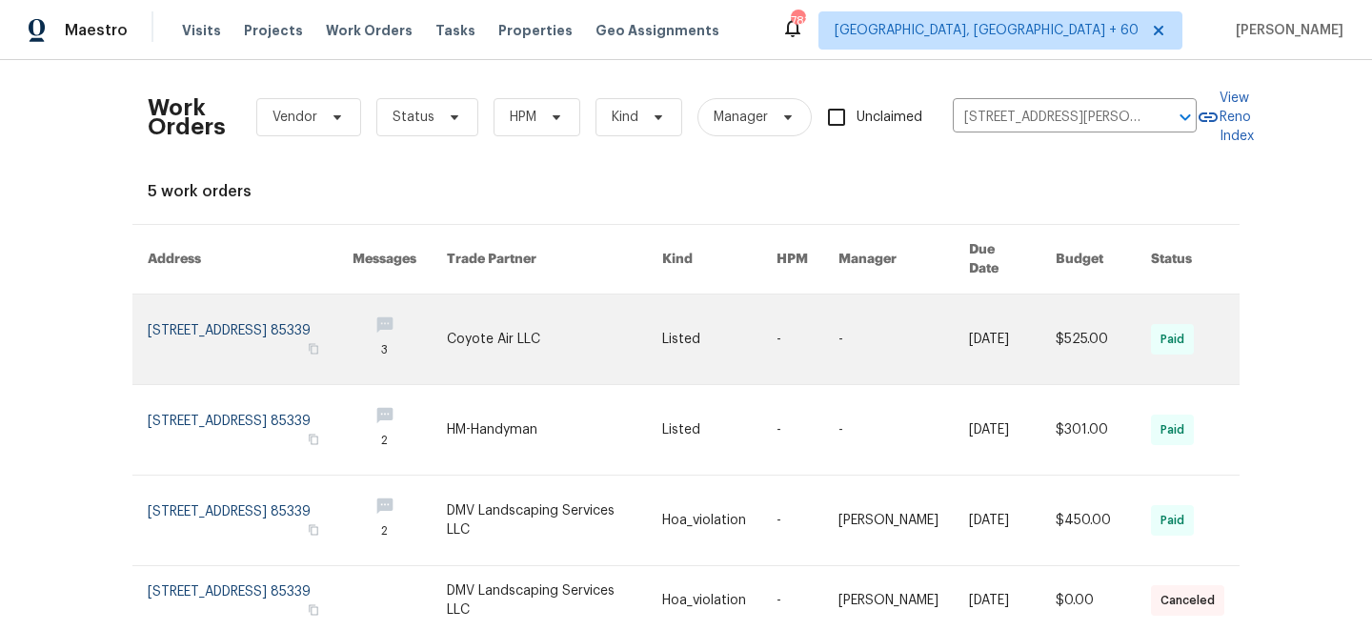
click at [693, 331] on link at bounding box center [719, 339] width 114 height 90
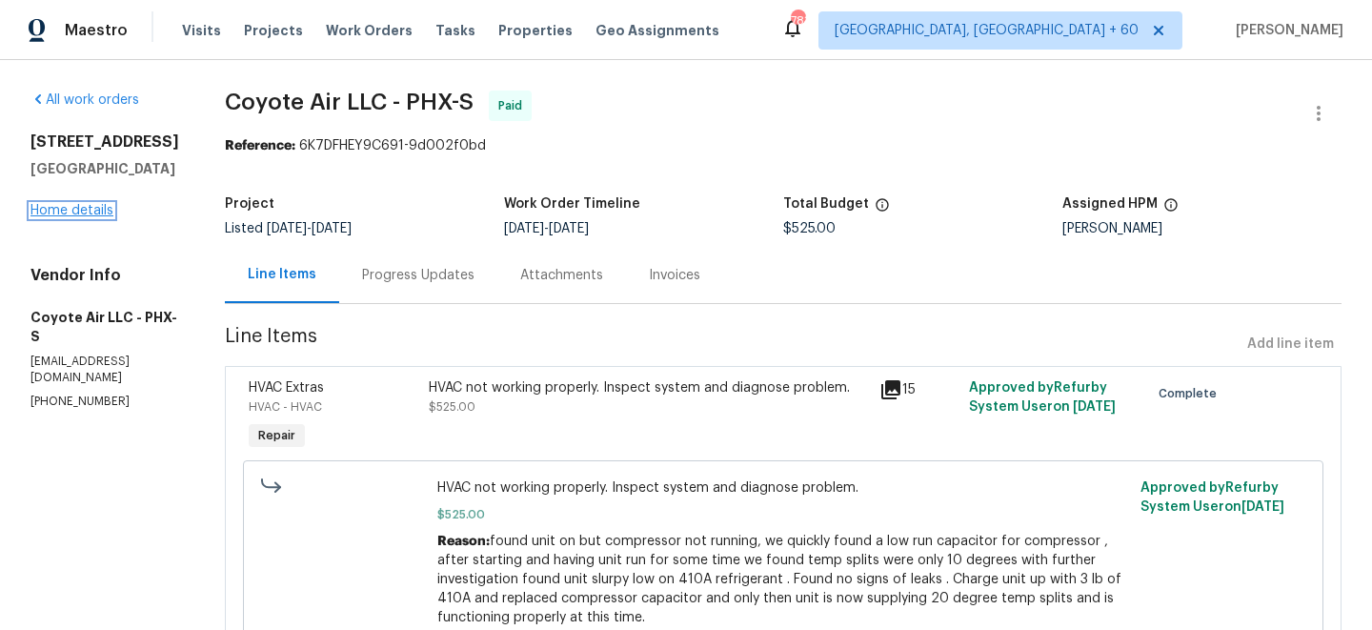
click at [62, 217] on link "Home details" at bounding box center [71, 210] width 83 height 13
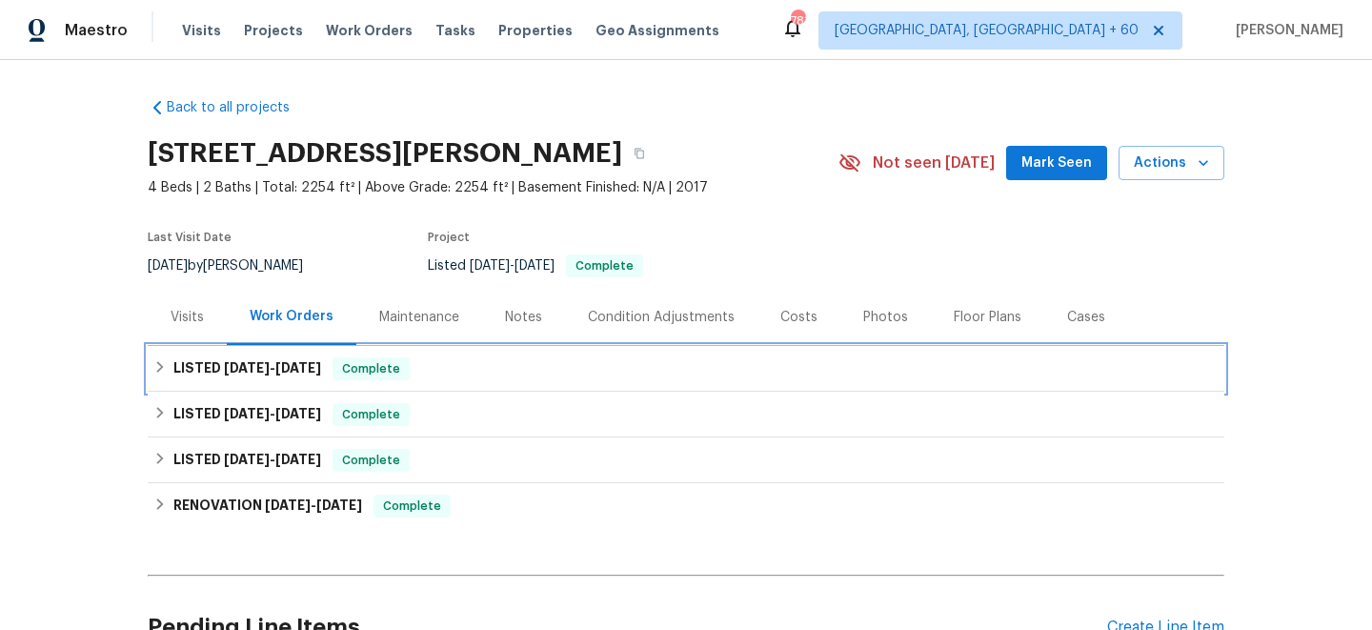
click at [509, 368] on div "LISTED 6/18/25 - 6/27/25 Complete" at bounding box center [685, 368] width 1065 height 23
